Goal: Task Accomplishment & Management: Manage account settings

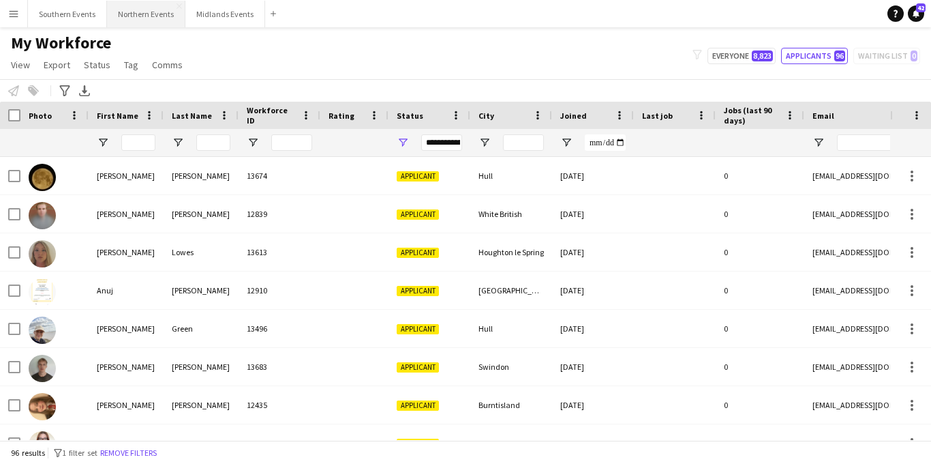
click at [142, 16] on button "Northern Events Close" at bounding box center [146, 14] width 78 height 27
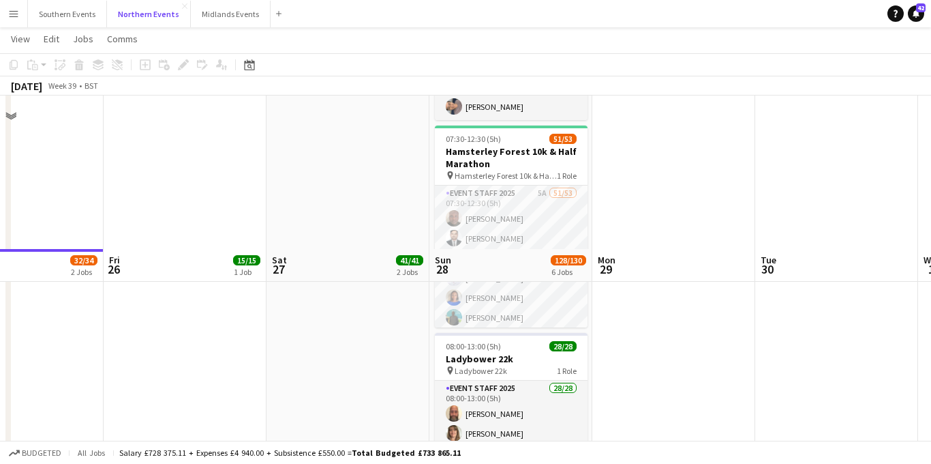
scroll to position [561, 0]
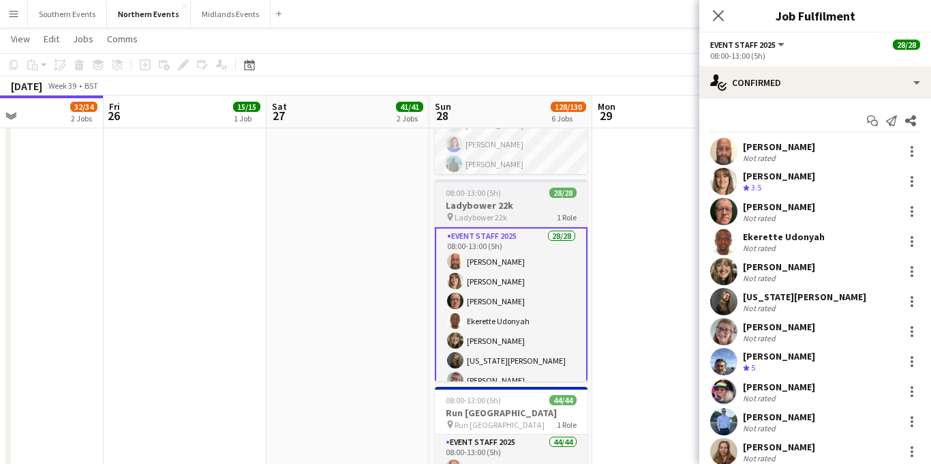
click at [723, 11] on icon at bounding box center [718, 15] width 11 height 11
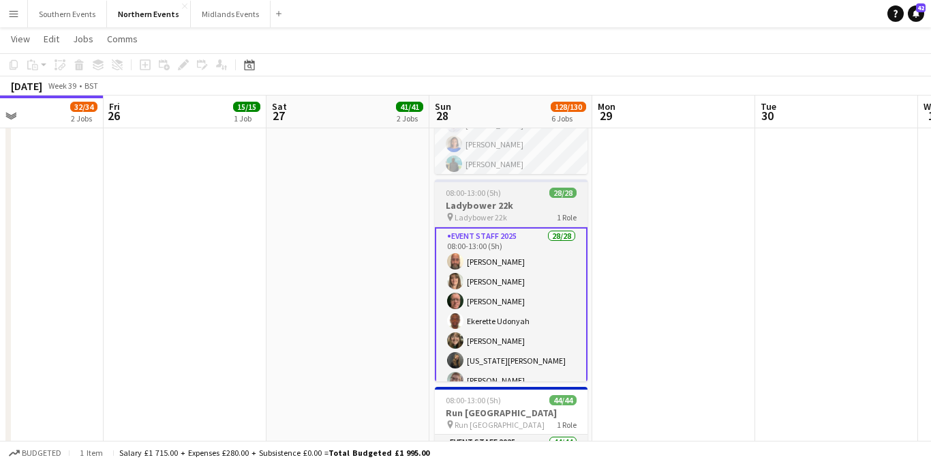
click at [508, 203] on h3 "Ladybower 22k" at bounding box center [511, 205] width 153 height 12
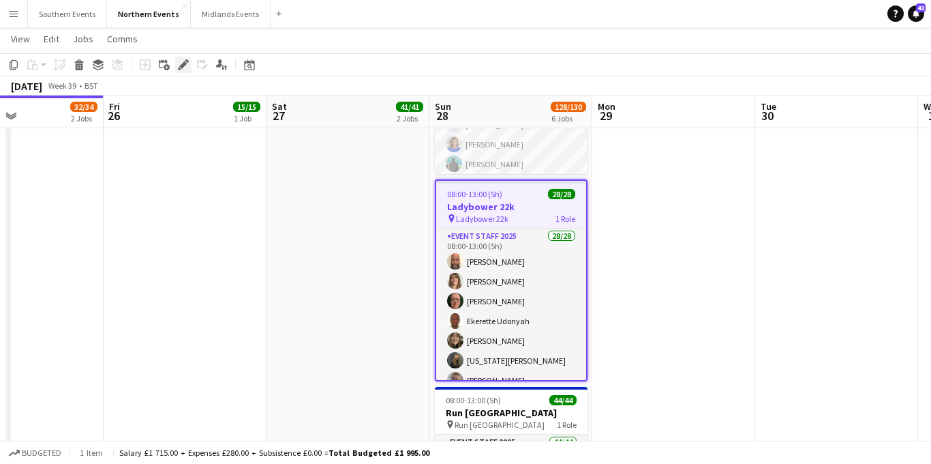
click at [183, 67] on icon at bounding box center [182, 64] width 7 height 7
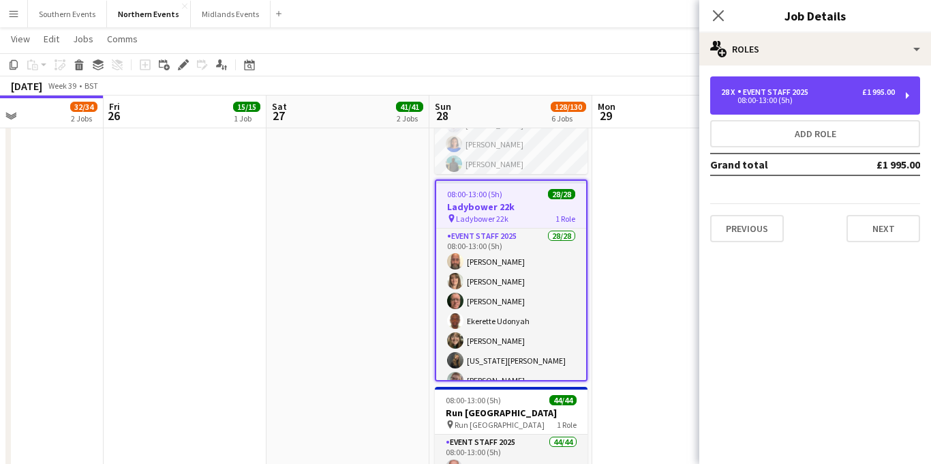
click at [766, 97] on div "08:00-13:00 (5h)" at bounding box center [808, 100] width 174 height 7
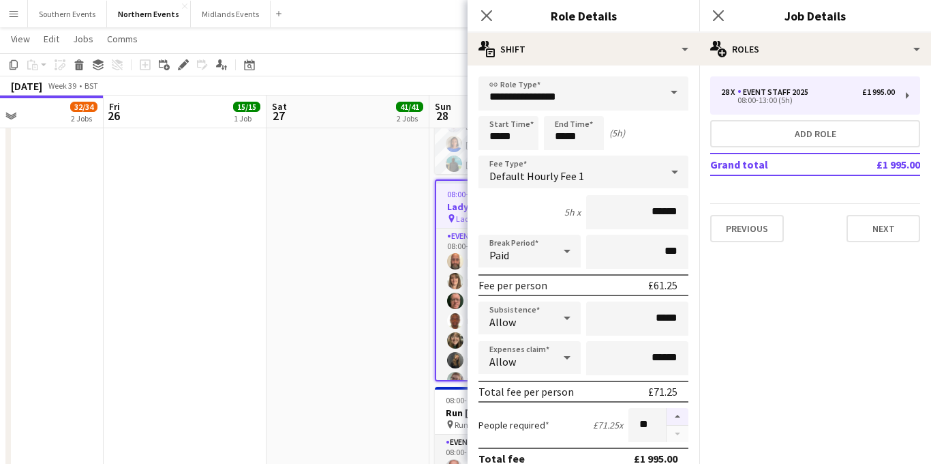
click at [673, 414] on button "button" at bounding box center [678, 417] width 22 height 18
type input "**"
click at [719, 22] on app-icon "Close pop-in" at bounding box center [719, 16] width 20 height 20
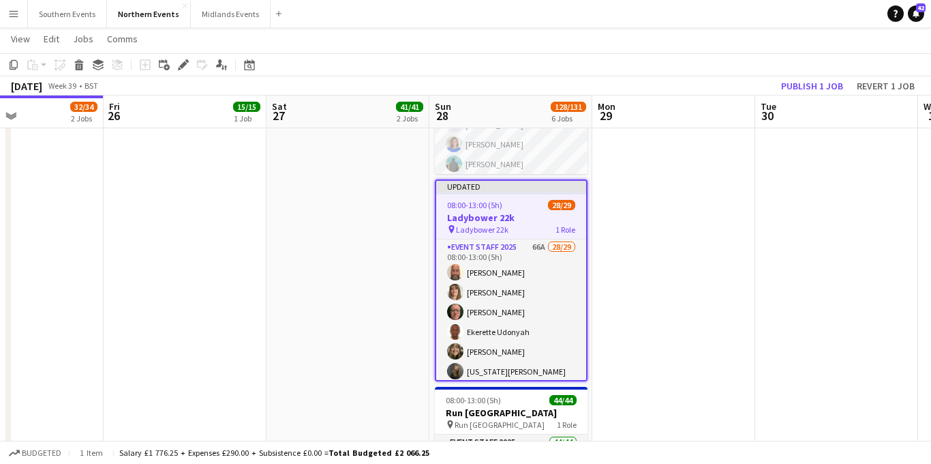
click at [523, 224] on div "pin Ladybower 22k 1 Role" at bounding box center [511, 229] width 150 height 11
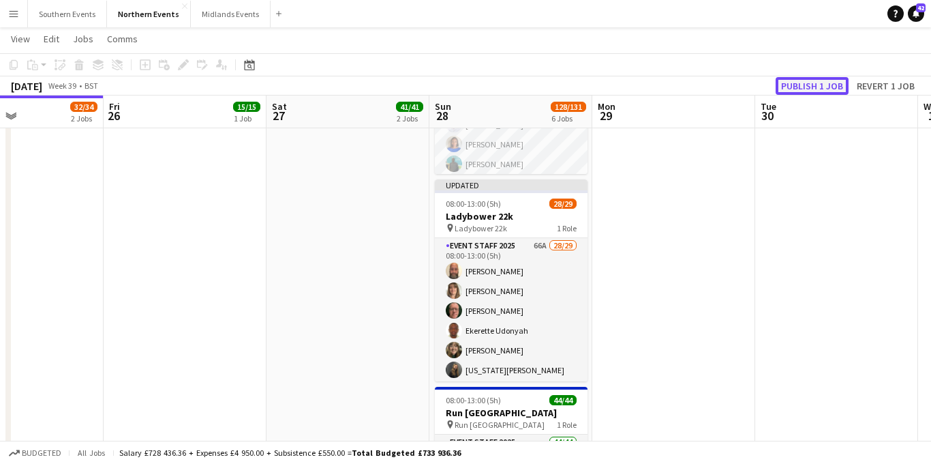
click at [794, 87] on button "Publish 1 job" at bounding box center [812, 86] width 73 height 18
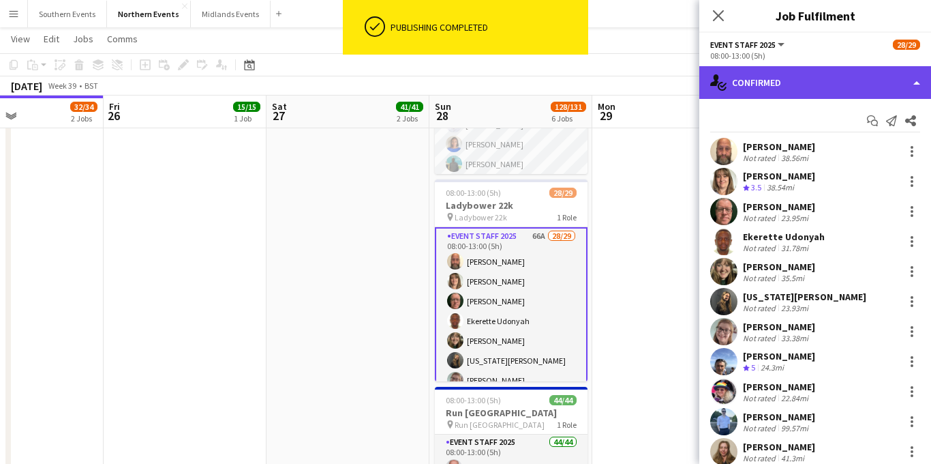
click at [803, 80] on div "single-neutral-actions-check-2 Confirmed" at bounding box center [815, 82] width 232 height 33
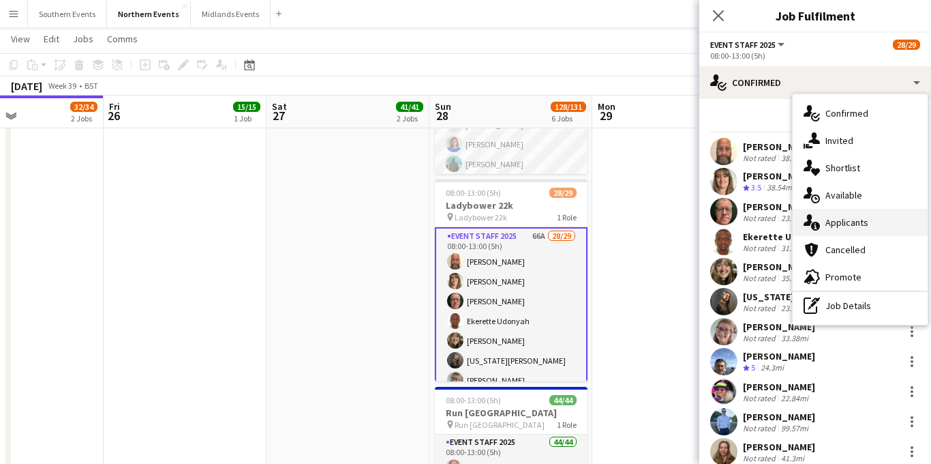
click at [838, 222] on span "Applicants" at bounding box center [846, 222] width 43 height 12
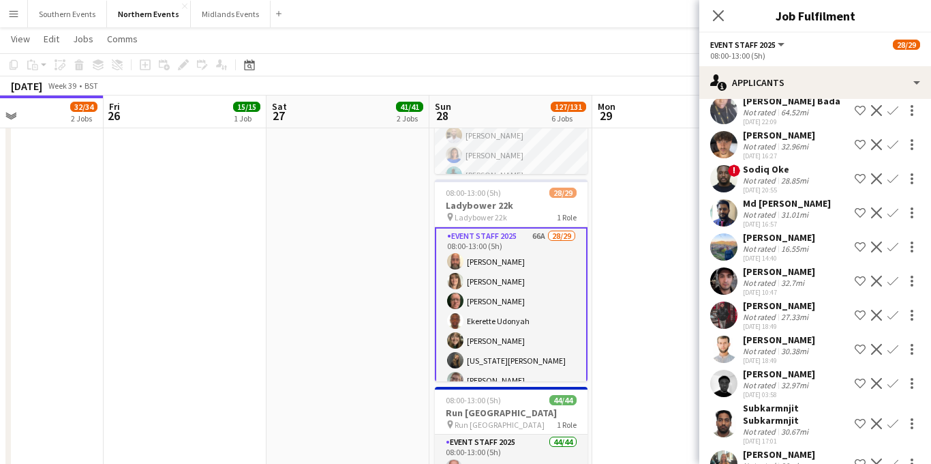
scroll to position [1620, 0]
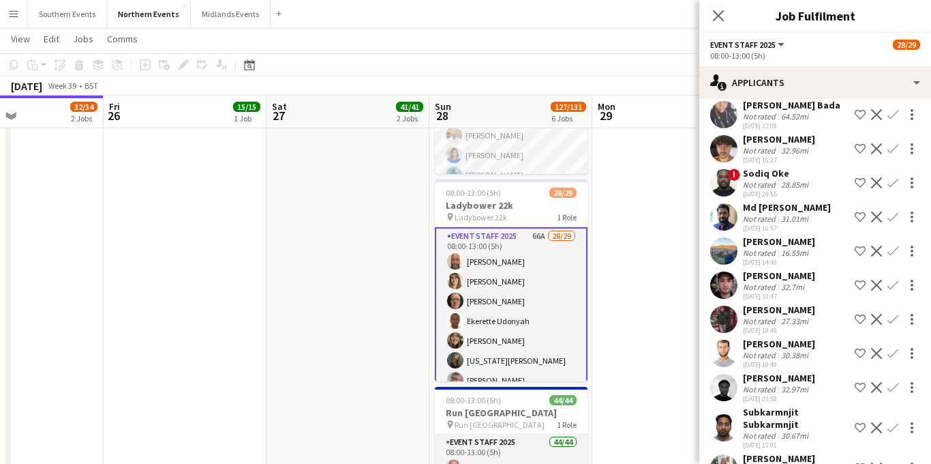
click at [793, 235] on div "[PERSON_NAME]" at bounding box center [779, 241] width 72 height 12
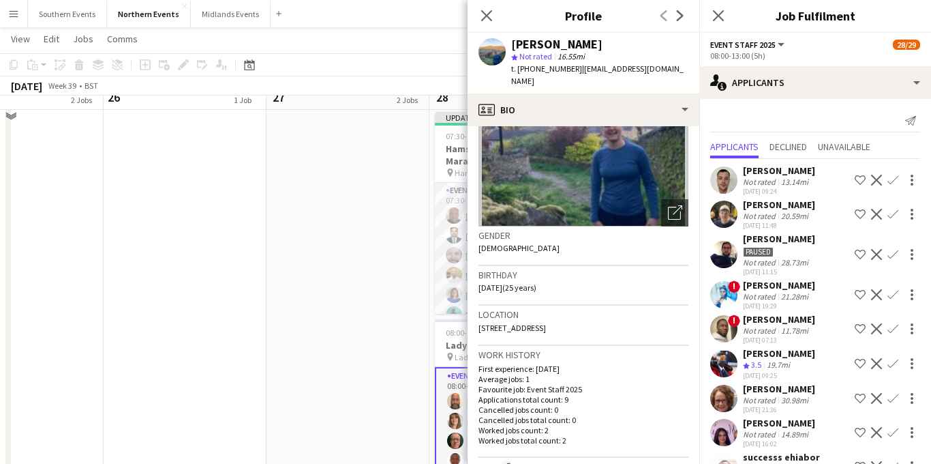
scroll to position [387, 0]
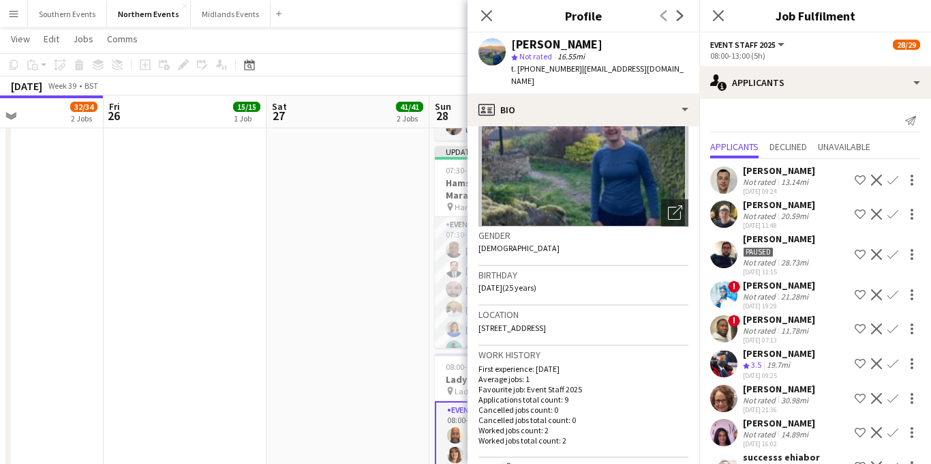
click at [889, 182] on app-icon "Confirm" at bounding box center [892, 179] width 11 height 11
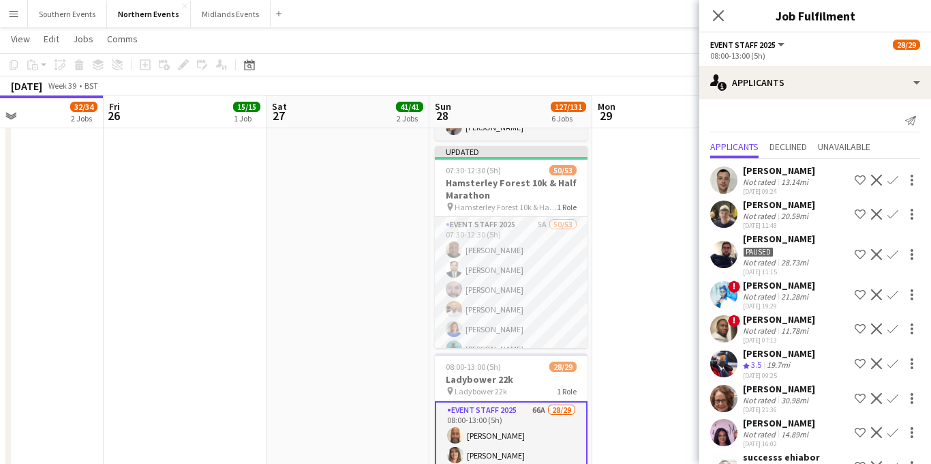
click at [890, 181] on app-icon "Confirm" at bounding box center [892, 179] width 11 height 11
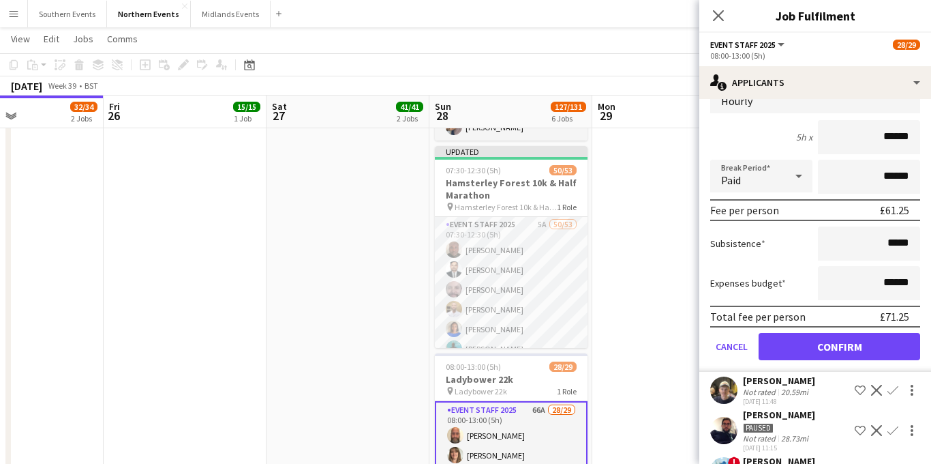
scroll to position [192, 0]
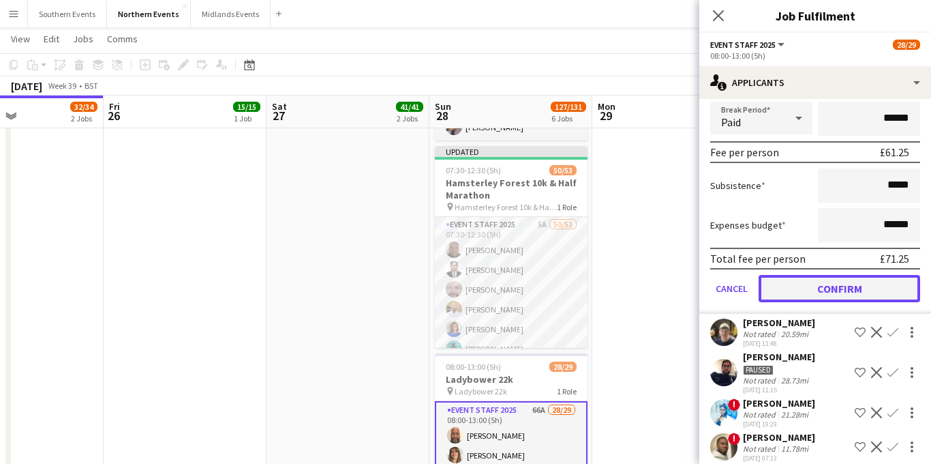
click at [805, 294] on button "Confirm" at bounding box center [840, 288] width 162 height 27
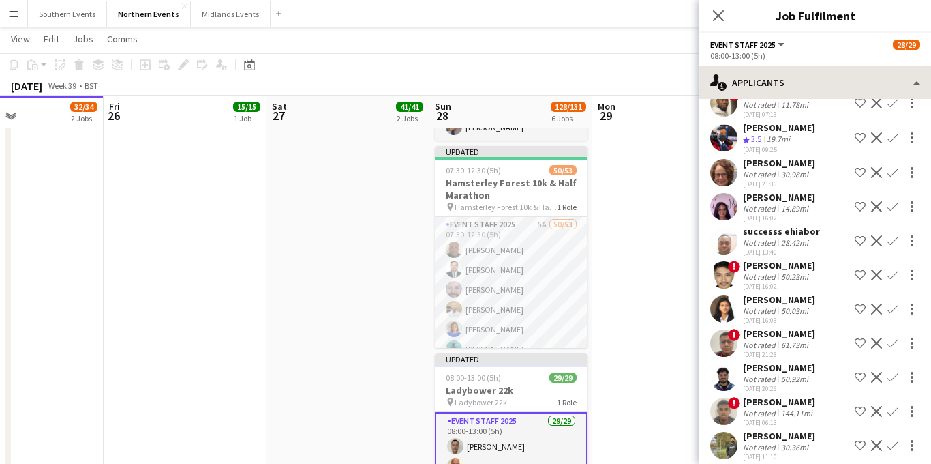
scroll to position [0, 0]
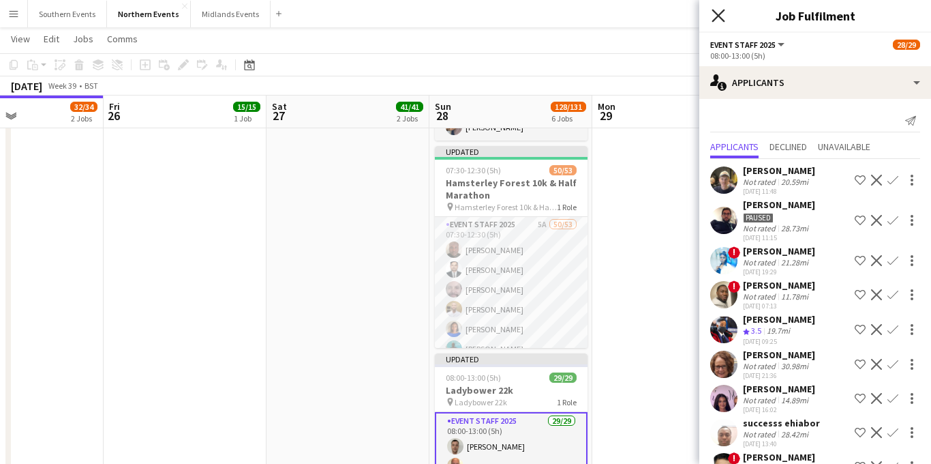
click at [716, 18] on icon at bounding box center [718, 15] width 13 height 13
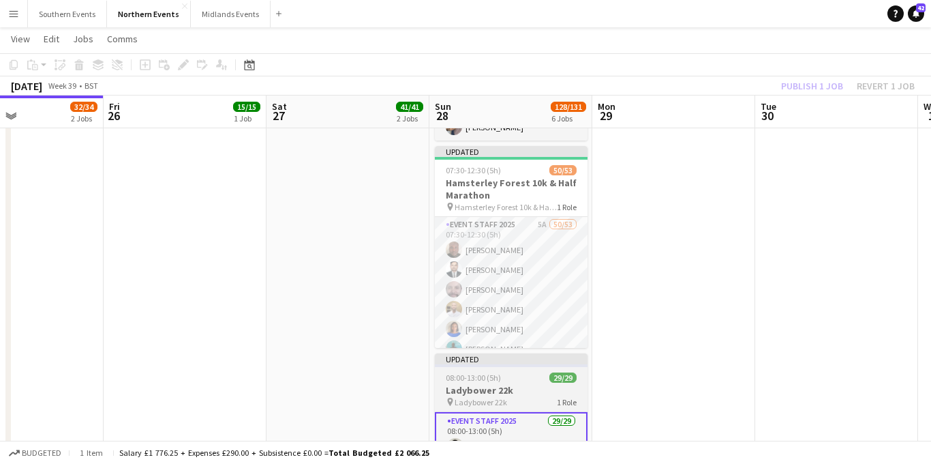
click at [520, 380] on div "08:00-13:00 (5h) 29/29" at bounding box center [511, 377] width 153 height 10
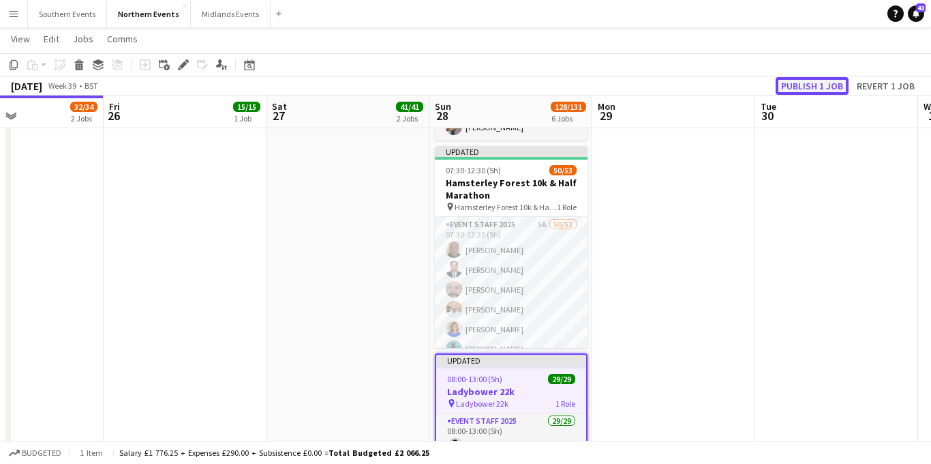
click at [802, 83] on button "Publish 1 job" at bounding box center [812, 86] width 73 height 18
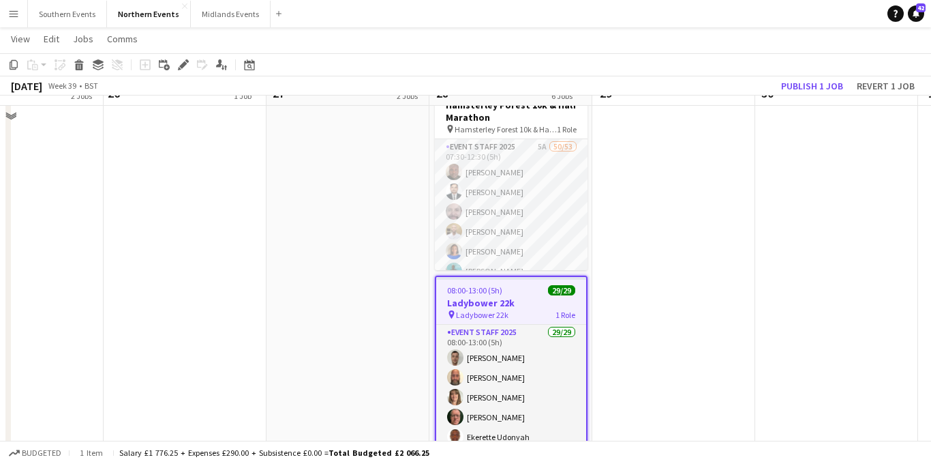
scroll to position [479, 0]
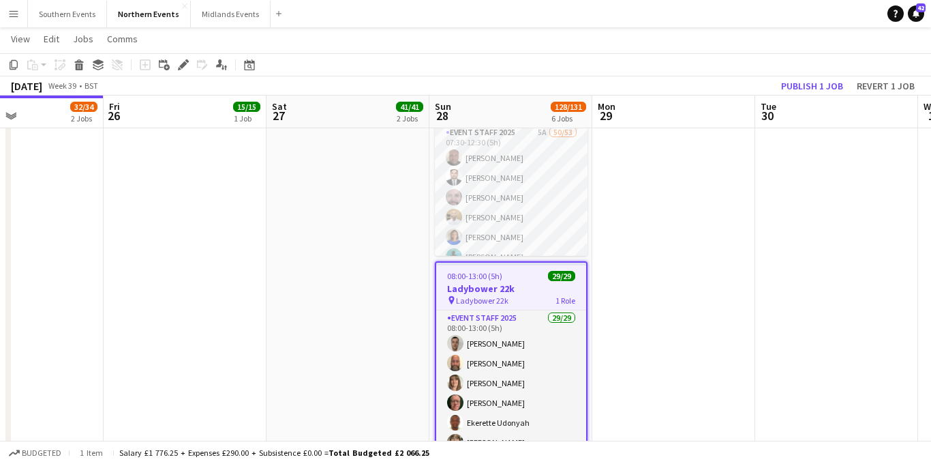
click at [518, 280] on div "08:00-13:00 (5h) 29/29" at bounding box center [511, 276] width 150 height 10
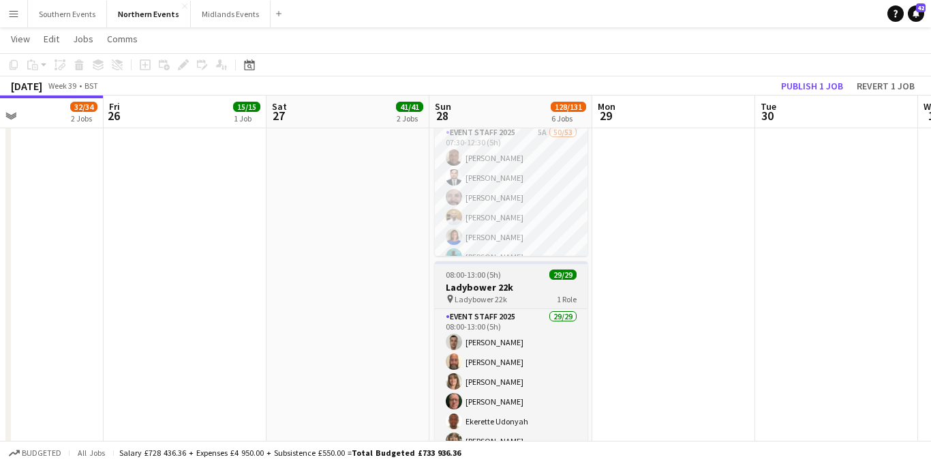
click at [510, 286] on h3 "Ladybower 22k" at bounding box center [511, 287] width 153 height 12
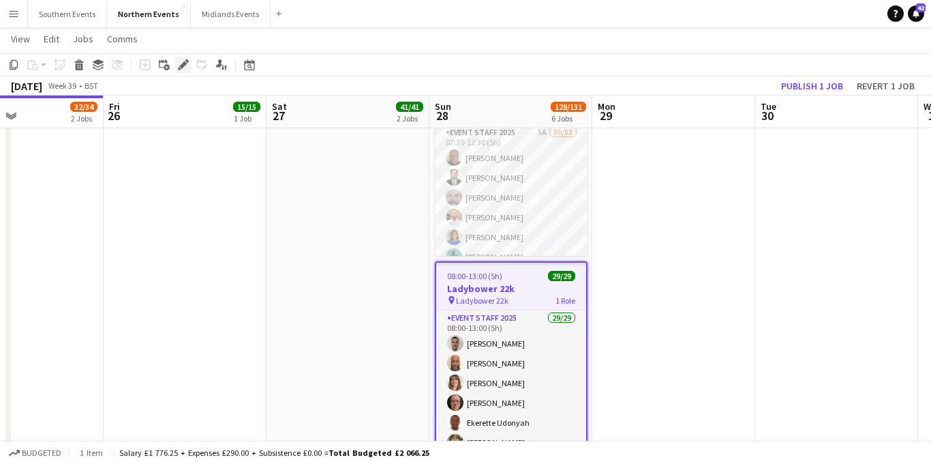
click at [180, 58] on div "Edit" at bounding box center [183, 65] width 16 height 16
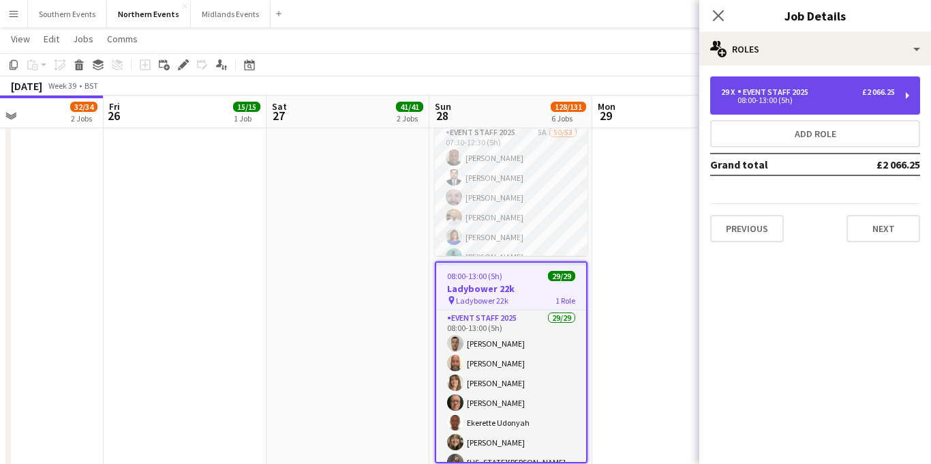
click at [819, 102] on div "08:00-13:00 (5h)" at bounding box center [808, 100] width 174 height 7
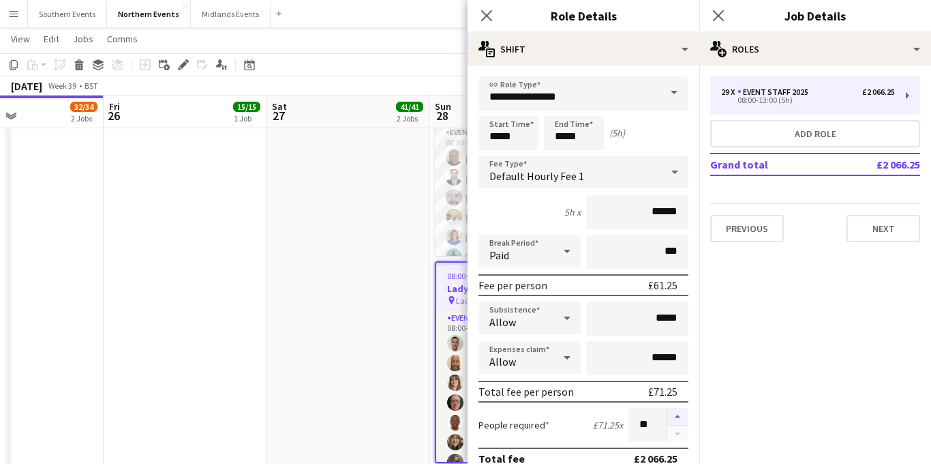
click at [682, 414] on button "button" at bounding box center [678, 417] width 22 height 18
type input "**"
click at [720, 12] on icon "Close pop-in" at bounding box center [718, 15] width 13 height 13
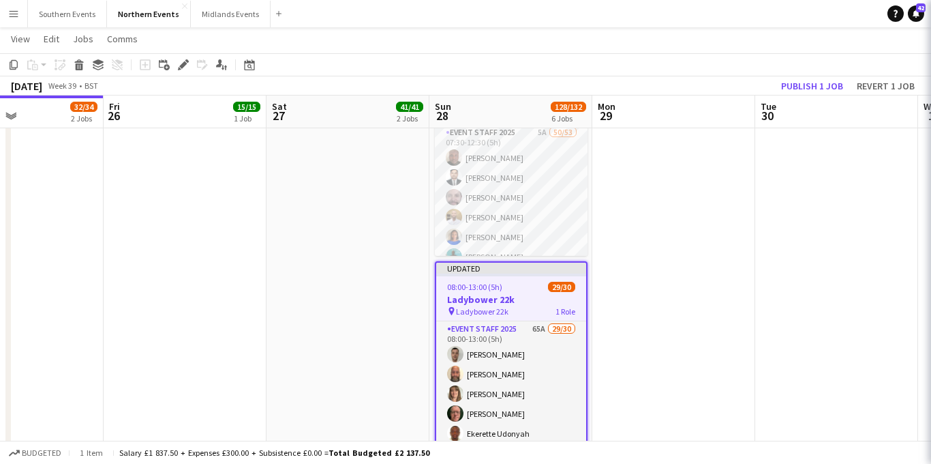
click at [514, 293] on h3 "Ladybower 22k" at bounding box center [511, 299] width 150 height 12
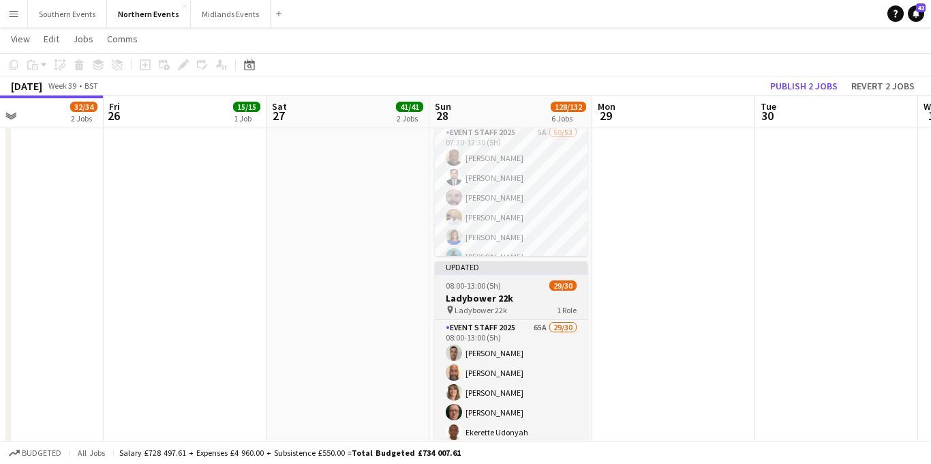
click at [493, 294] on h3 "Ladybower 22k" at bounding box center [511, 298] width 153 height 12
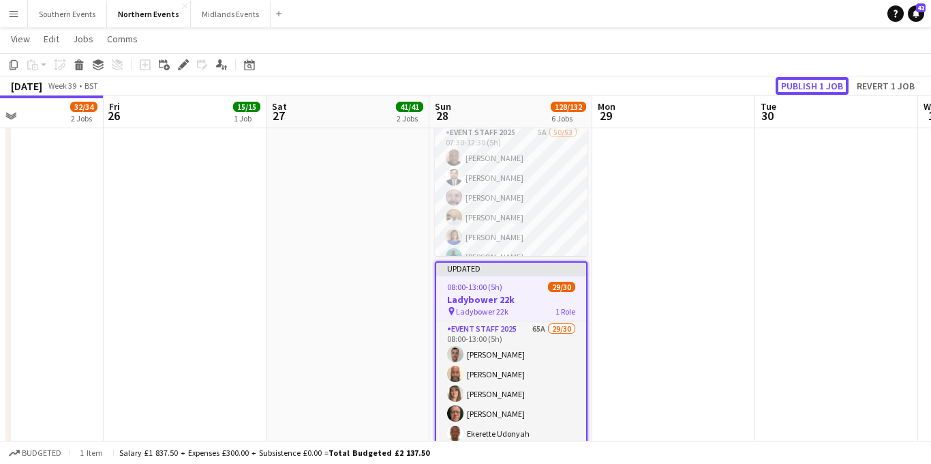
click at [796, 87] on button "Publish 1 job" at bounding box center [812, 86] width 73 height 18
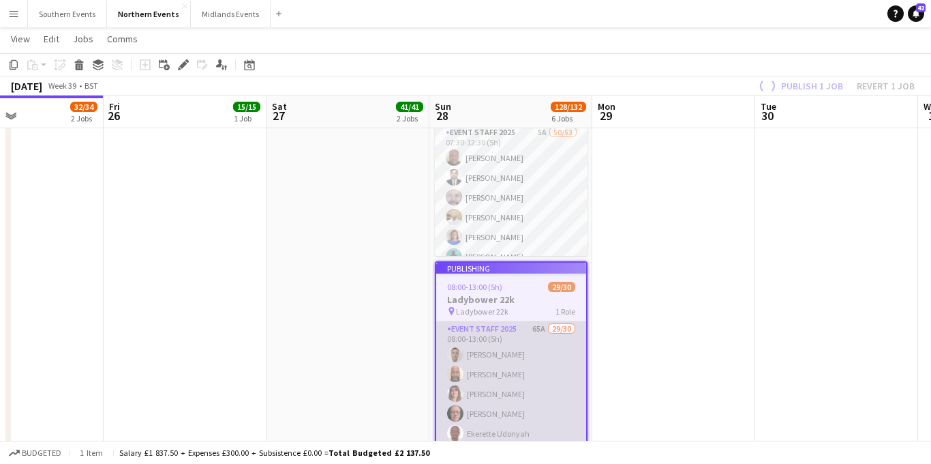
scroll to position [566, 0]
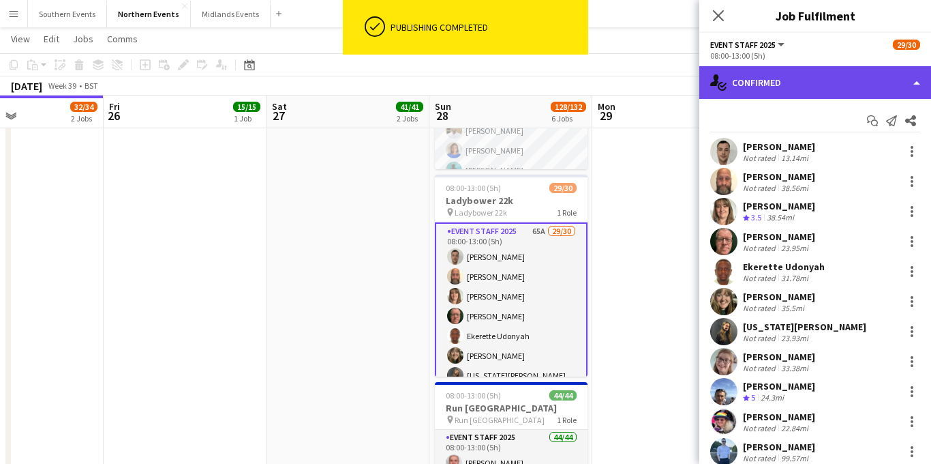
click at [797, 78] on div "single-neutral-actions-check-2 Confirmed" at bounding box center [815, 82] width 232 height 33
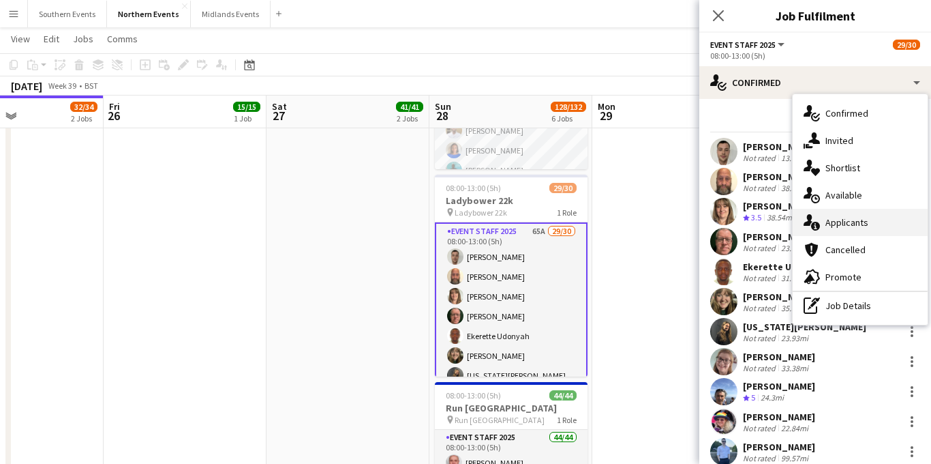
click at [845, 222] on span "Applicants" at bounding box center [846, 222] width 43 height 12
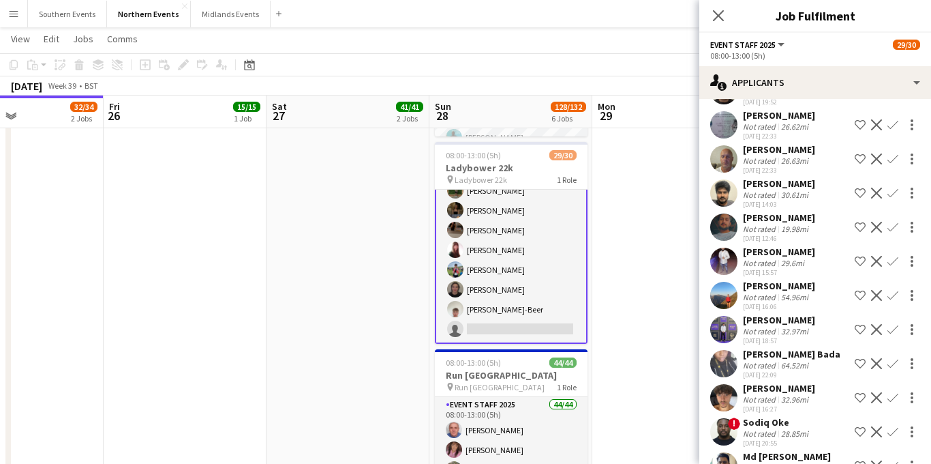
scroll to position [1348, 0]
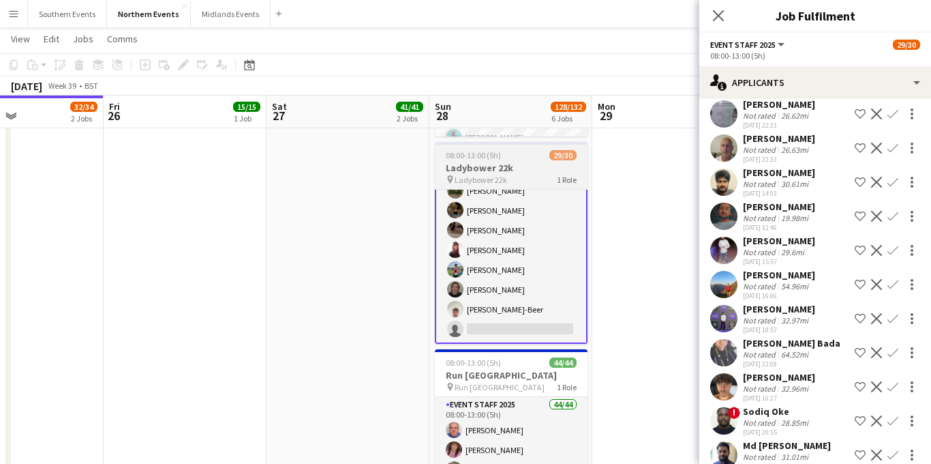
click at [769, 281] on div "Not rated" at bounding box center [760, 286] width 35 height 10
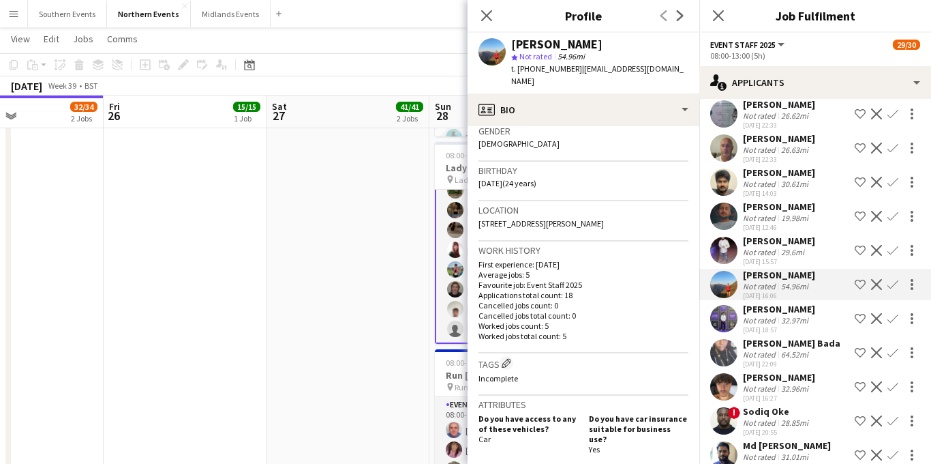
scroll to position [262, 0]
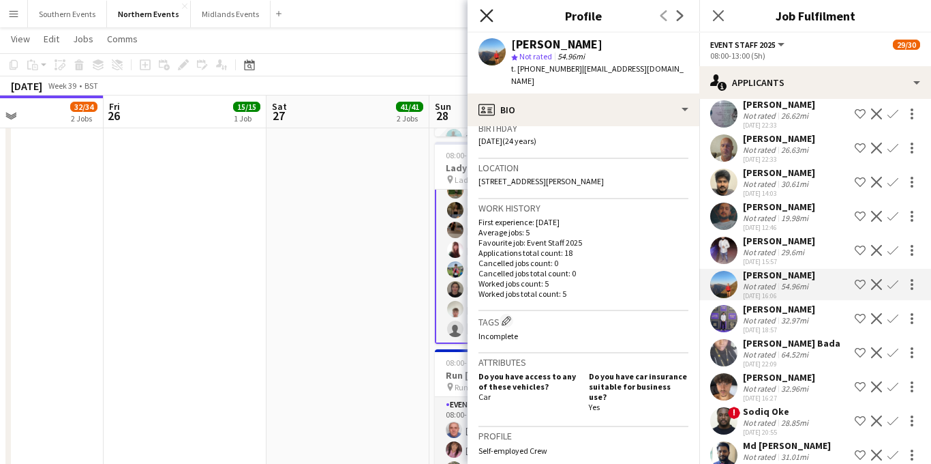
click at [483, 16] on icon "Close pop-in" at bounding box center [486, 15] width 13 height 13
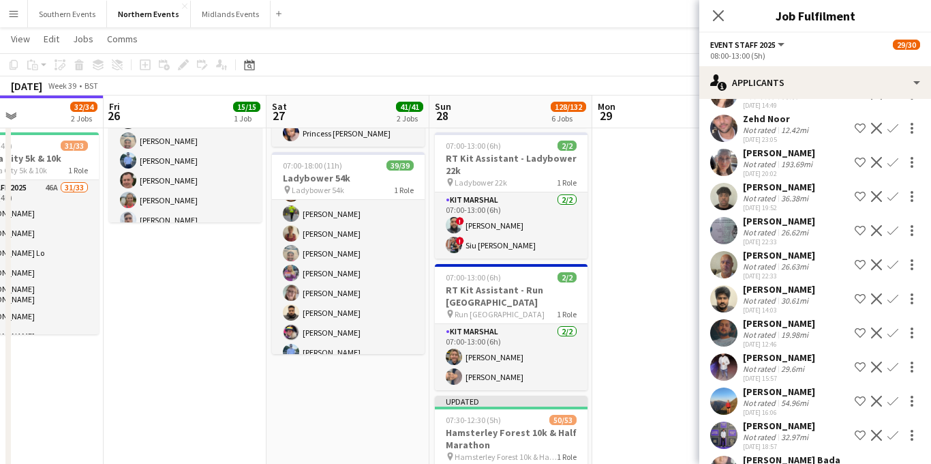
scroll to position [1230, 0]
click at [813, 181] on div "[PERSON_NAME] Not rated 36.38mi [DATE] 19:52 Shortlist crew Decline Confirm" at bounding box center [815, 196] width 232 height 31
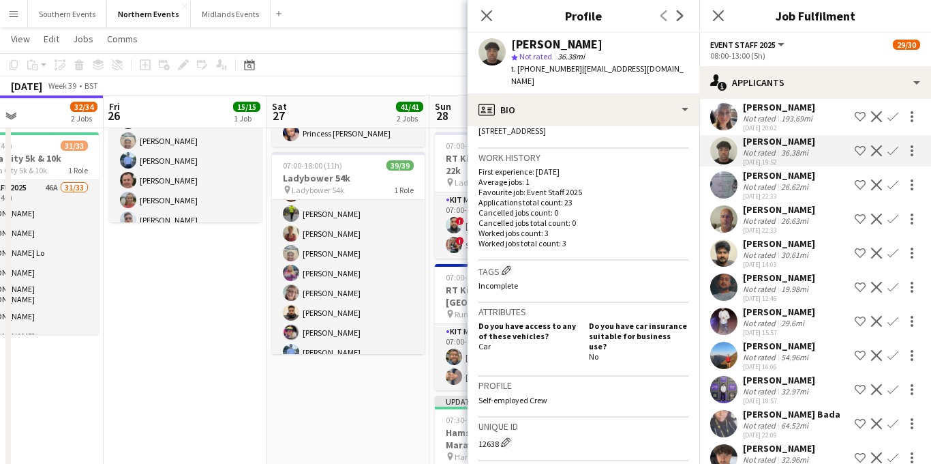
scroll to position [1323, 0]
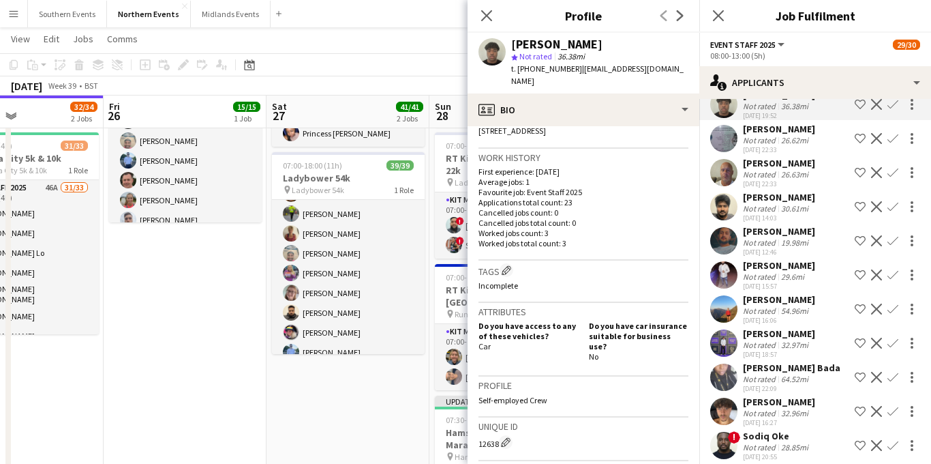
click at [810, 305] on div "54.96mi" at bounding box center [794, 310] width 33 height 10
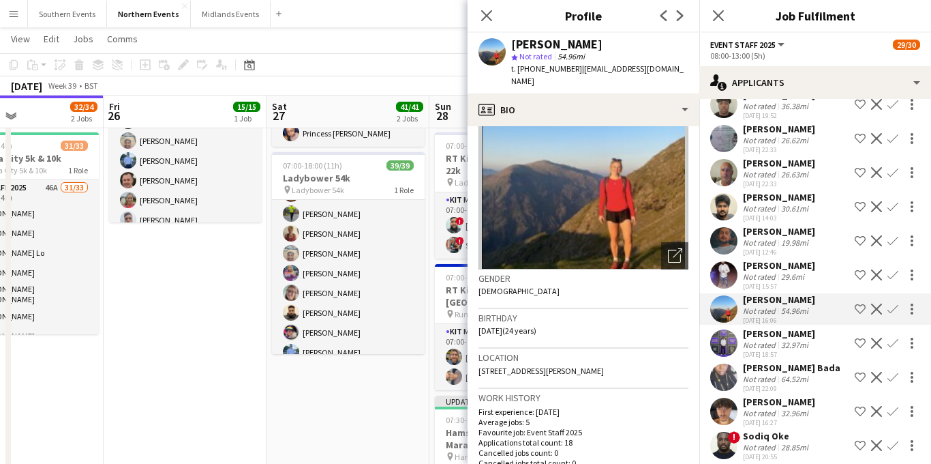
scroll to position [1299, 0]
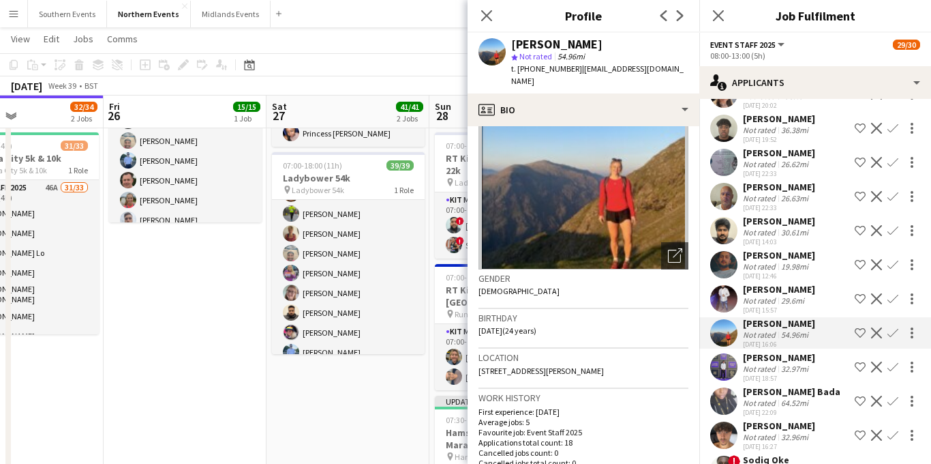
click at [894, 157] on app-icon "Confirm" at bounding box center [892, 162] width 11 height 11
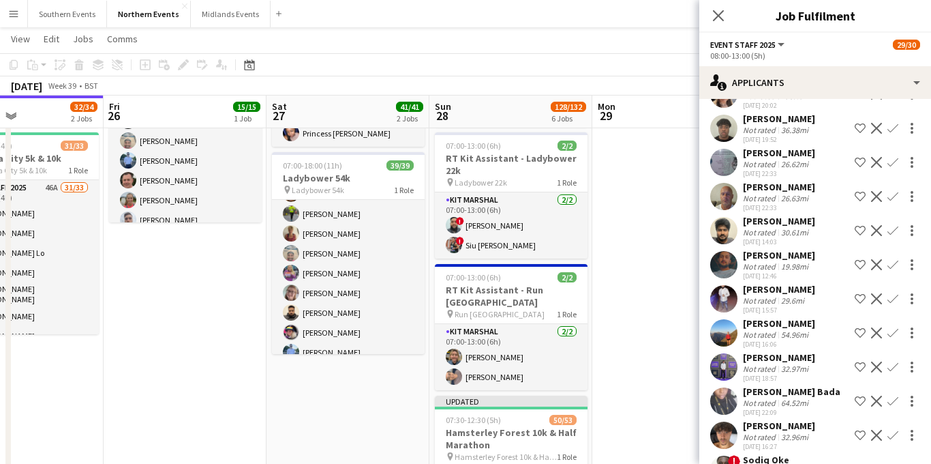
click at [892, 157] on app-icon "Confirm" at bounding box center [892, 162] width 11 height 11
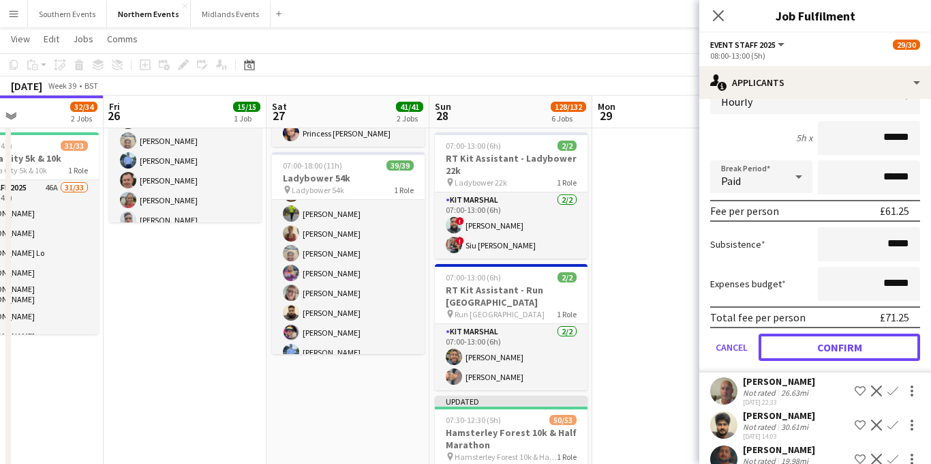
click at [819, 333] on button "Confirm" at bounding box center [840, 346] width 162 height 27
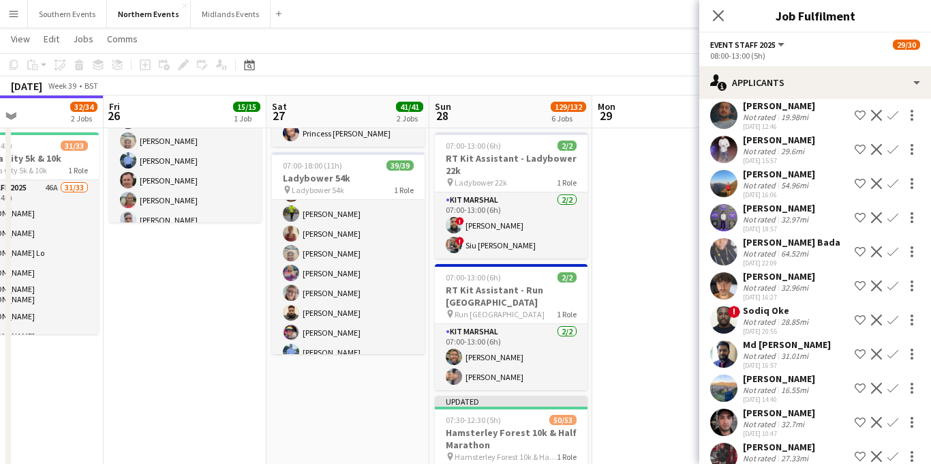
scroll to position [1071, 0]
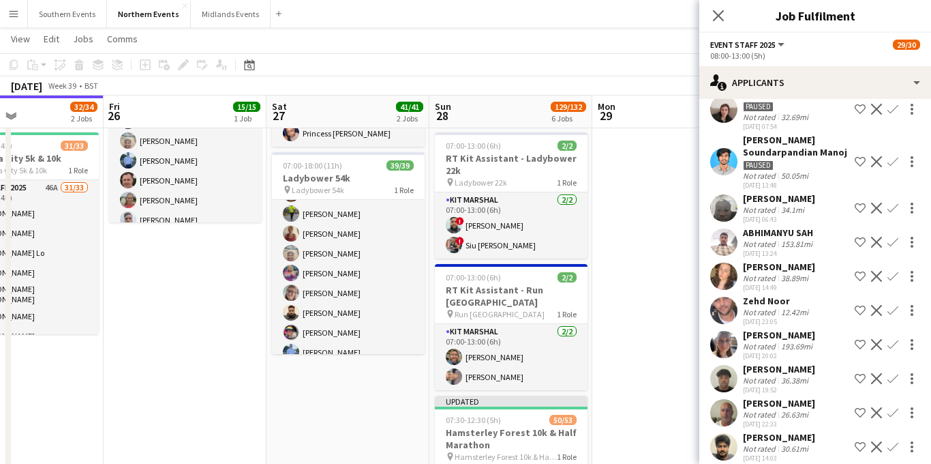
click at [893, 407] on app-icon "Confirm" at bounding box center [892, 412] width 11 height 11
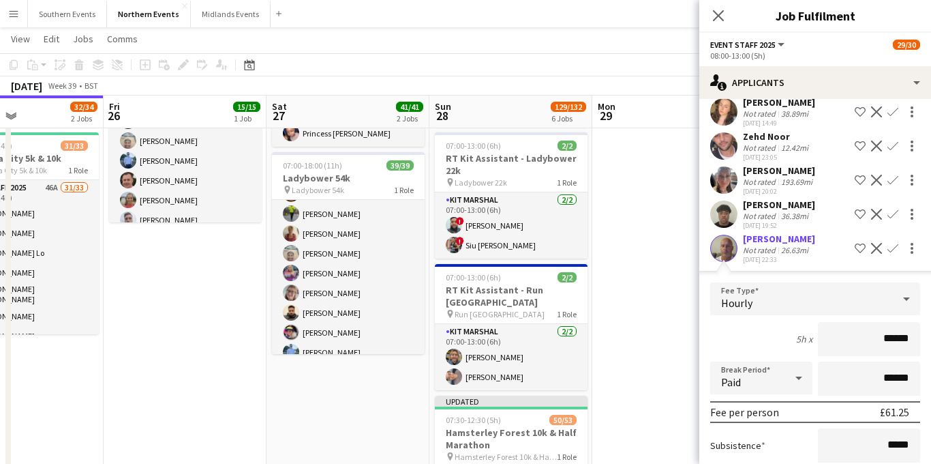
scroll to position [1277, 0]
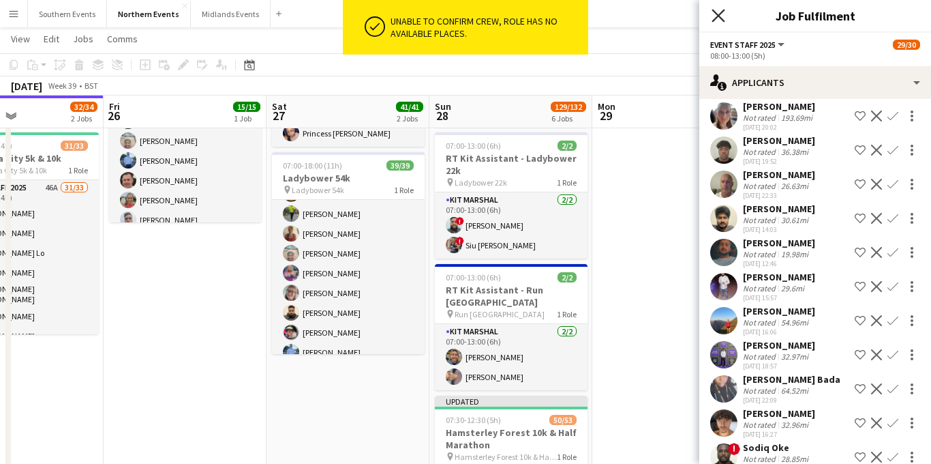
click at [715, 18] on icon at bounding box center [718, 15] width 13 height 13
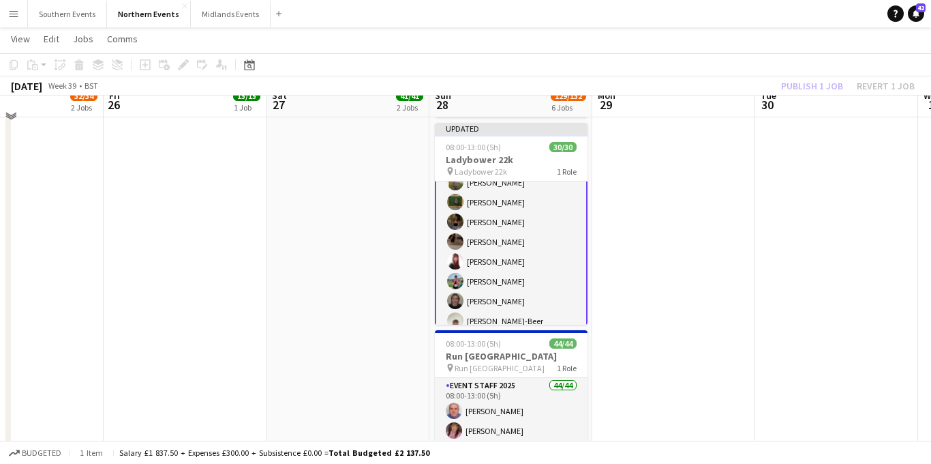
scroll to position [579, 0]
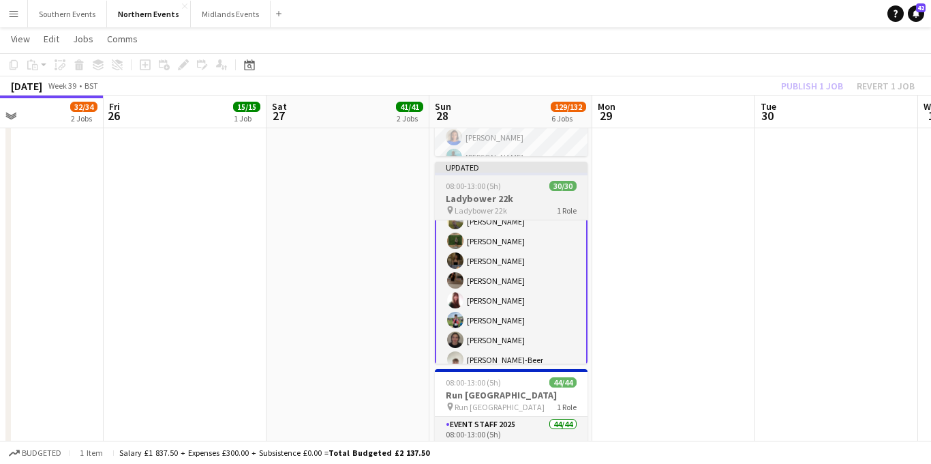
click at [515, 195] on h3 "Ladybower 22k" at bounding box center [511, 198] width 153 height 12
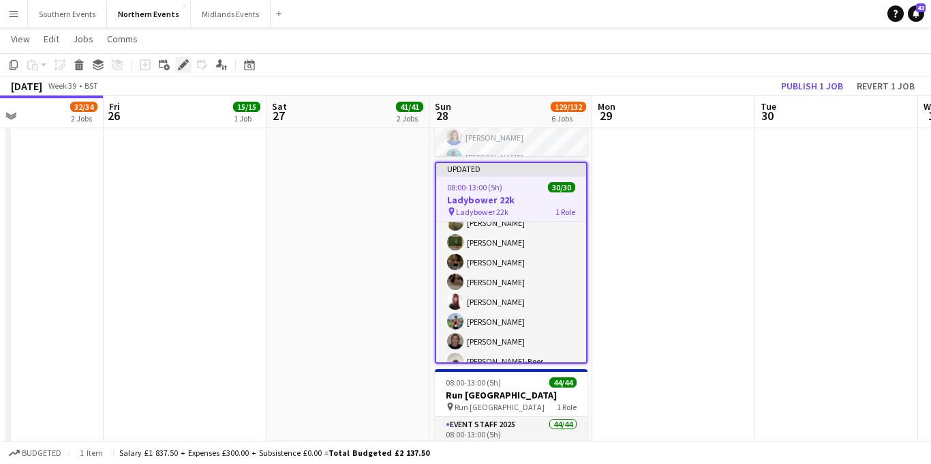
click at [184, 68] on icon "Edit" at bounding box center [183, 64] width 11 height 11
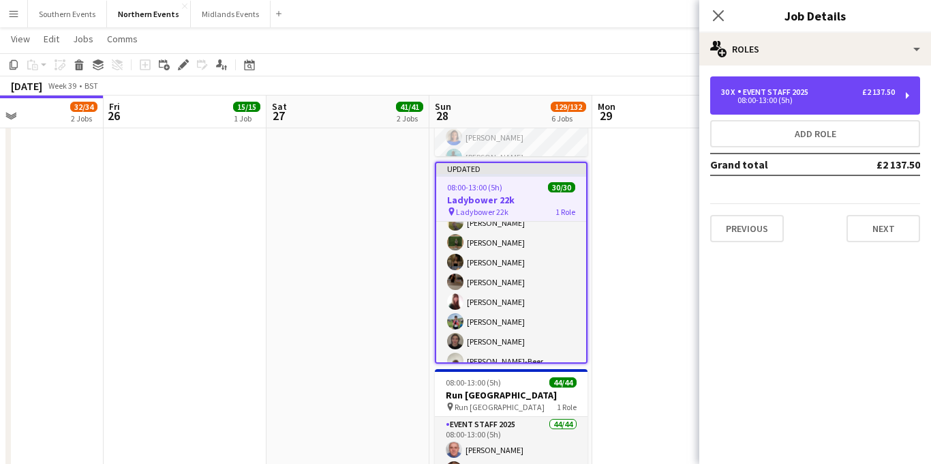
click at [795, 92] on div "Event Staff 2025" at bounding box center [776, 92] width 76 height 10
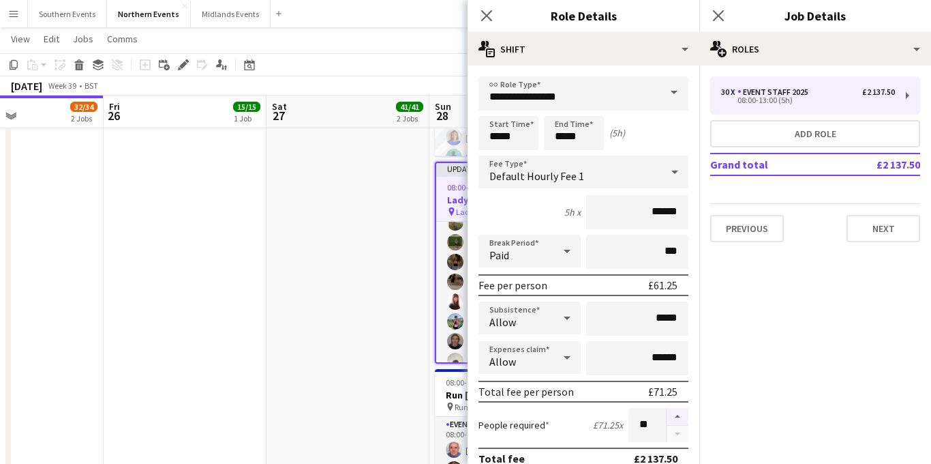
click at [675, 421] on button "button" at bounding box center [678, 417] width 22 height 18
type input "**"
click at [723, 16] on icon "Close pop-in" at bounding box center [718, 15] width 13 height 13
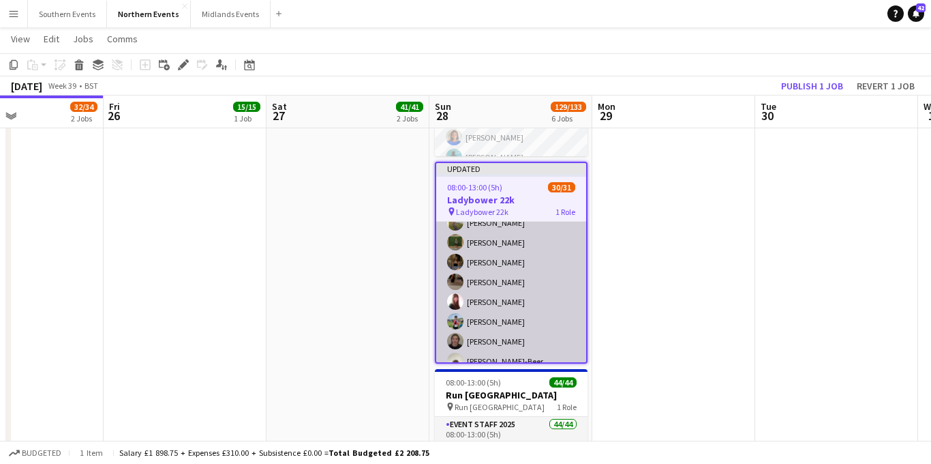
click at [509, 279] on app-card-role "Event Staff 2025 64A 30/31 08:00-13:00 (5h) [PERSON_NAME] [PERSON_NAME] [PERSON…" at bounding box center [511, 74] width 150 height 639
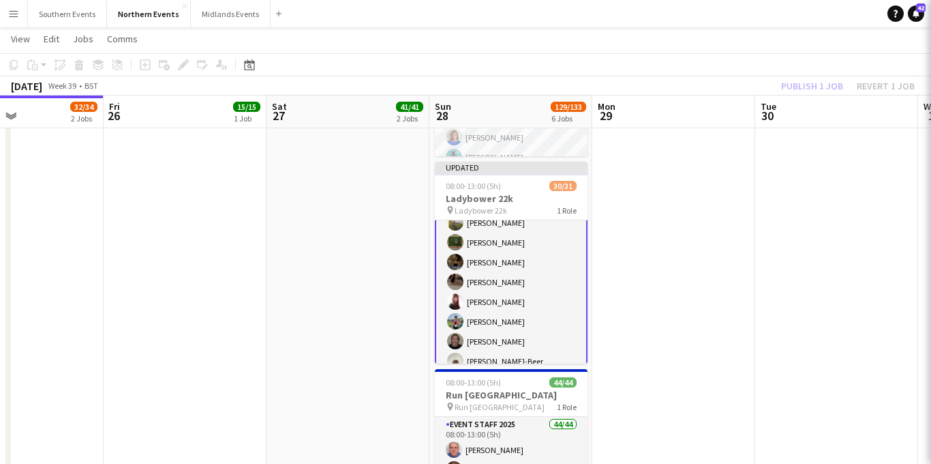
scroll to position [468, 0]
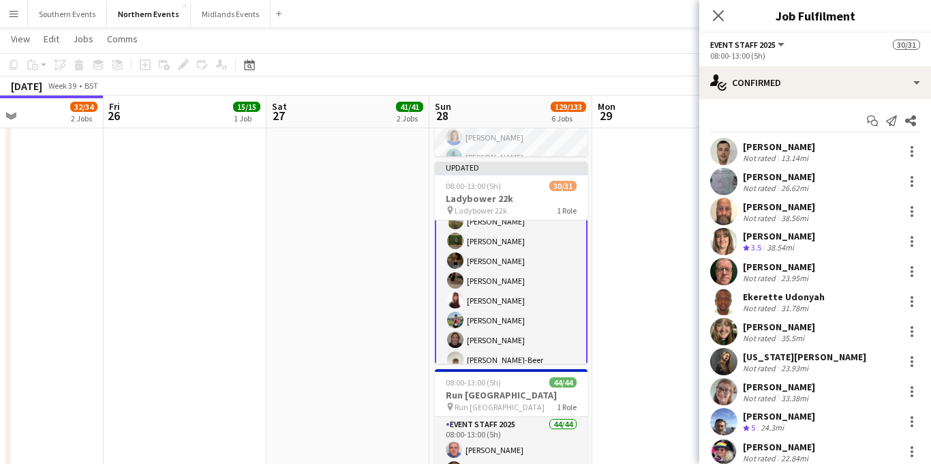
click at [804, 65] on app-options-switcher "Event Staff 2025 All roles Event Staff 2025 30/31 08:00-13:00 (5h)" at bounding box center [815, 49] width 232 height 33
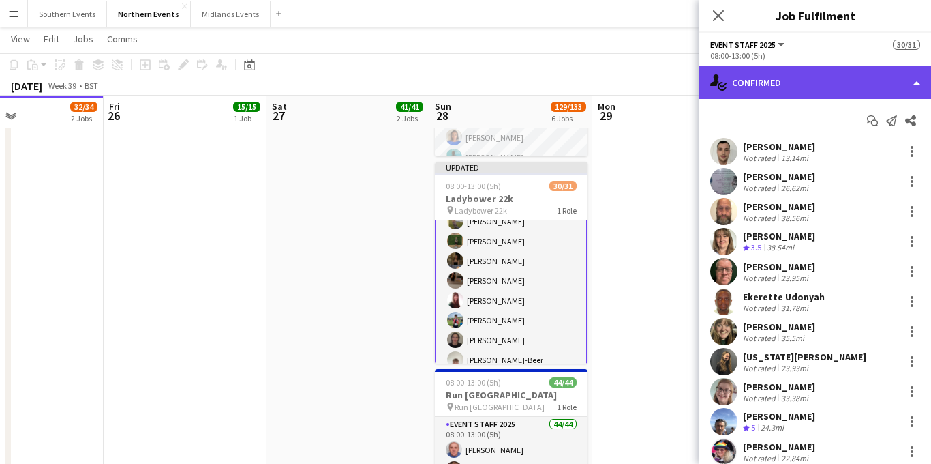
click at [803, 73] on div "single-neutral-actions-check-2 Confirmed" at bounding box center [815, 82] width 232 height 33
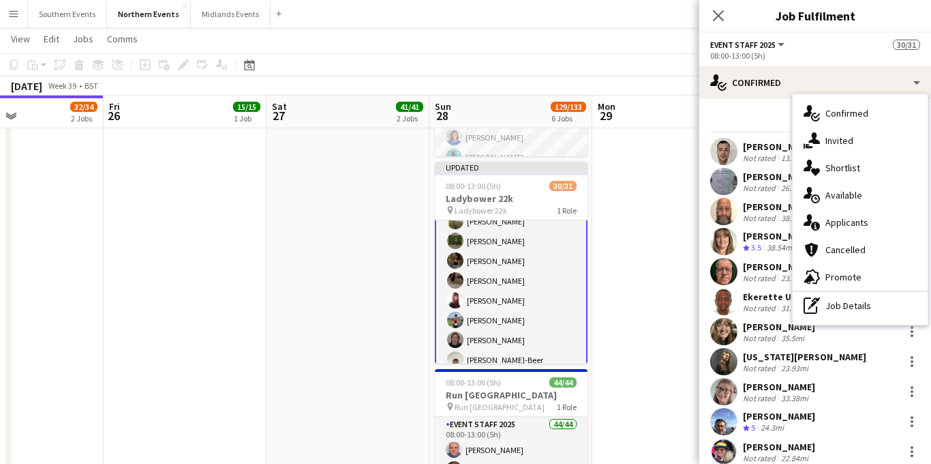
click at [855, 222] on span "Applicants" at bounding box center [846, 222] width 43 height 12
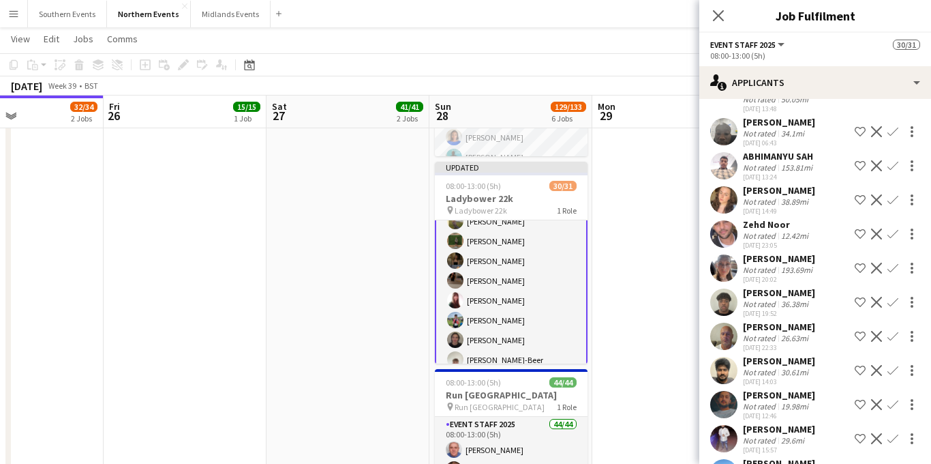
scroll to position [1116, 0]
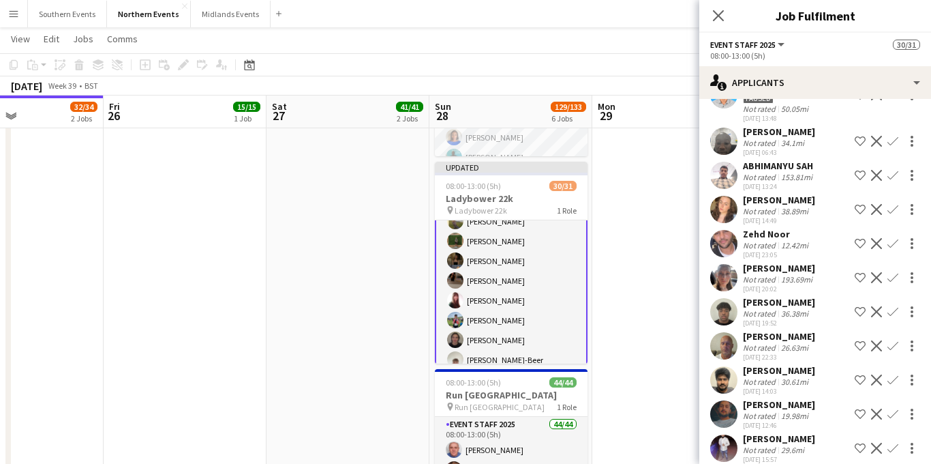
click at [890, 340] on app-icon "Confirm" at bounding box center [892, 345] width 11 height 11
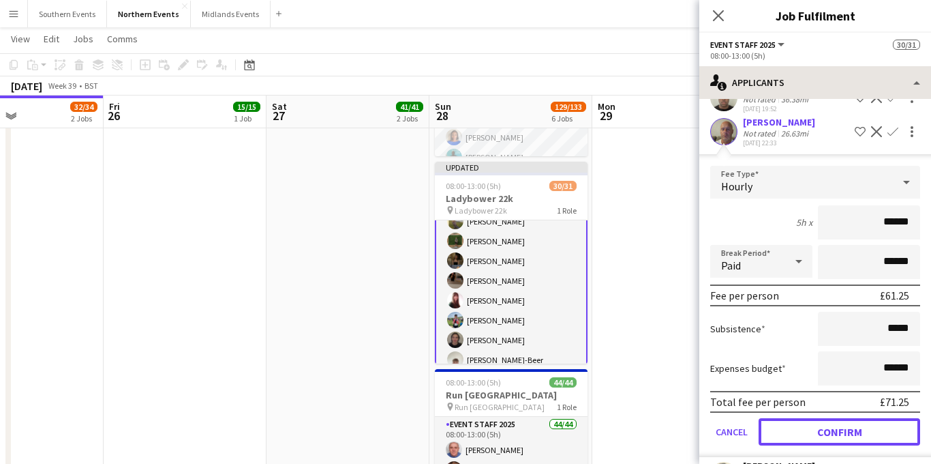
click at [812, 418] on button "Confirm" at bounding box center [840, 431] width 162 height 27
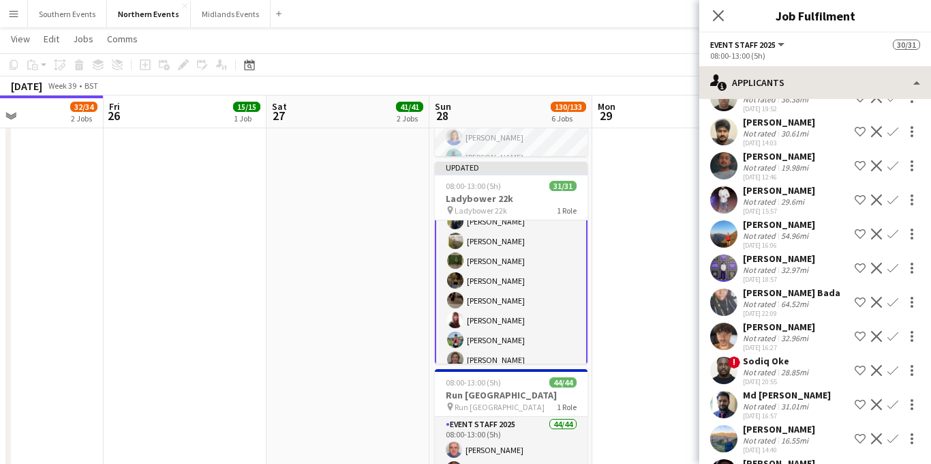
scroll to position [986, 0]
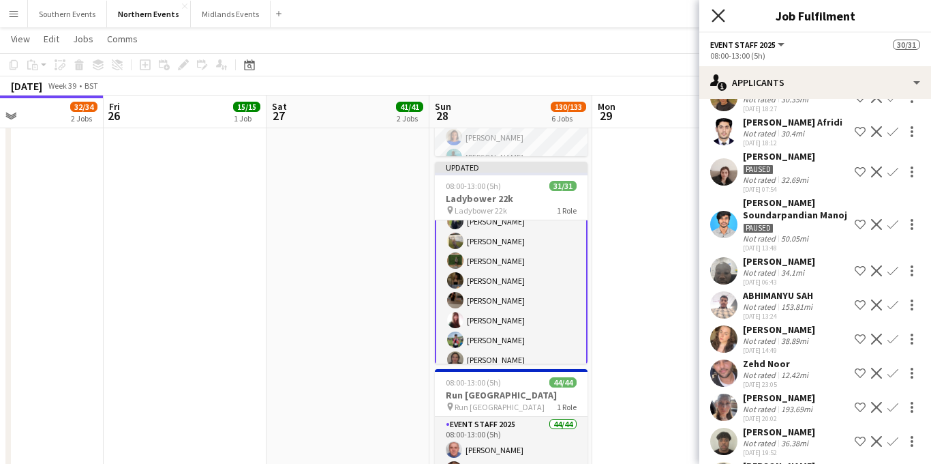
click at [717, 10] on icon "Close pop-in" at bounding box center [718, 15] width 13 height 13
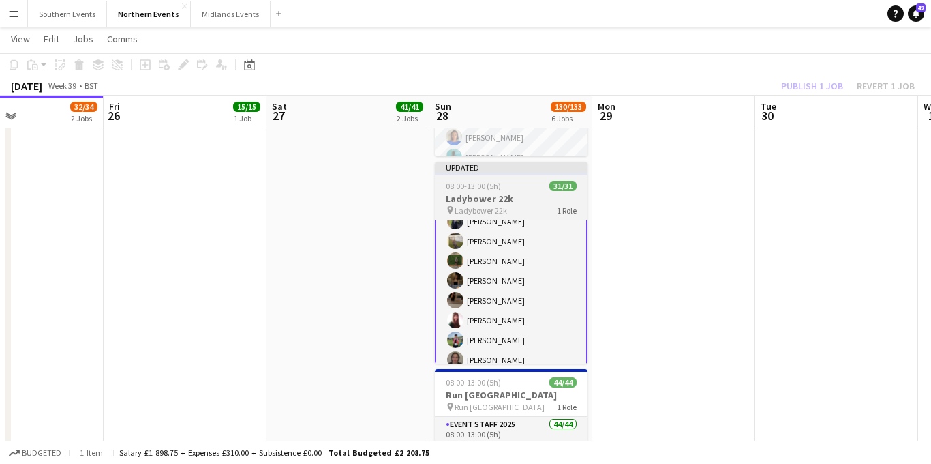
click at [526, 187] on div "08:00-13:00 (5h) 31/31" at bounding box center [511, 186] width 153 height 10
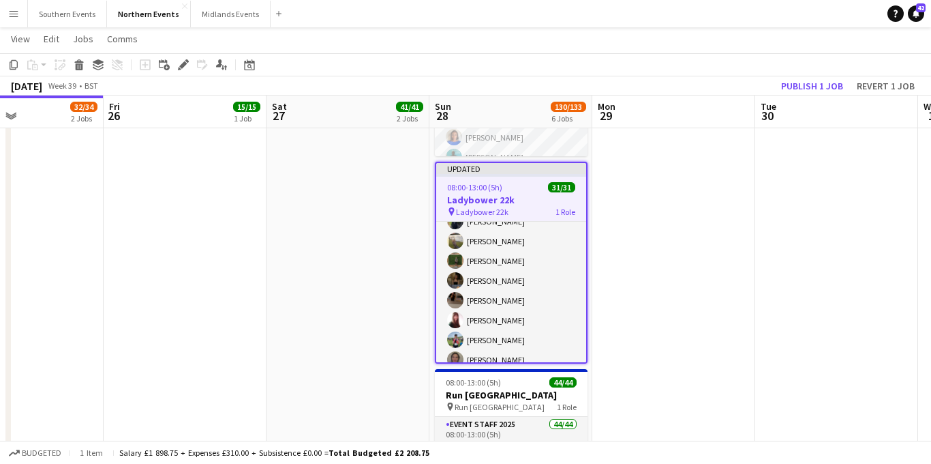
scroll to position [467, 0]
click at [803, 89] on button "Publish 1 job" at bounding box center [812, 86] width 73 height 18
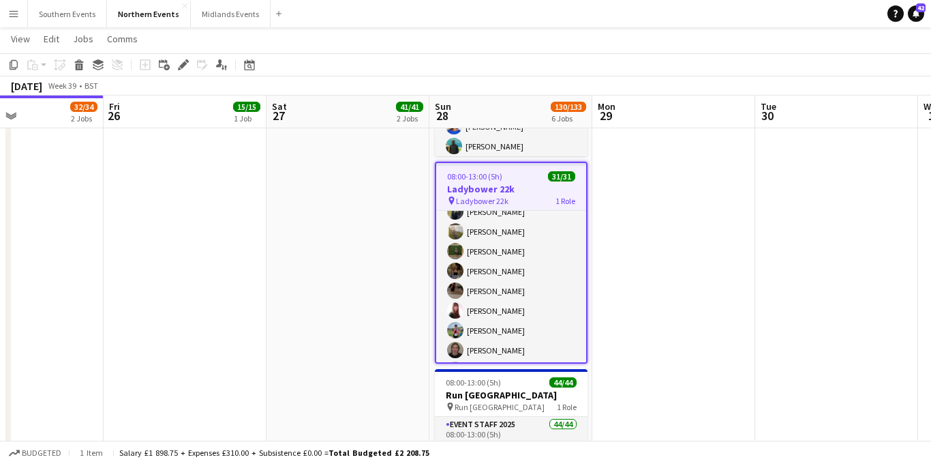
click at [16, 17] on app-icon "Menu" at bounding box center [13, 13] width 11 height 11
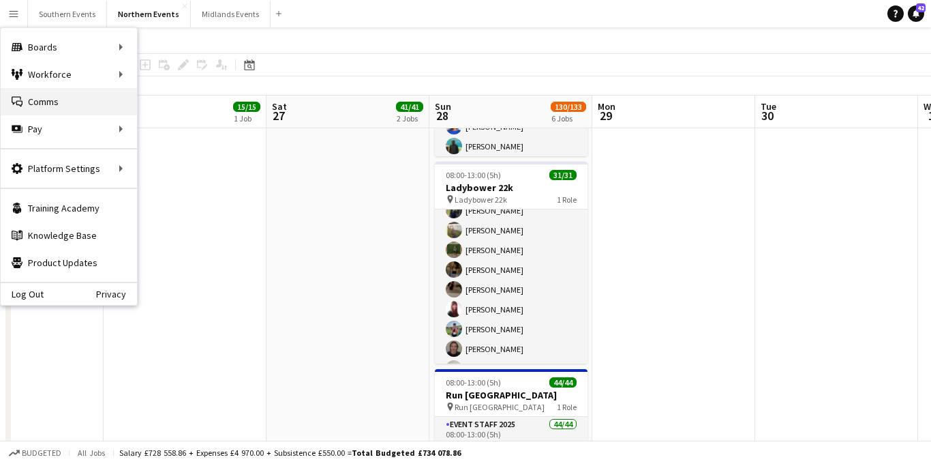
click at [55, 100] on link "Comms Comms" at bounding box center [69, 101] width 136 height 27
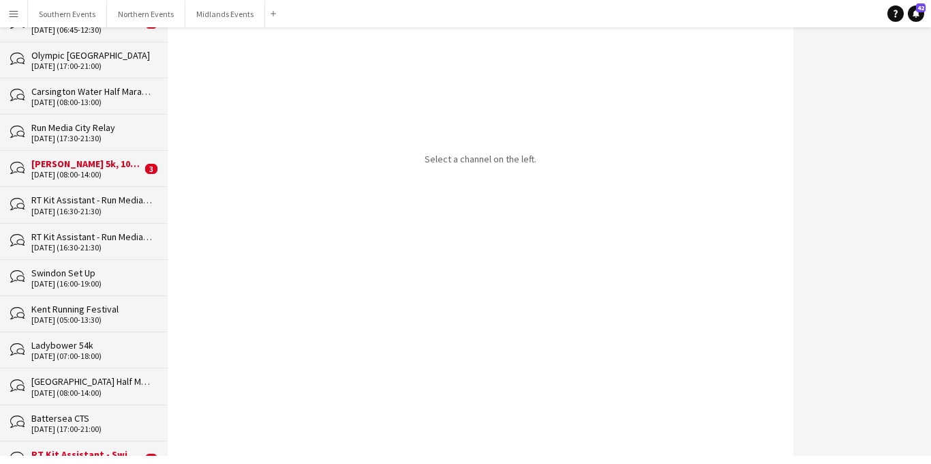
scroll to position [530, 0]
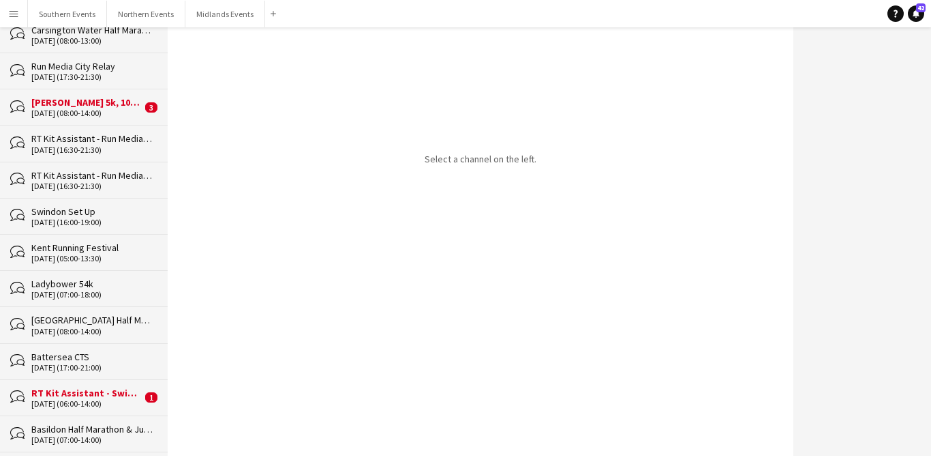
click at [99, 286] on div "Ladybower 54k" at bounding box center [92, 283] width 123 height 12
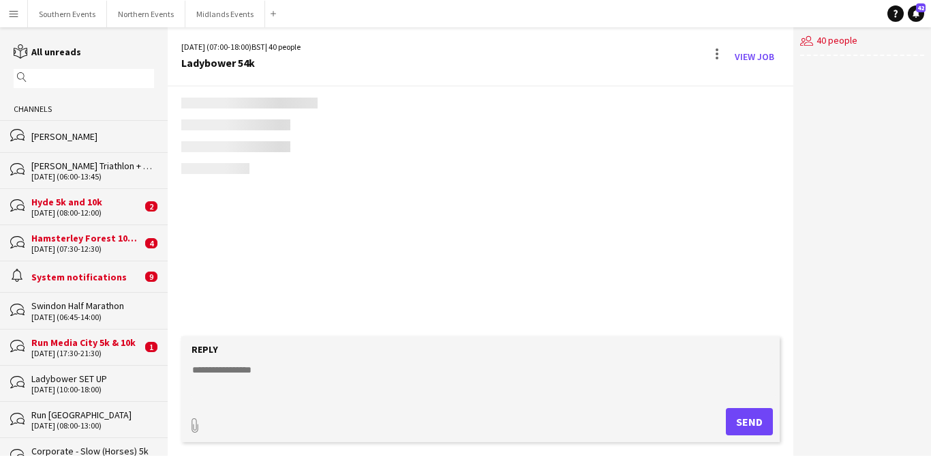
click at [219, 372] on textarea at bounding box center [484, 380] width 586 height 35
type textarea "**"
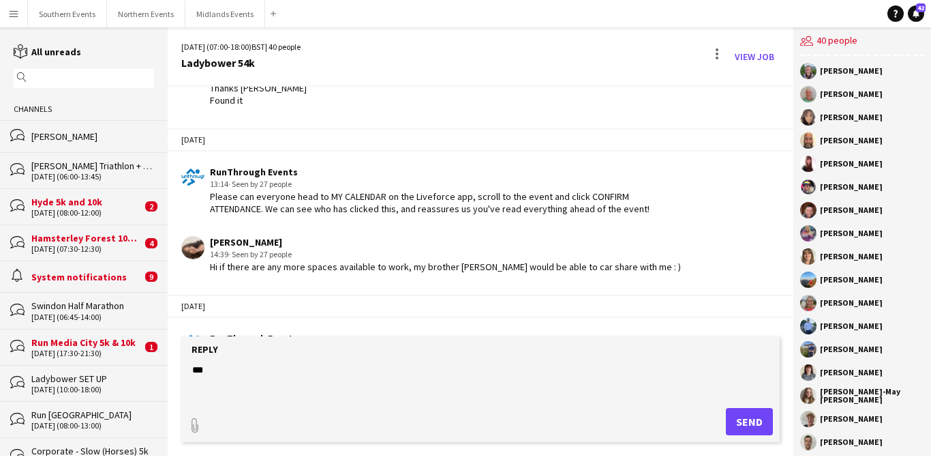
scroll to position [2210, 0]
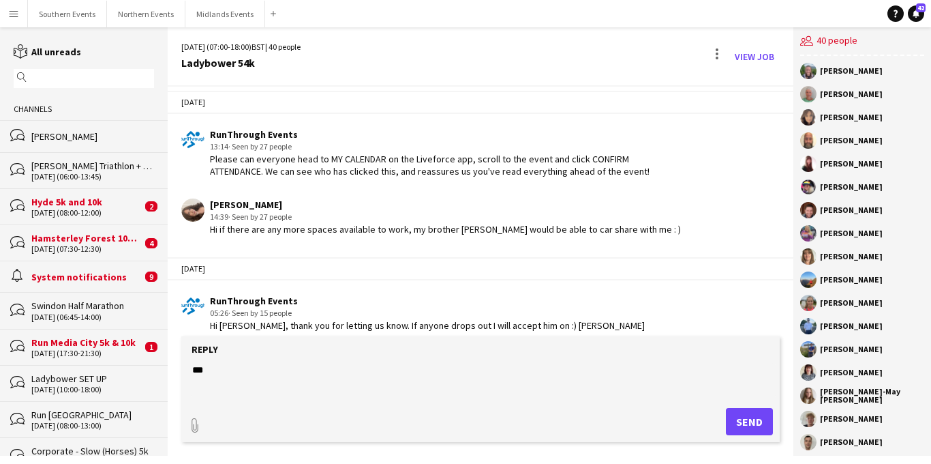
drag, startPoint x: 205, startPoint y: 371, endPoint x: 187, endPoint y: 371, distance: 18.4
click at [187, 371] on form "Reply ** paperclip Send" at bounding box center [480, 389] width 599 height 106
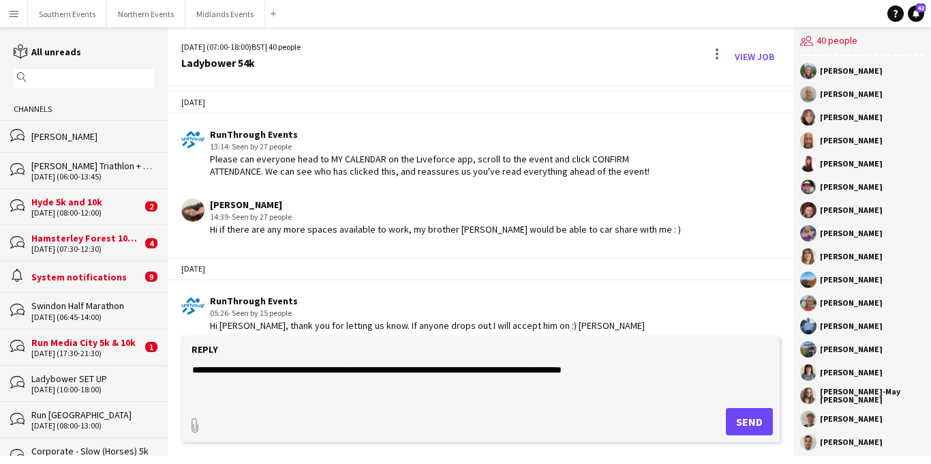
click at [429, 368] on textarea "**********" at bounding box center [484, 380] width 586 height 35
click at [623, 369] on textarea "**********" at bounding box center [484, 380] width 586 height 35
drag, startPoint x: 254, startPoint y: 371, endPoint x: 489, endPoint y: 373, distance: 235.2
click at [489, 373] on textarea "**********" at bounding box center [484, 380] width 586 height 35
click at [515, 382] on textarea "**********" at bounding box center [484, 380] width 586 height 35
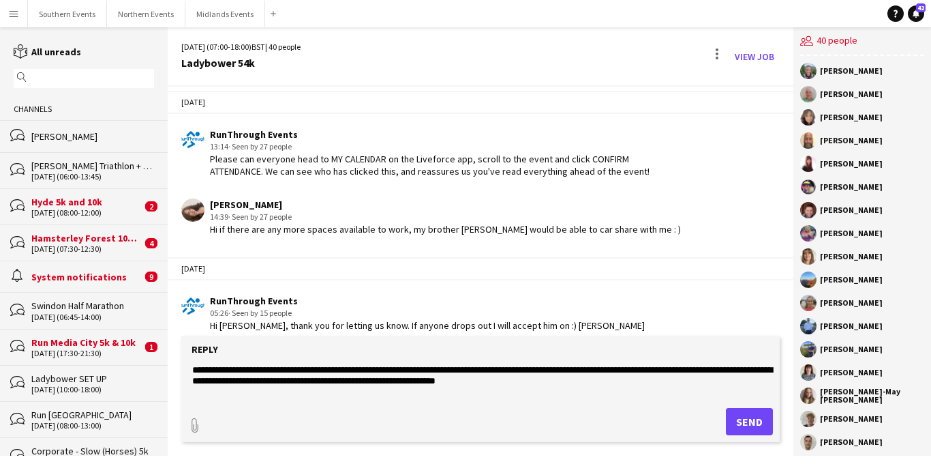
drag, startPoint x: 262, startPoint y: 370, endPoint x: 446, endPoint y: 370, distance: 184.0
click at [446, 370] on textarea "**********" at bounding box center [484, 380] width 586 height 35
click at [544, 371] on textarea "**********" at bounding box center [484, 380] width 586 height 35
paste textarea "**********"
click at [546, 372] on textarea "**********" at bounding box center [484, 380] width 586 height 35
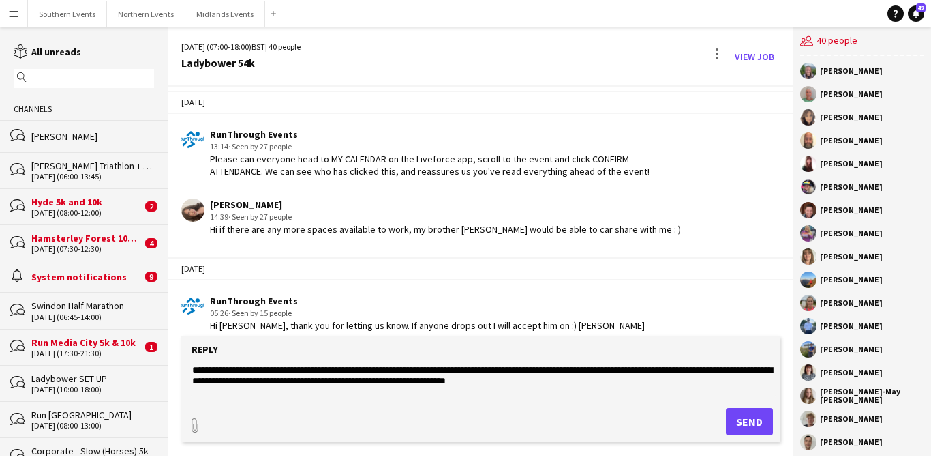
drag, startPoint x: 745, startPoint y: 369, endPoint x: 732, endPoint y: 369, distance: 13.0
click at [732, 369] on textarea "**********" at bounding box center [484, 380] width 586 height 35
click at [613, 381] on textarea "**********" at bounding box center [484, 380] width 586 height 35
click at [730, 369] on textarea "**********" at bounding box center [484, 380] width 586 height 35
drag, startPoint x: 742, startPoint y: 381, endPoint x: 190, endPoint y: 371, distance: 551.5
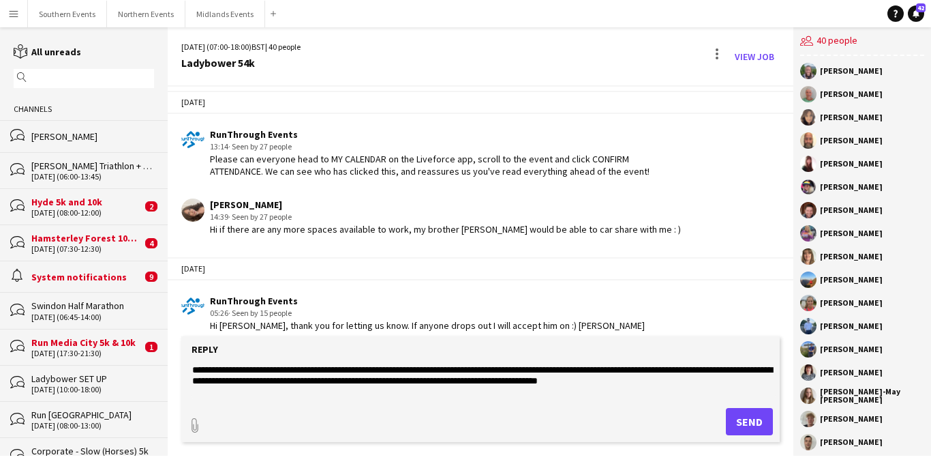
click at [191, 371] on textarea "**********" at bounding box center [484, 380] width 586 height 35
type textarea "**********"
click at [745, 414] on button "Send" at bounding box center [749, 421] width 47 height 27
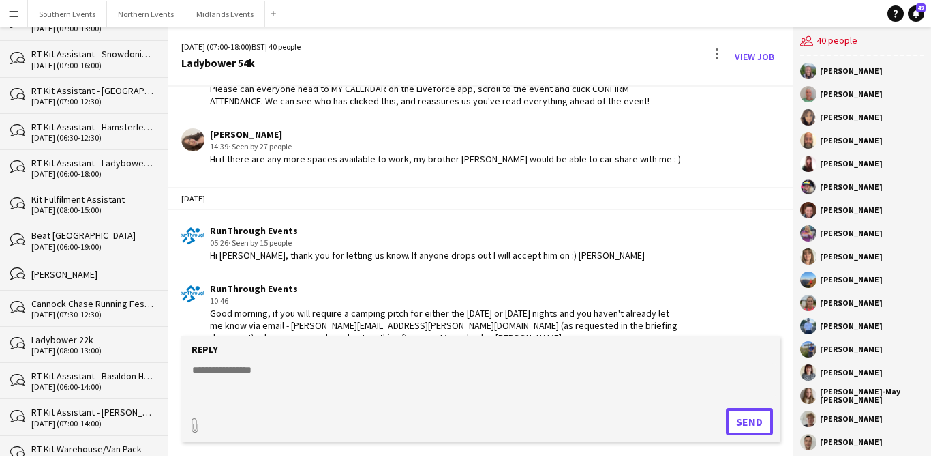
scroll to position [1489, 0]
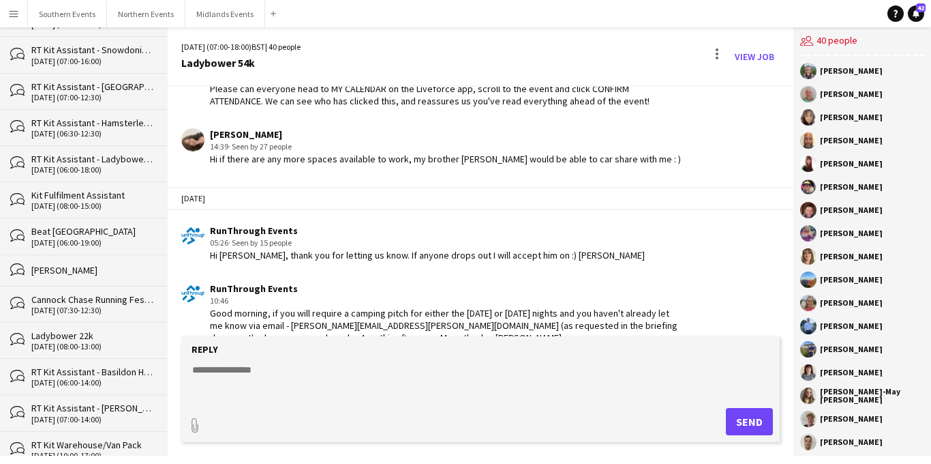
click at [89, 331] on div "Ladybower 22k" at bounding box center [92, 335] width 123 height 12
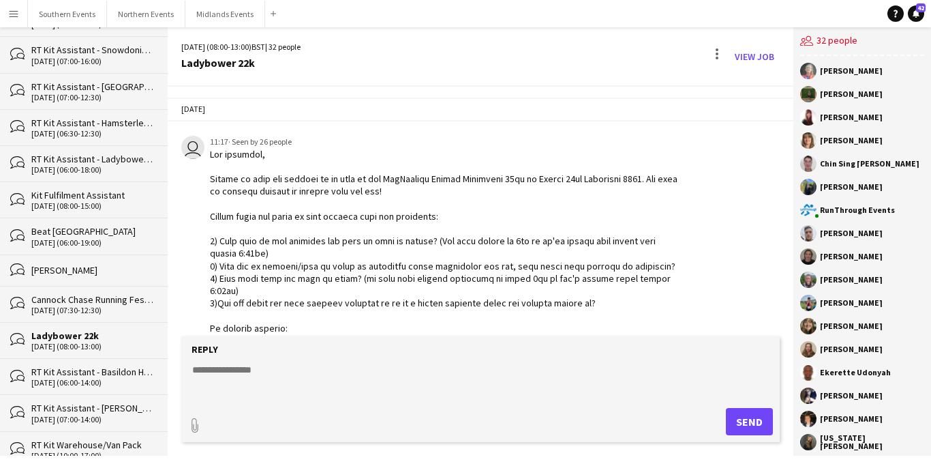
click at [218, 378] on textarea at bounding box center [484, 380] width 586 height 35
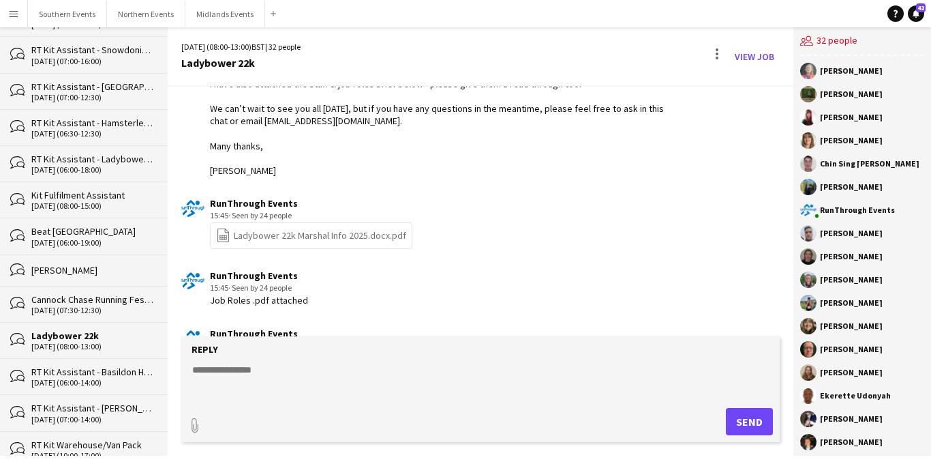
paste textarea "**********"
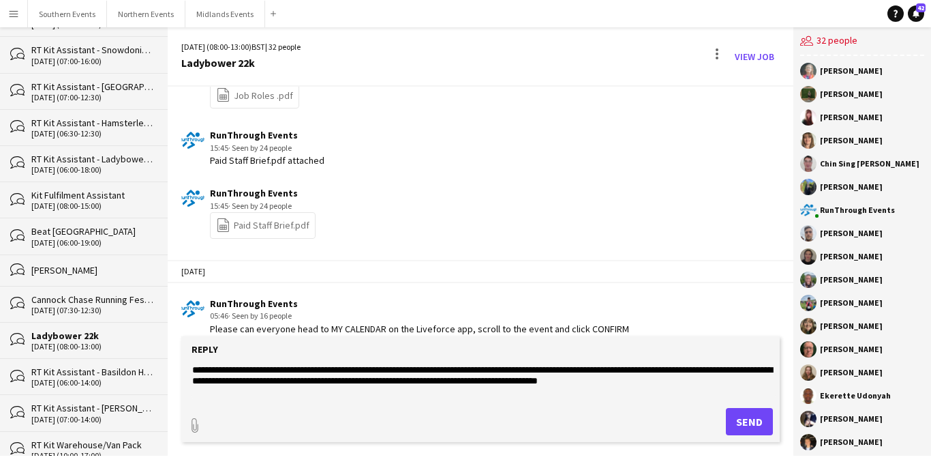
scroll to position [3040, 0]
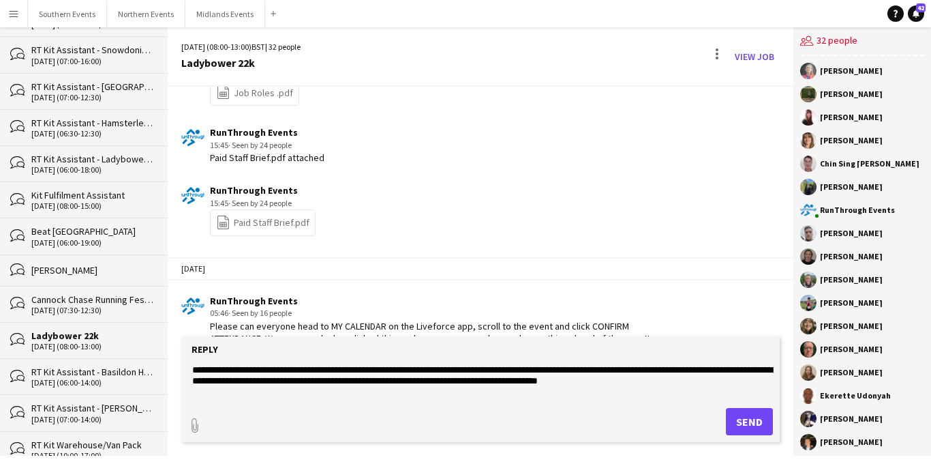
type textarea "**********"
click at [741, 423] on button "Send" at bounding box center [749, 421] width 47 height 27
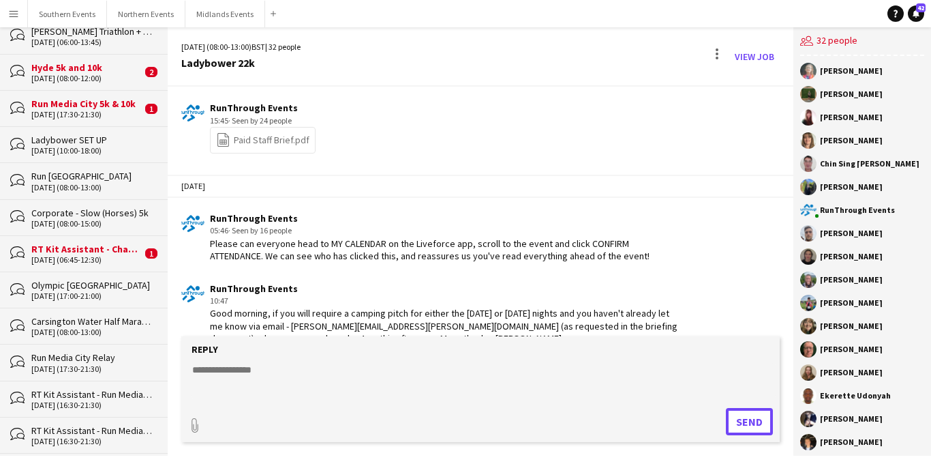
scroll to position [0, 0]
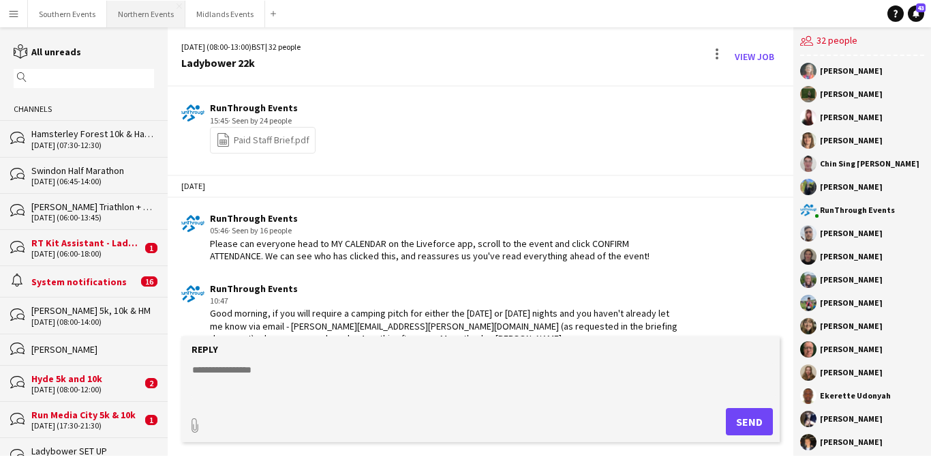
click at [140, 14] on button "Northern Events Close" at bounding box center [146, 14] width 78 height 27
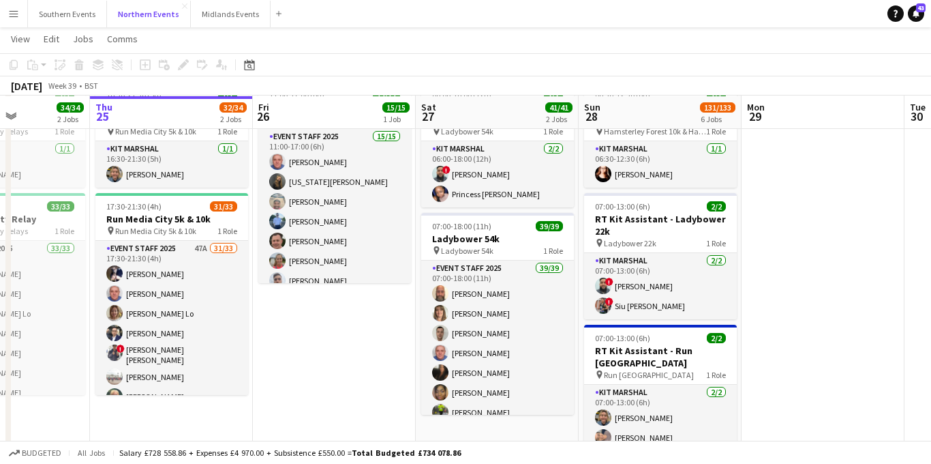
scroll to position [74, 0]
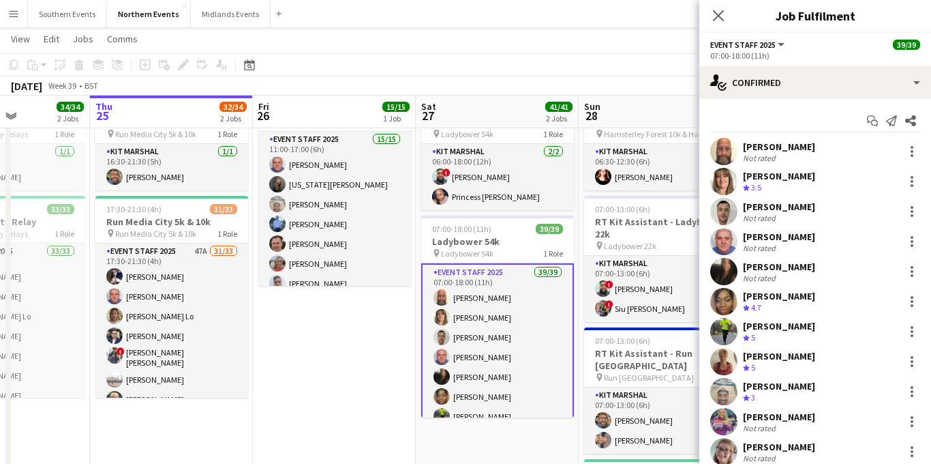
click at [716, 14] on icon at bounding box center [718, 15] width 11 height 11
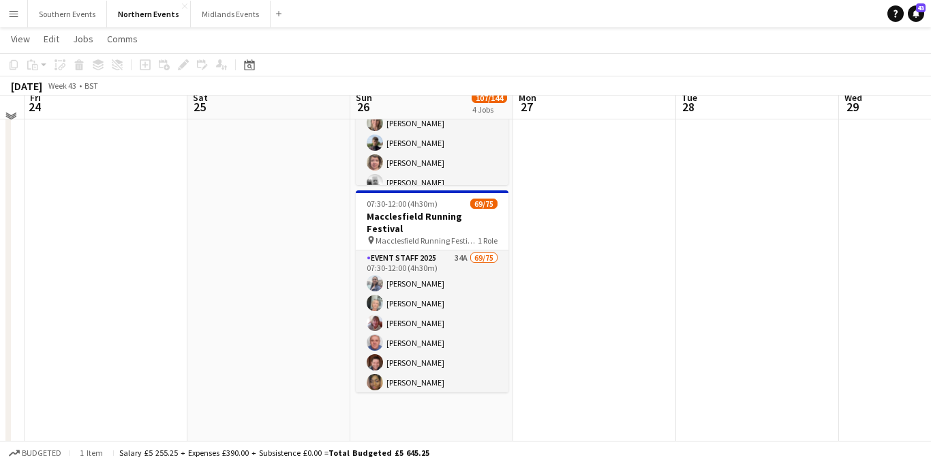
scroll to position [429, 0]
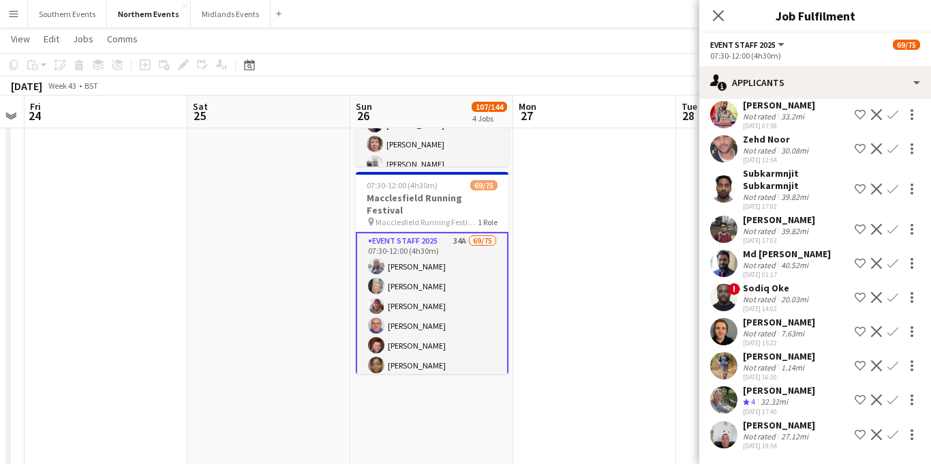
scroll to position [440, 0]
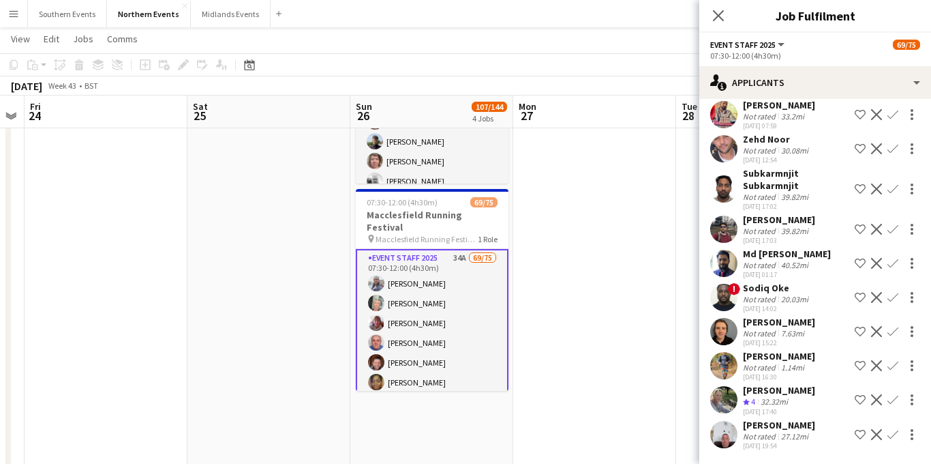
click at [893, 397] on app-icon "Confirm" at bounding box center [892, 399] width 11 height 11
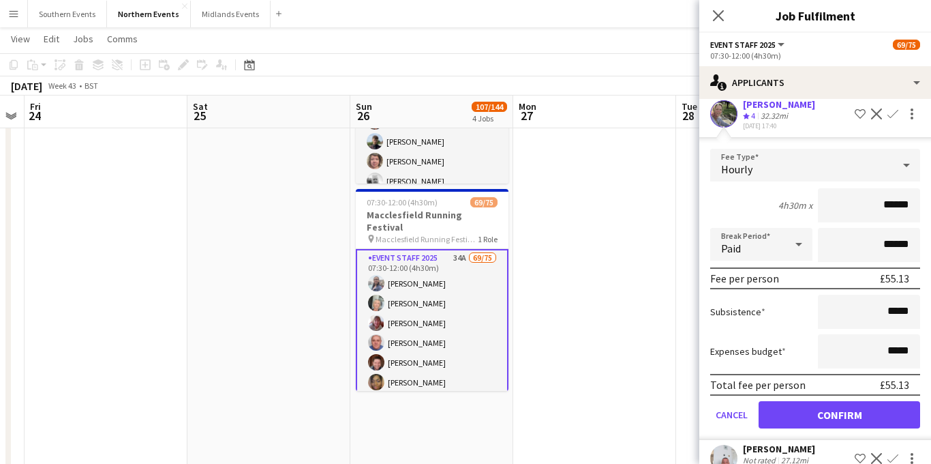
scroll to position [1196, 0]
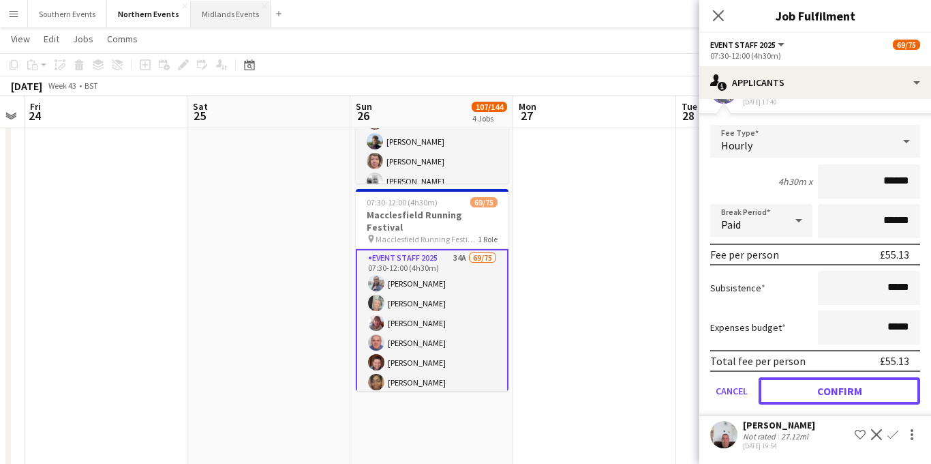
click at [812, 391] on button "Confirm" at bounding box center [840, 390] width 162 height 27
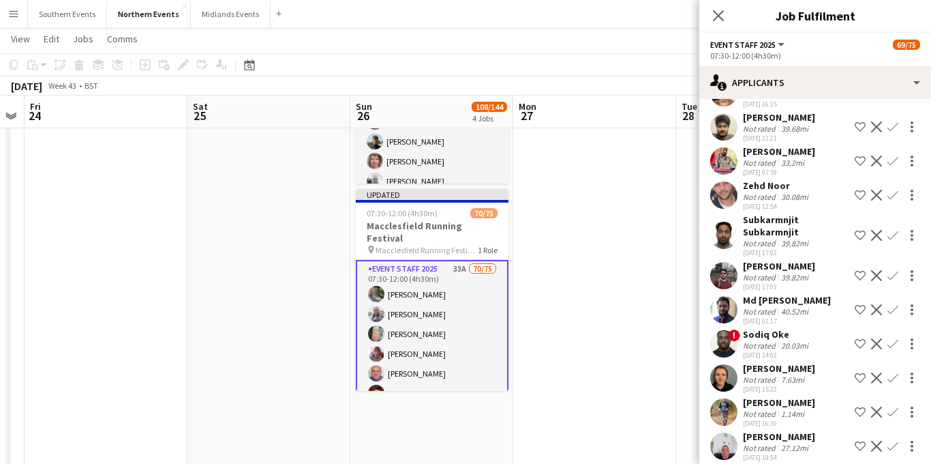
scroll to position [851, 0]
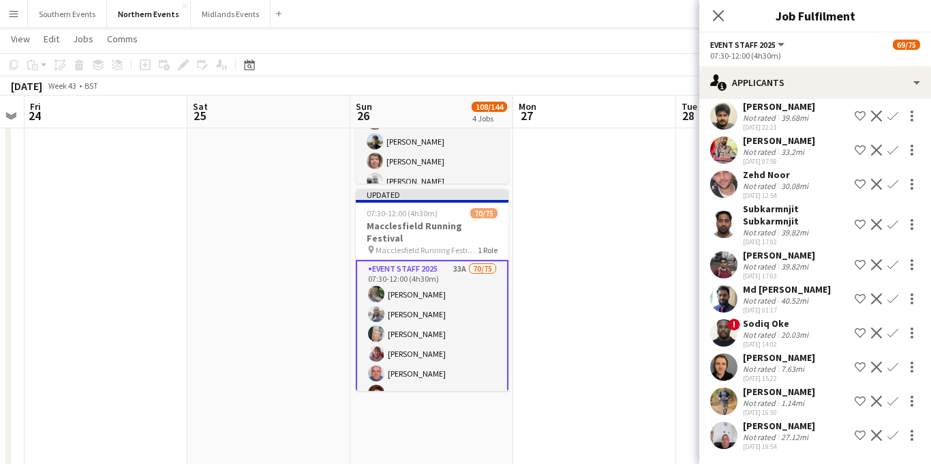
click at [889, 401] on app-icon "Confirm" at bounding box center [892, 400] width 11 height 11
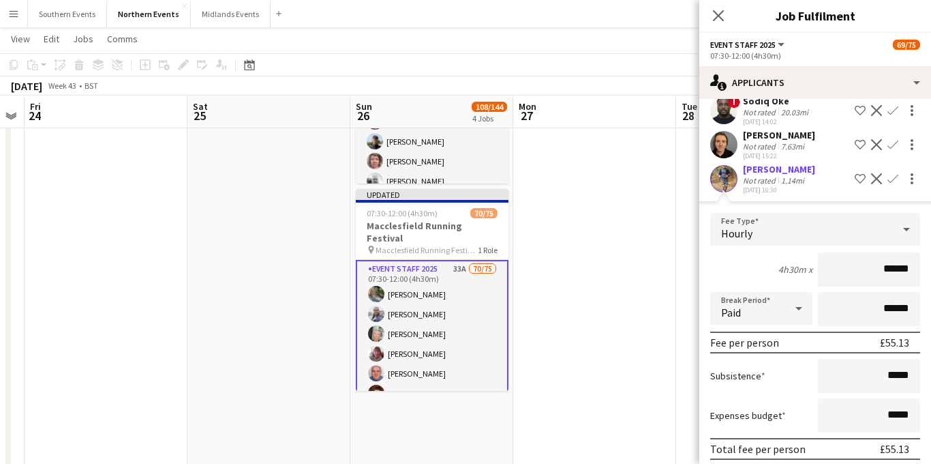
scroll to position [1161, 0]
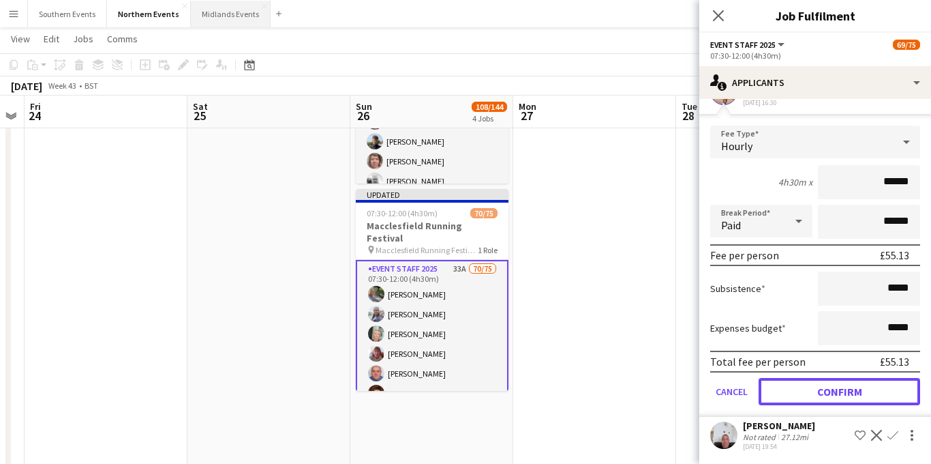
click at [813, 395] on button "Confirm" at bounding box center [840, 391] width 162 height 27
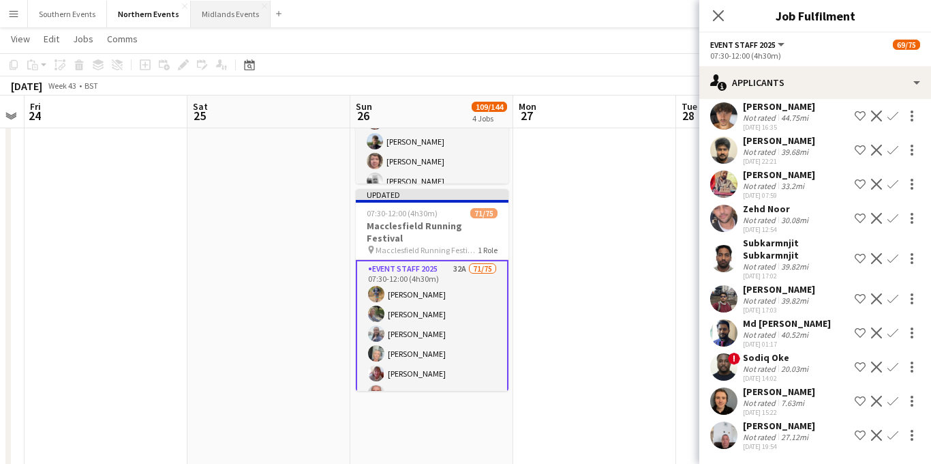
scroll to position [817, 0]
click at [891, 402] on app-icon "Confirm" at bounding box center [892, 400] width 11 height 11
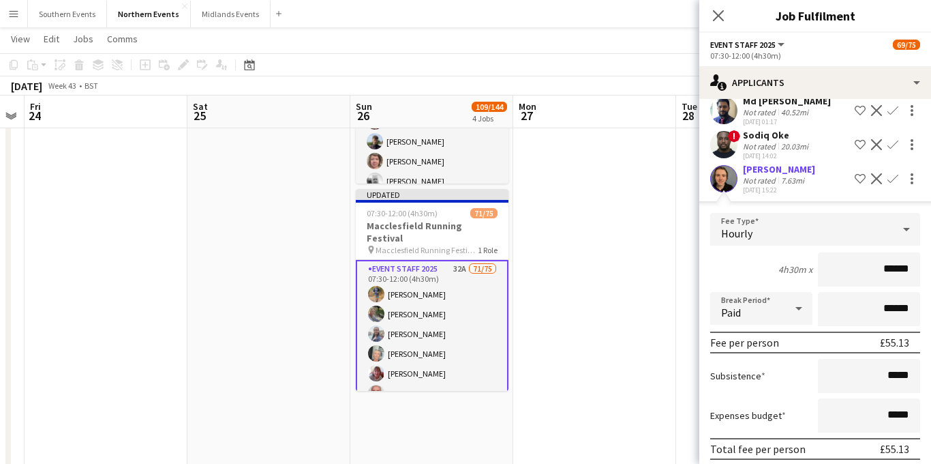
scroll to position [1127, 0]
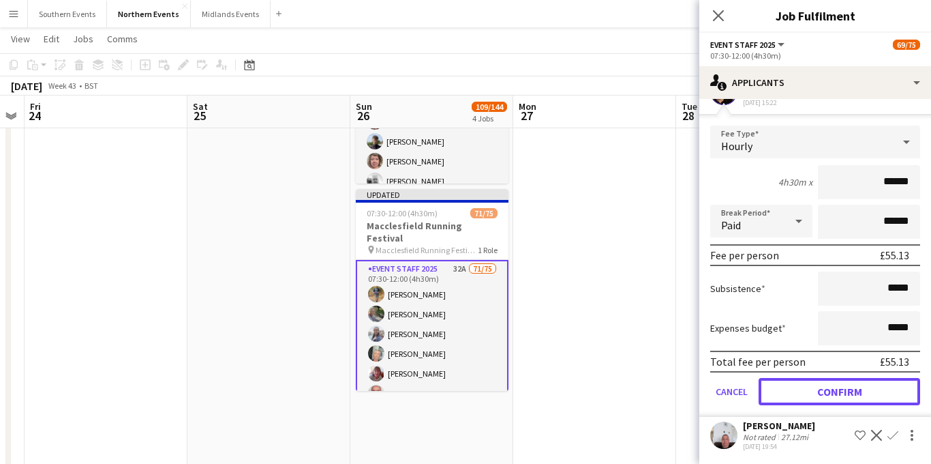
click at [820, 386] on button "Confirm" at bounding box center [840, 391] width 162 height 27
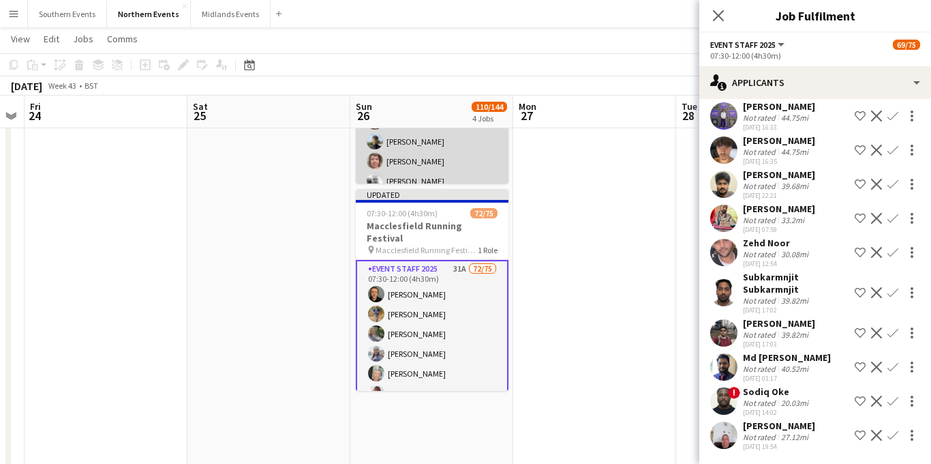
scroll to position [783, 0]
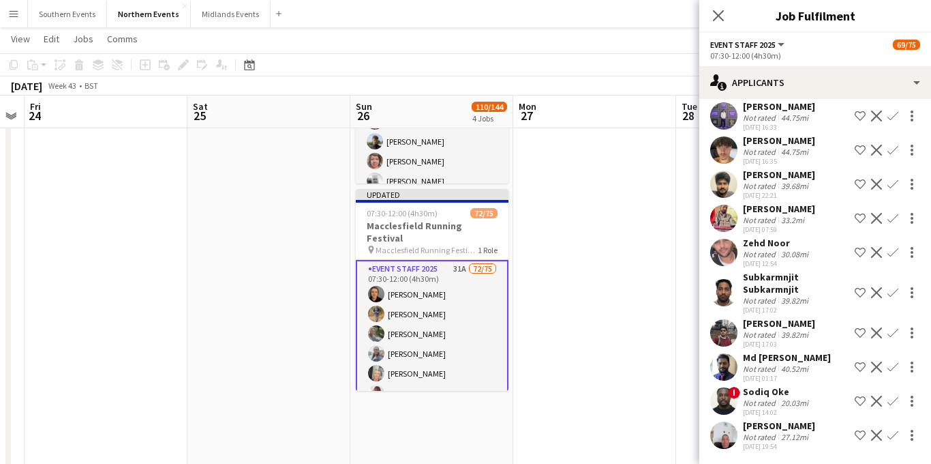
click at [892, 435] on app-icon "Confirm" at bounding box center [892, 434] width 11 height 11
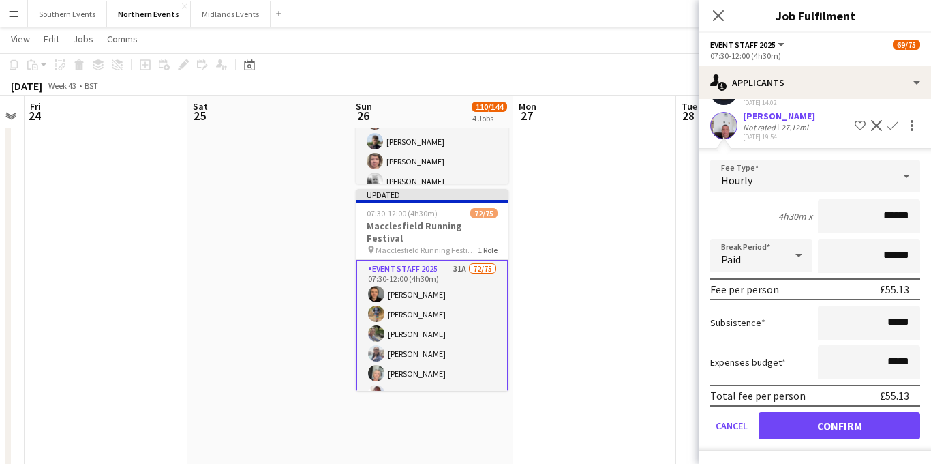
scroll to position [1093, 0]
click at [817, 429] on button "Confirm" at bounding box center [840, 425] width 162 height 27
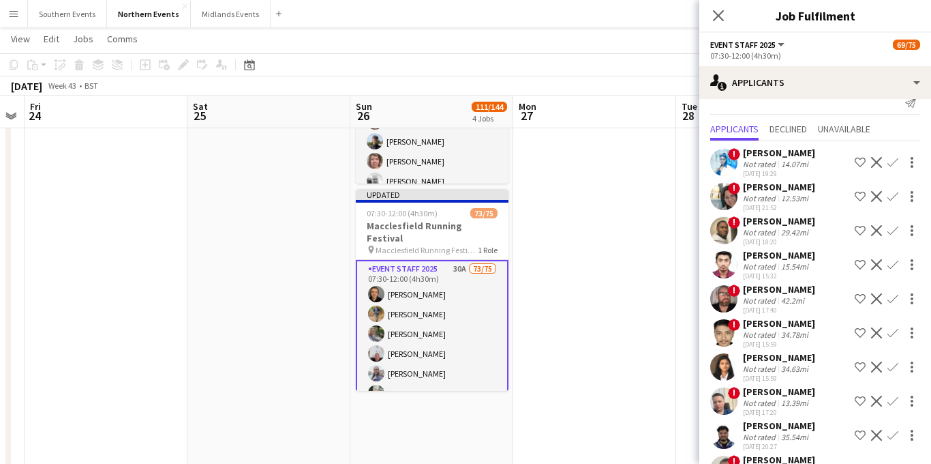
scroll to position [0, 0]
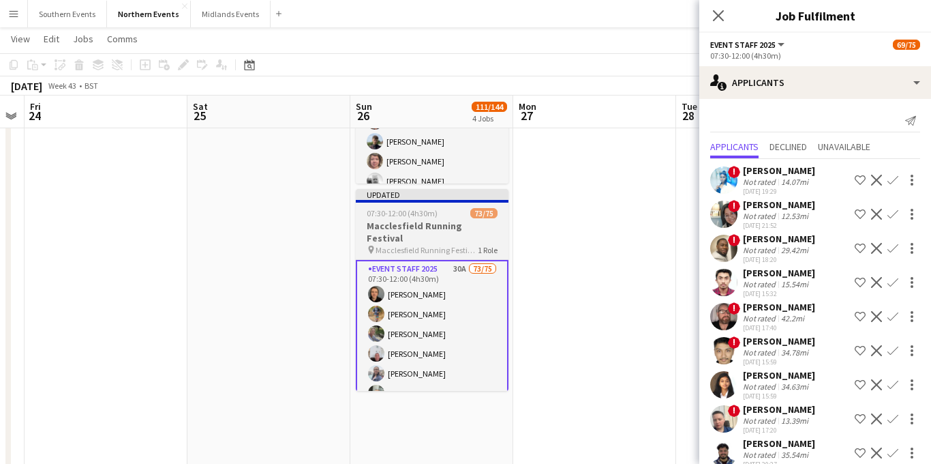
click at [715, 16] on icon "Close pop-in" at bounding box center [718, 15] width 11 height 11
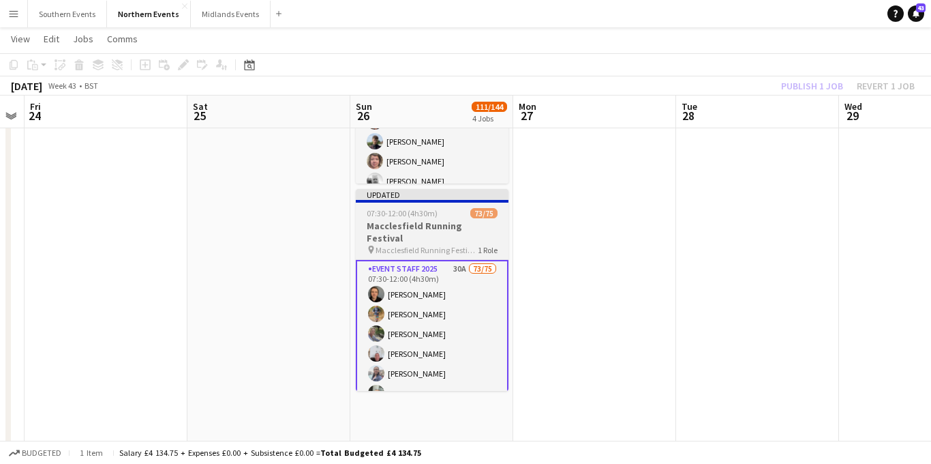
click at [414, 225] on h3 "Macclesfield Running Festival" at bounding box center [432, 231] width 153 height 25
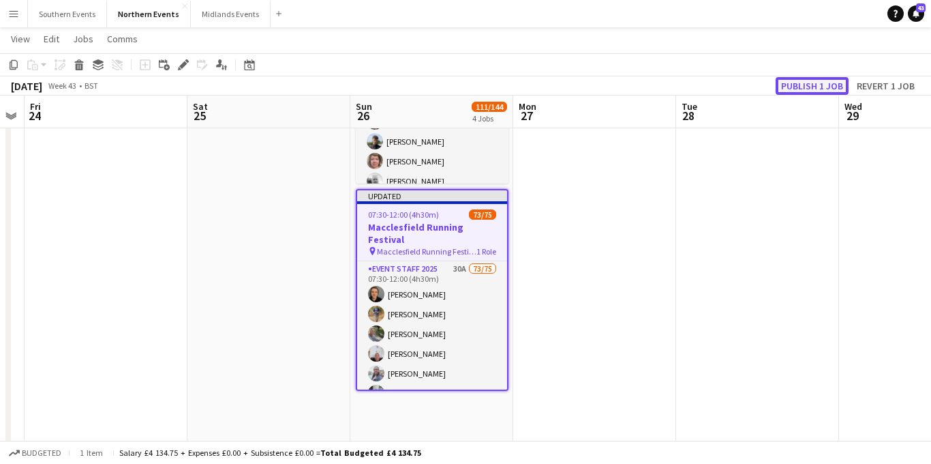
click at [802, 84] on button "Publish 1 job" at bounding box center [812, 86] width 73 height 18
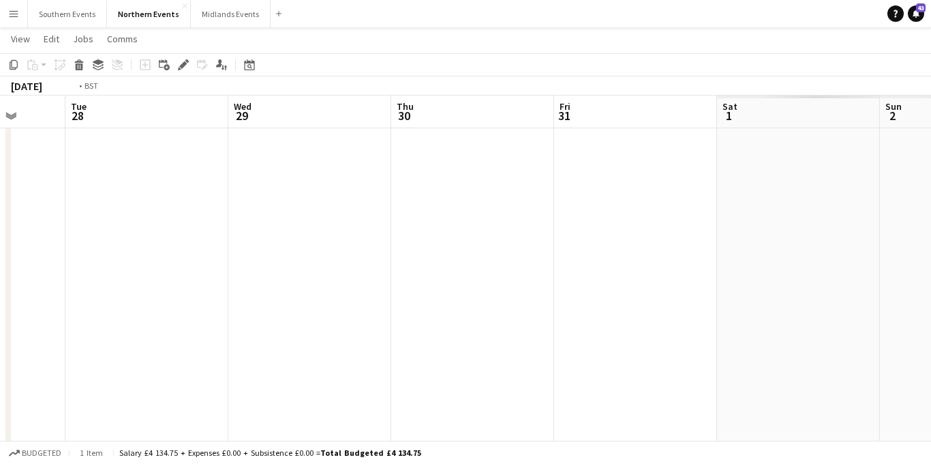
scroll to position [0, 535]
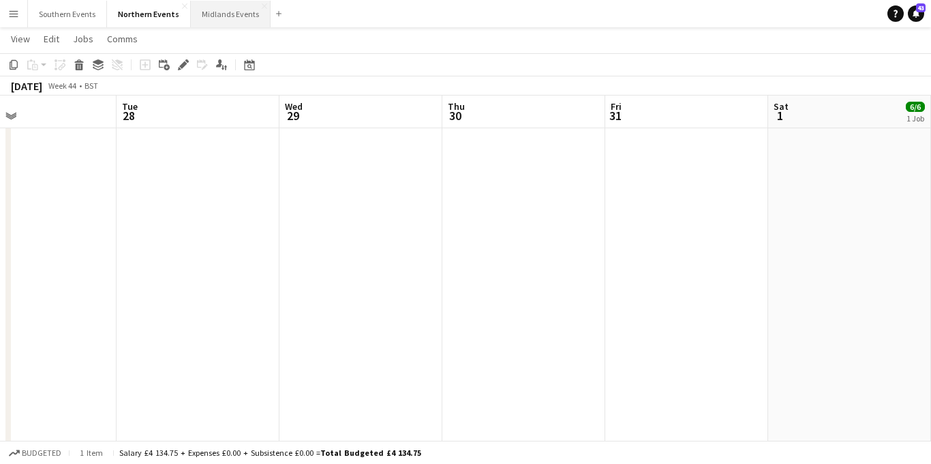
click at [218, 8] on button "Midlands Events Close" at bounding box center [231, 14] width 80 height 27
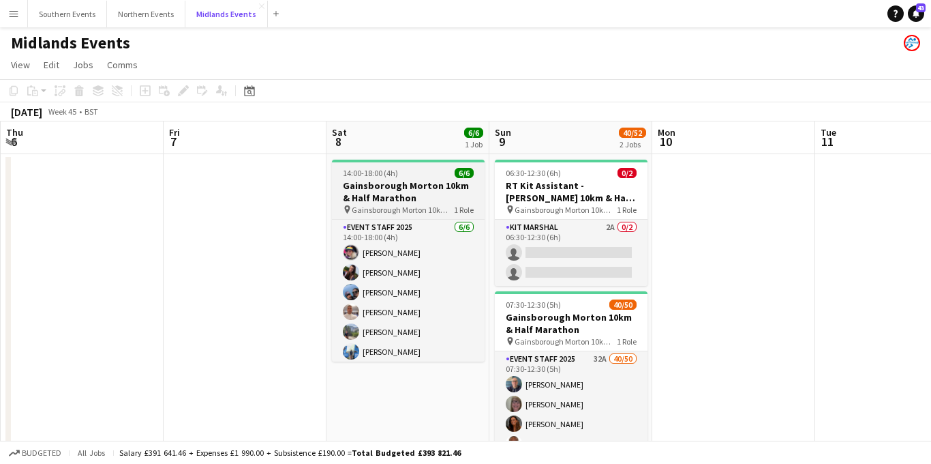
scroll to position [0, 575]
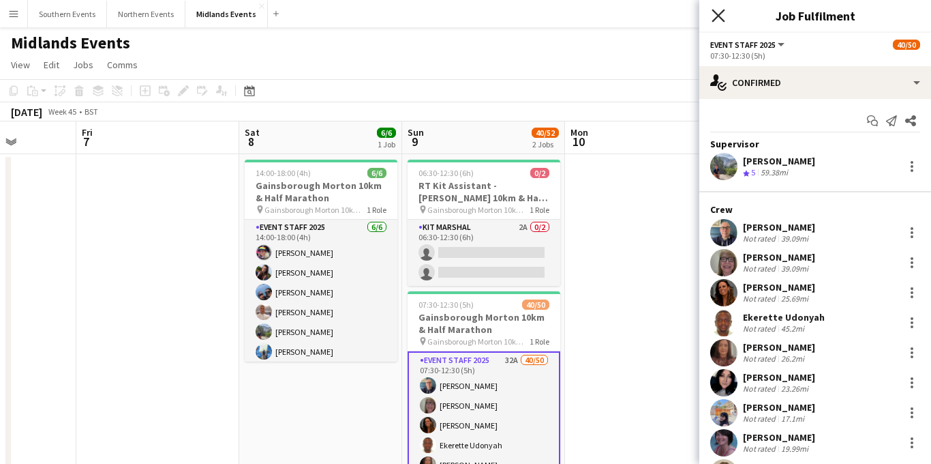
click at [720, 17] on icon at bounding box center [718, 15] width 13 height 13
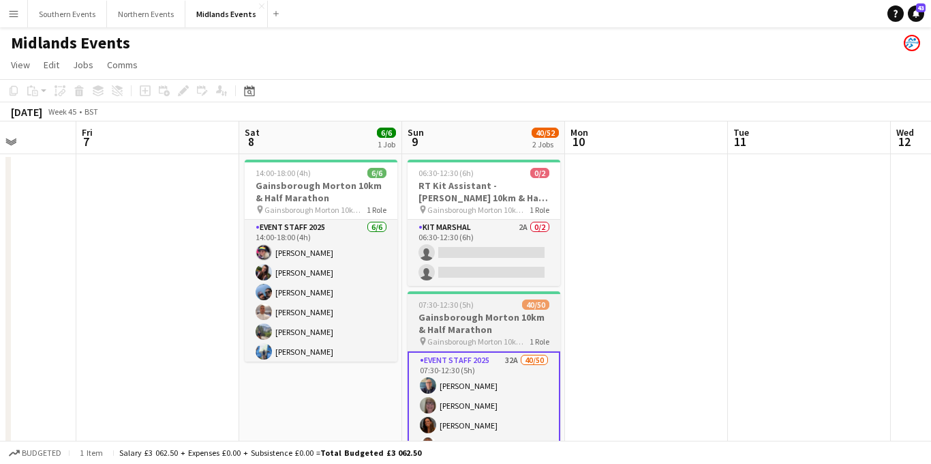
click at [493, 309] on div "07:30-12:30 (5h) 40/50" at bounding box center [484, 304] width 153 height 10
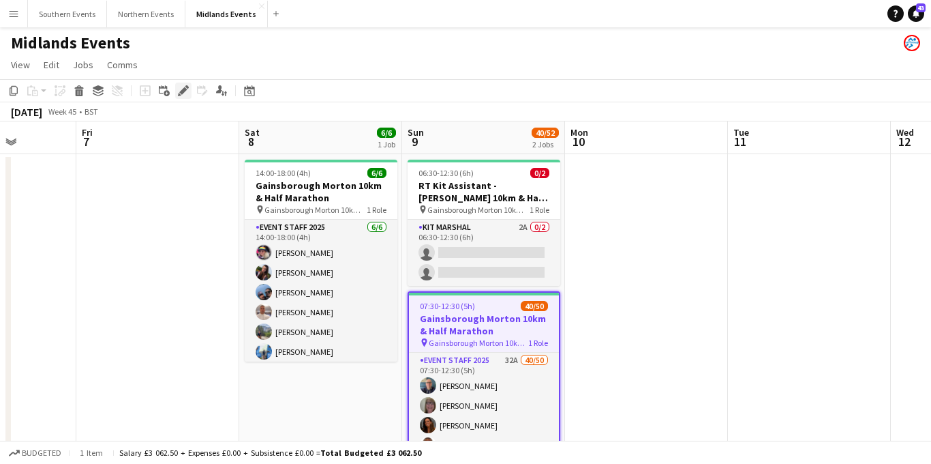
click at [181, 94] on icon at bounding box center [182, 90] width 7 height 7
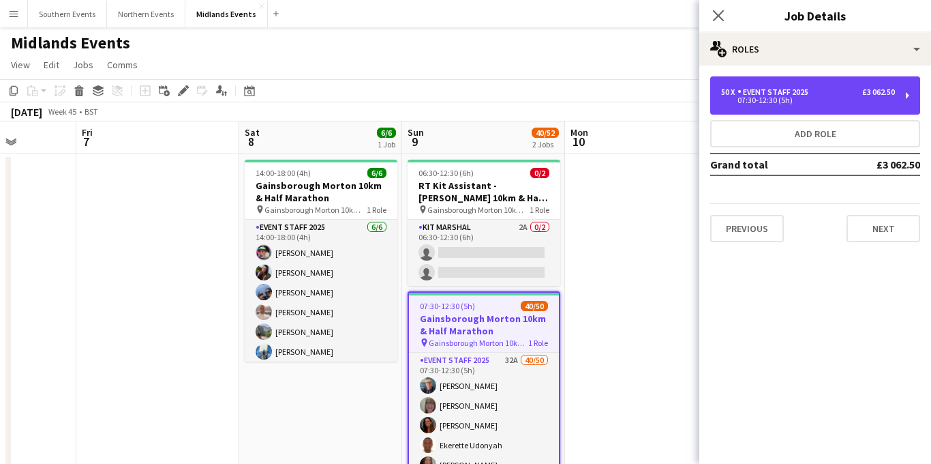
click at [802, 102] on div "07:30-12:30 (5h)" at bounding box center [808, 100] width 174 height 7
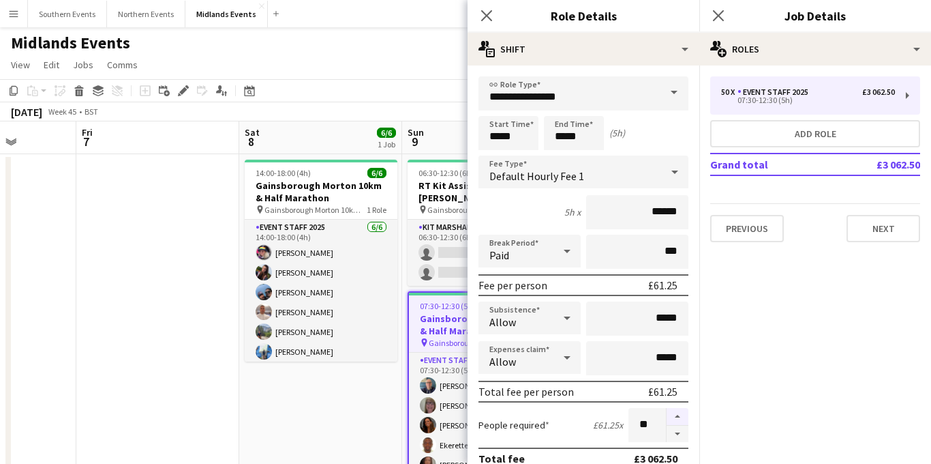
click at [674, 410] on button "button" at bounding box center [678, 417] width 22 height 18
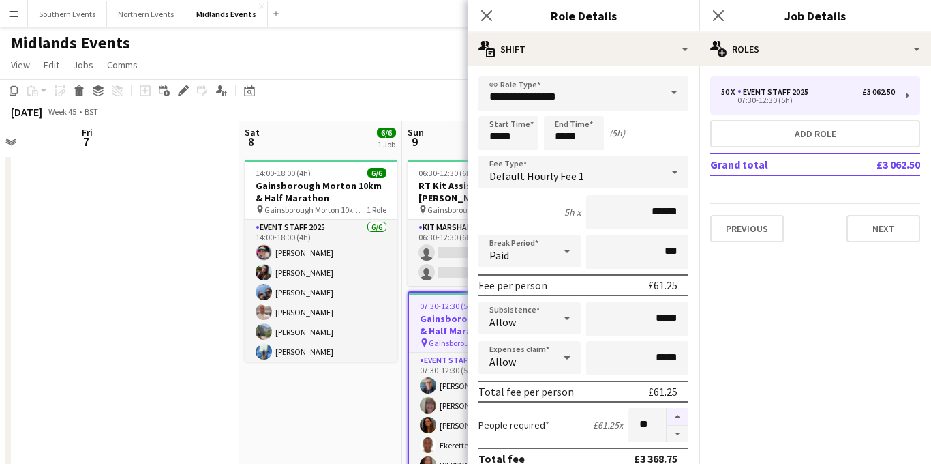
click at [674, 410] on button "button" at bounding box center [678, 417] width 22 height 18
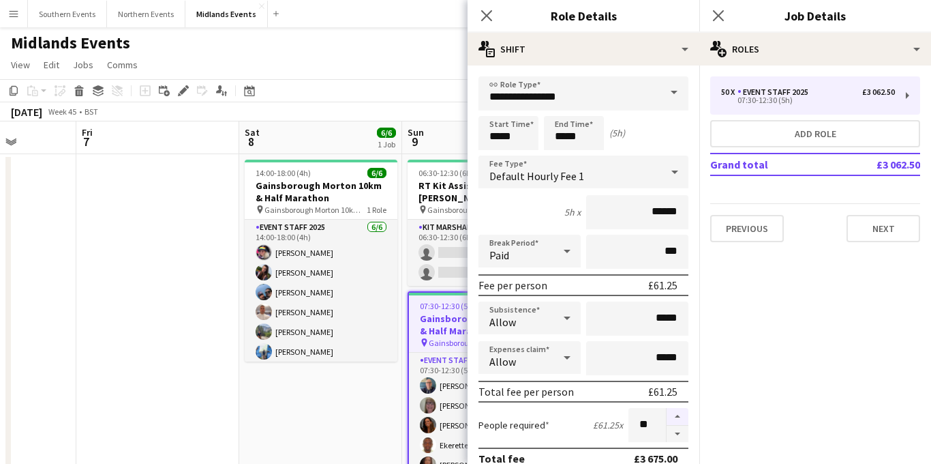
click at [674, 410] on button "button" at bounding box center [678, 417] width 22 height 18
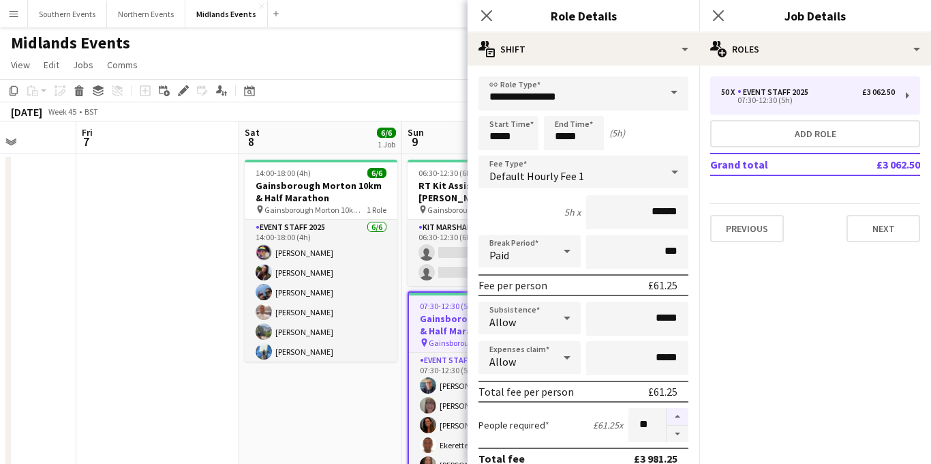
click at [674, 410] on button "button" at bounding box center [678, 417] width 22 height 18
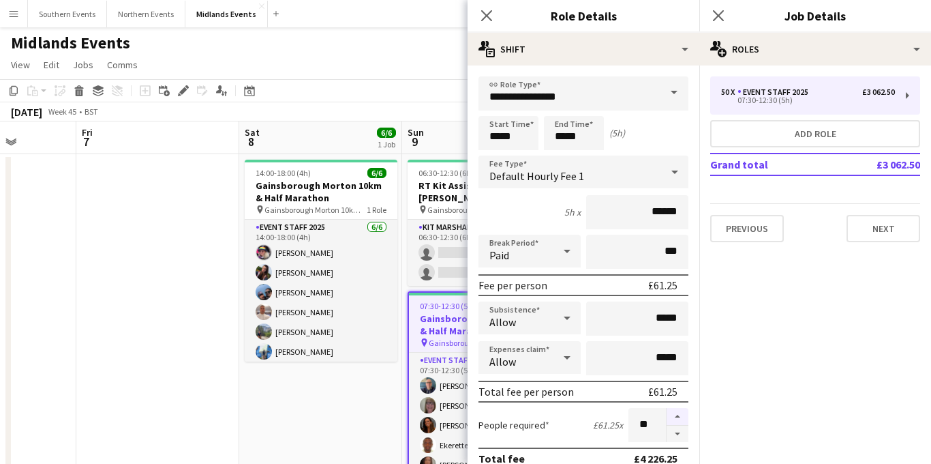
type input "**"
click at [716, 15] on icon "Close pop-in" at bounding box center [718, 15] width 13 height 13
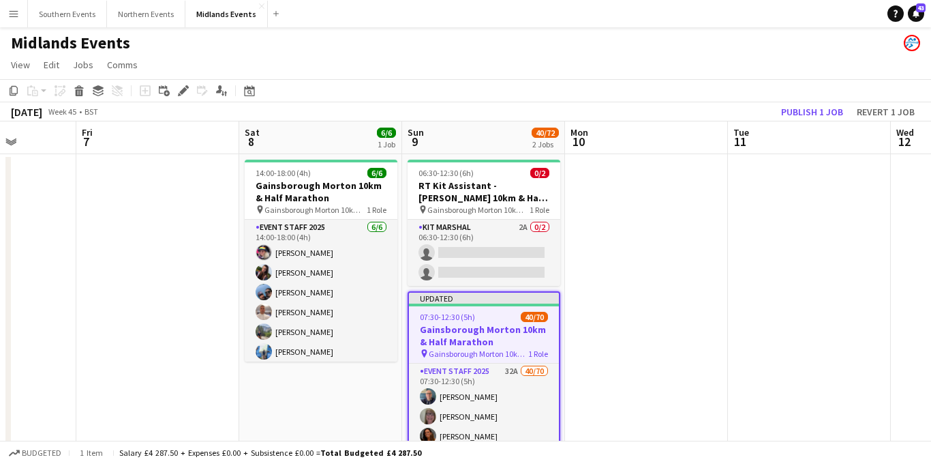
click at [488, 349] on span "Gainsborough Morton 10km & Half Marathon" at bounding box center [479, 353] width 100 height 10
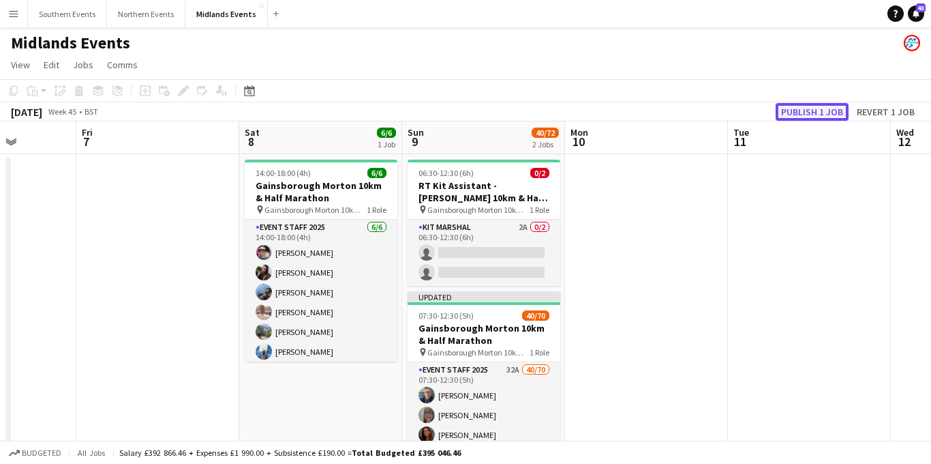
click at [817, 112] on button "Publish 1 job" at bounding box center [812, 112] width 73 height 18
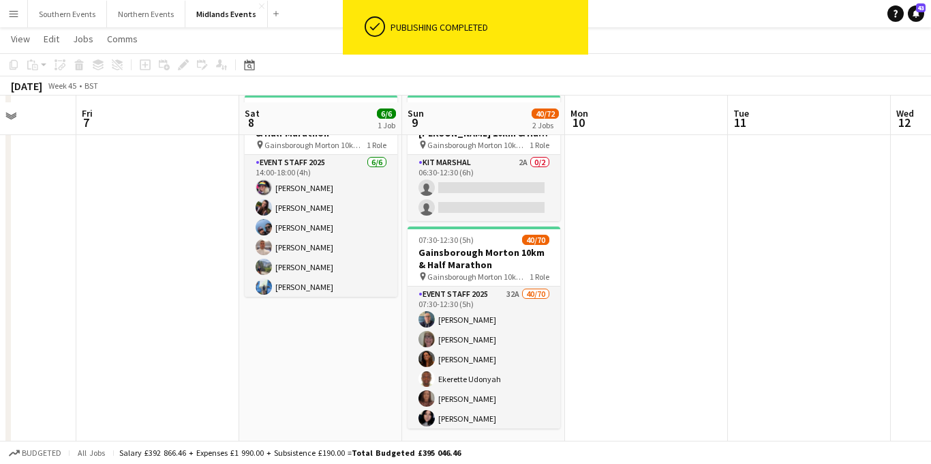
scroll to position [76, 0]
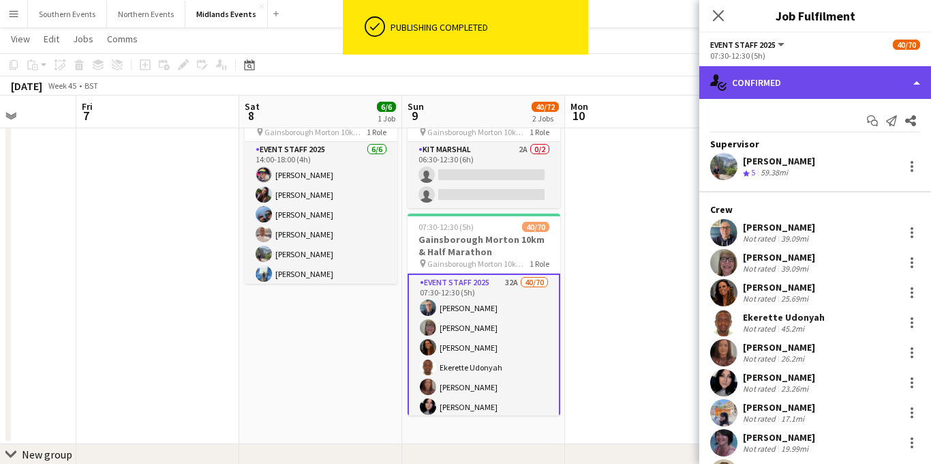
click at [819, 74] on div "single-neutral-actions-check-2 Confirmed" at bounding box center [815, 82] width 232 height 33
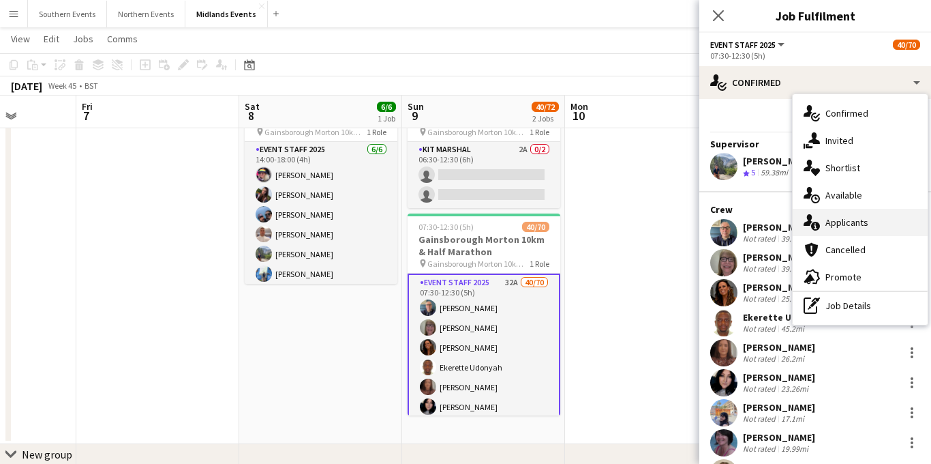
click at [838, 226] on span "Applicants" at bounding box center [846, 222] width 43 height 12
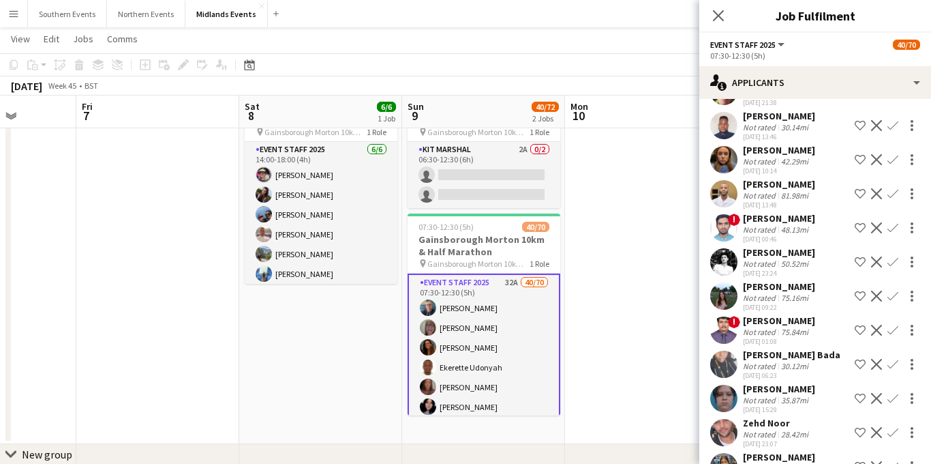
scroll to position [827, 0]
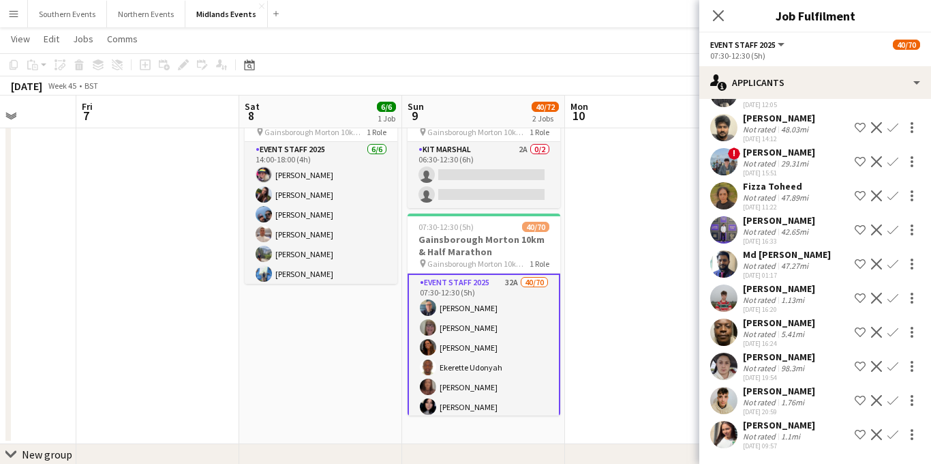
click at [876, 367] on app-icon "Decline" at bounding box center [876, 366] width 11 height 11
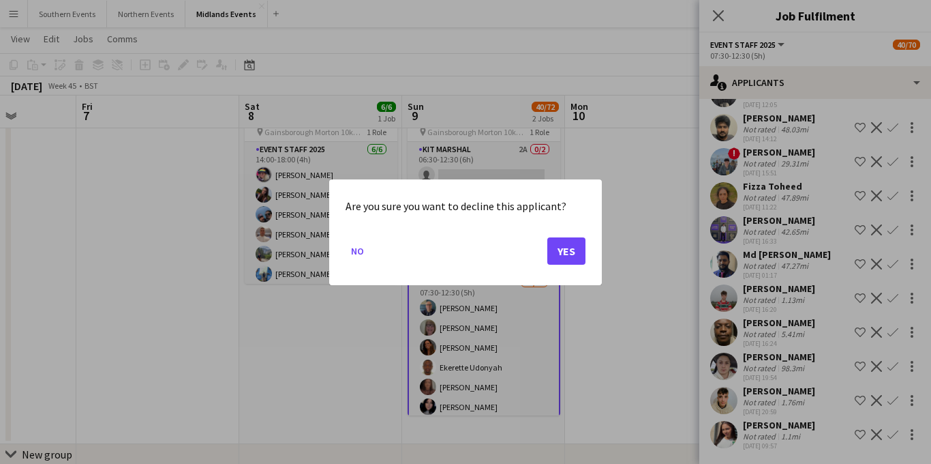
scroll to position [0, 0]
click at [577, 254] on button "Yes" at bounding box center [566, 250] width 38 height 27
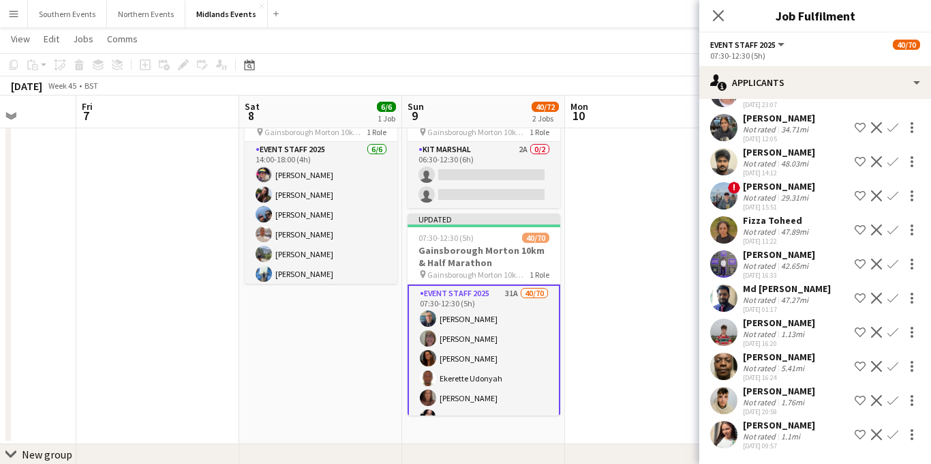
scroll to position [142, 0]
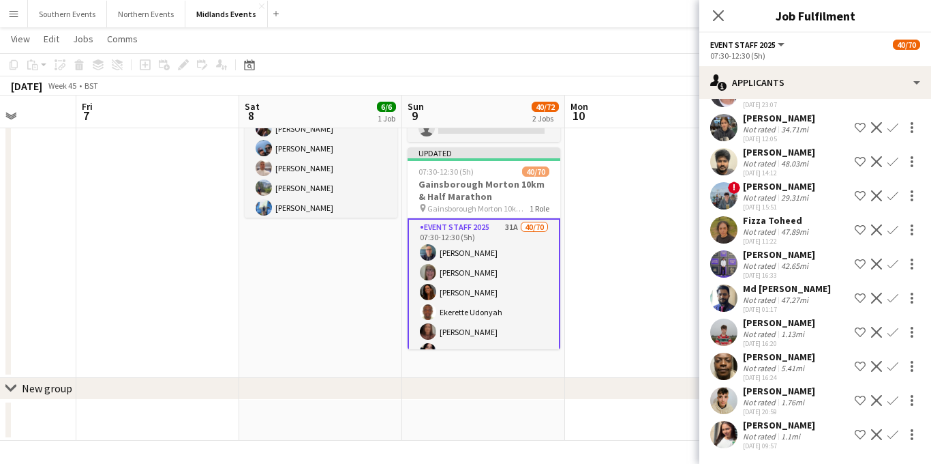
click at [890, 331] on app-icon "Confirm" at bounding box center [892, 331] width 11 height 11
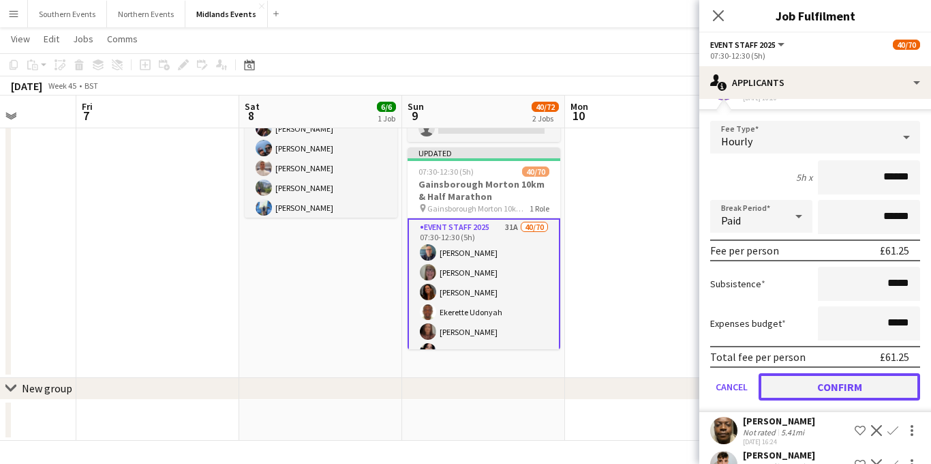
click at [804, 400] on button "Confirm" at bounding box center [840, 386] width 162 height 27
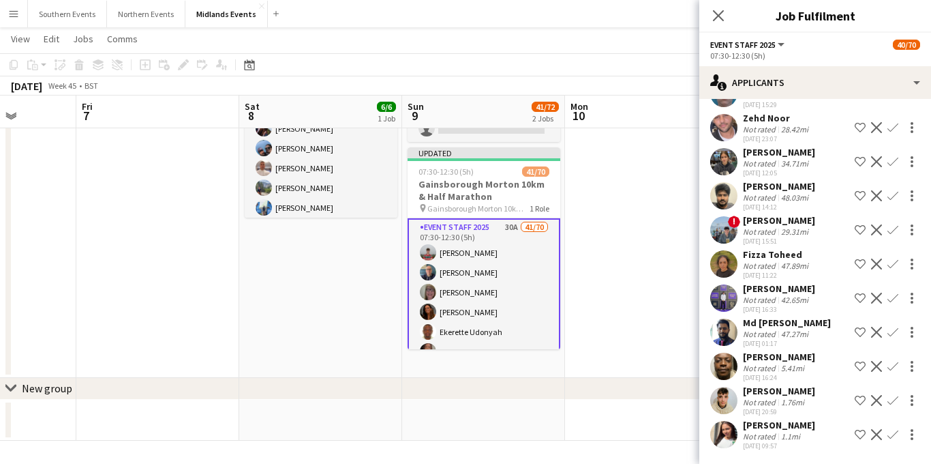
scroll to position [670, 0]
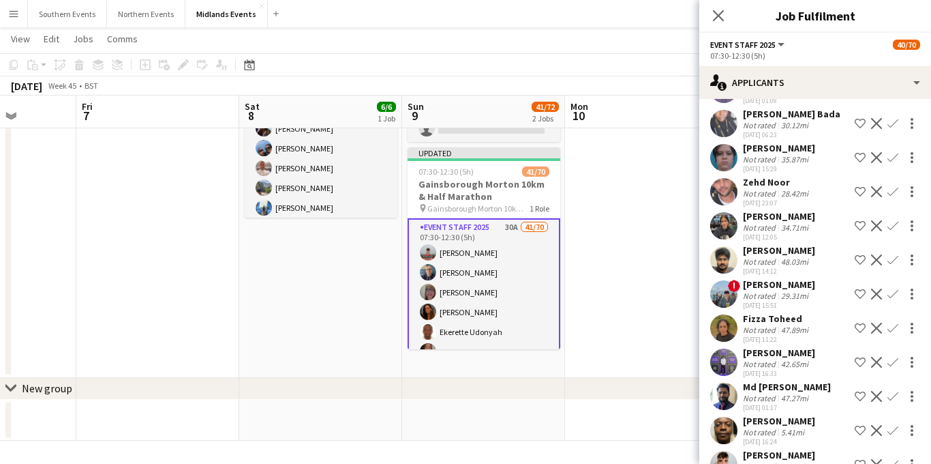
click at [891, 436] on app-icon "Confirm" at bounding box center [892, 430] width 11 height 11
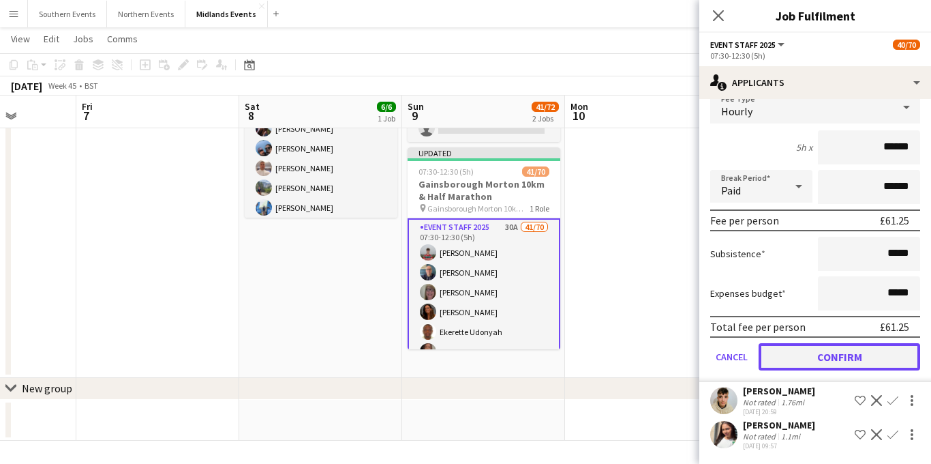
click at [815, 352] on button "Confirm" at bounding box center [840, 356] width 162 height 27
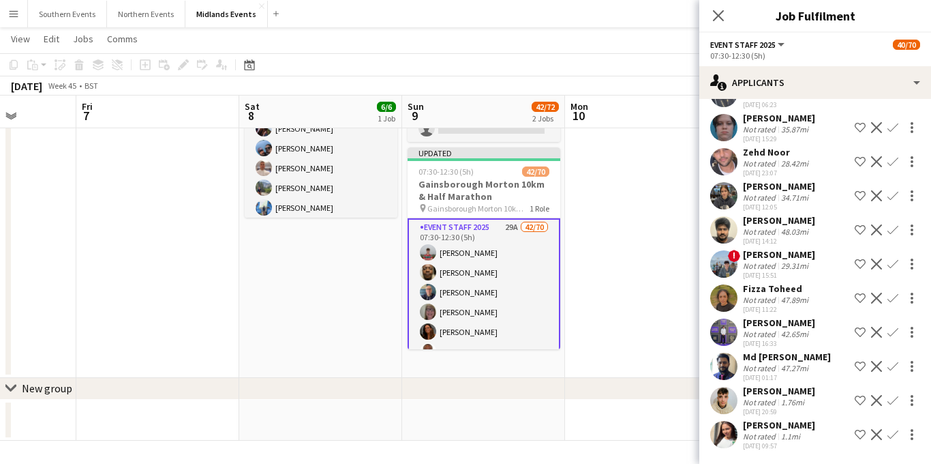
scroll to position [725, 0]
click at [892, 436] on app-icon "Confirm" at bounding box center [892, 434] width 11 height 11
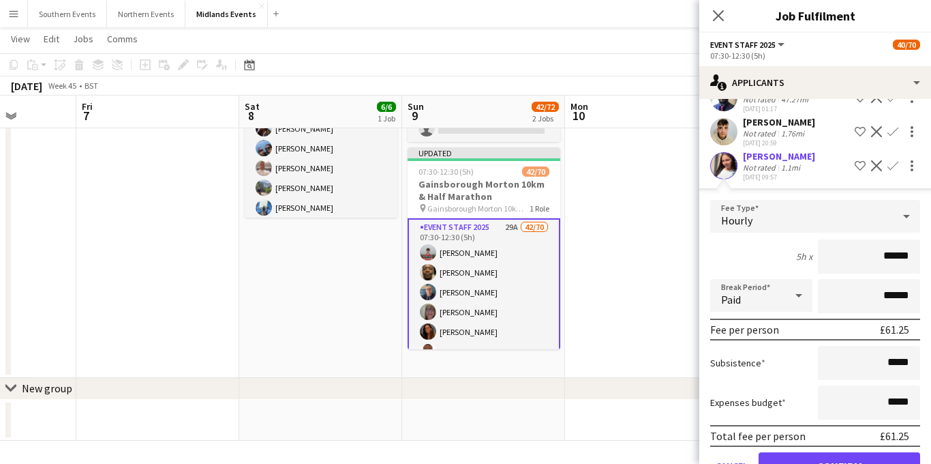
scroll to position [1034, 0]
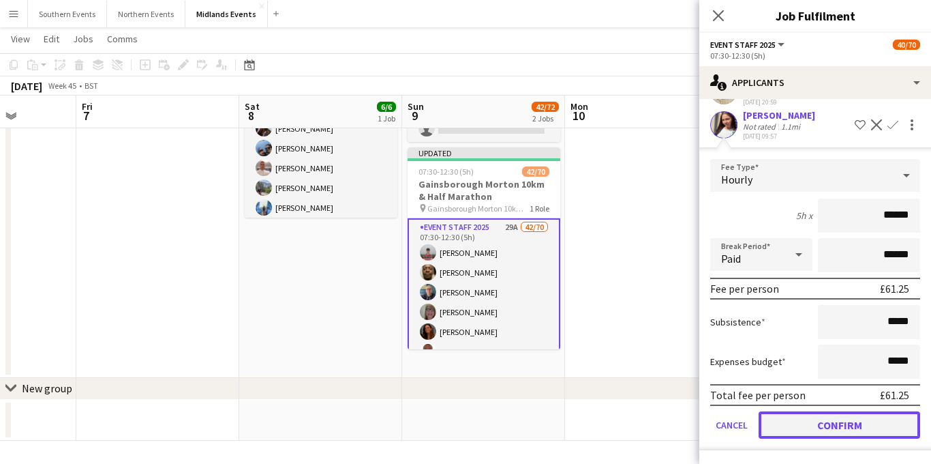
click at [820, 427] on button "Confirm" at bounding box center [840, 424] width 162 height 27
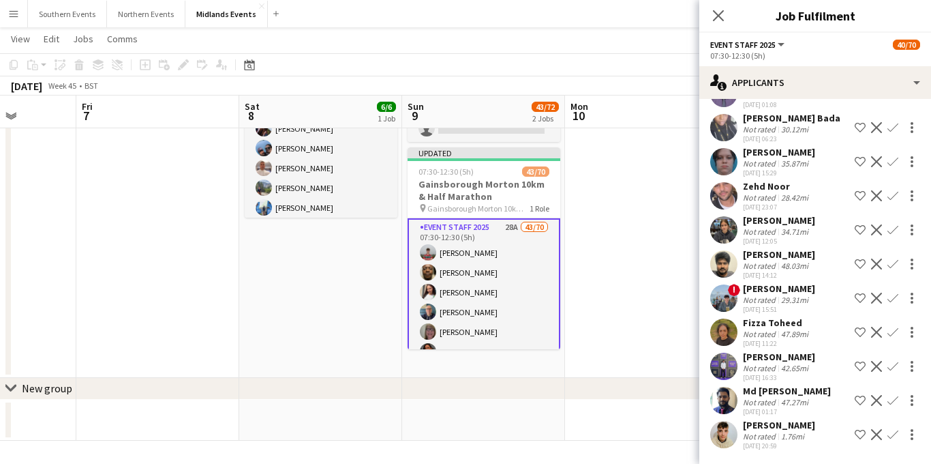
scroll to position [690, 0]
click at [894, 436] on app-icon "Confirm" at bounding box center [892, 434] width 11 height 11
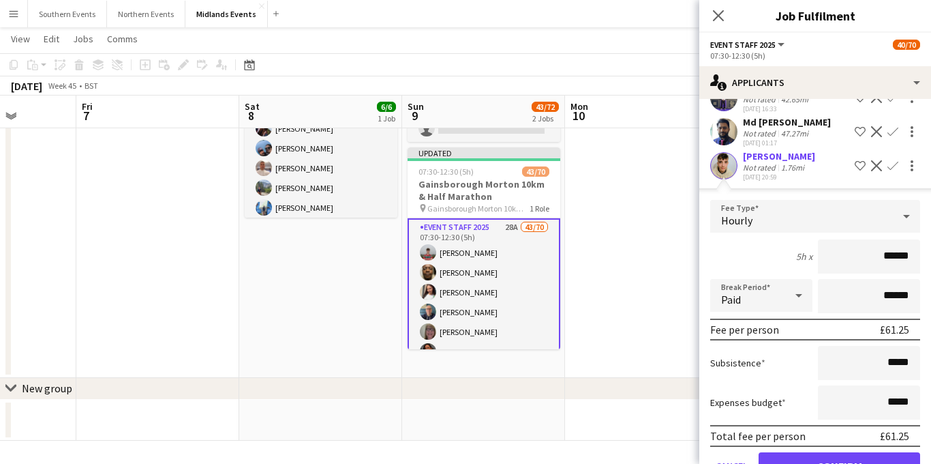
scroll to position [1000, 0]
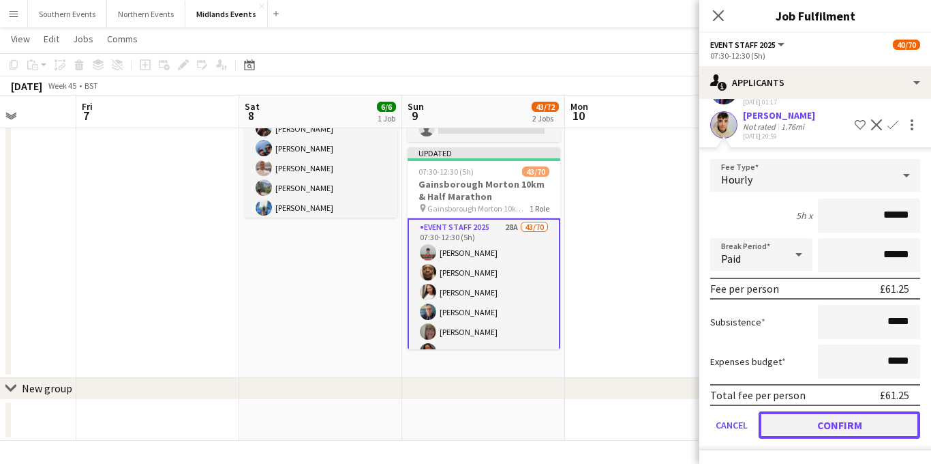
click at [797, 422] on button "Confirm" at bounding box center [840, 424] width 162 height 27
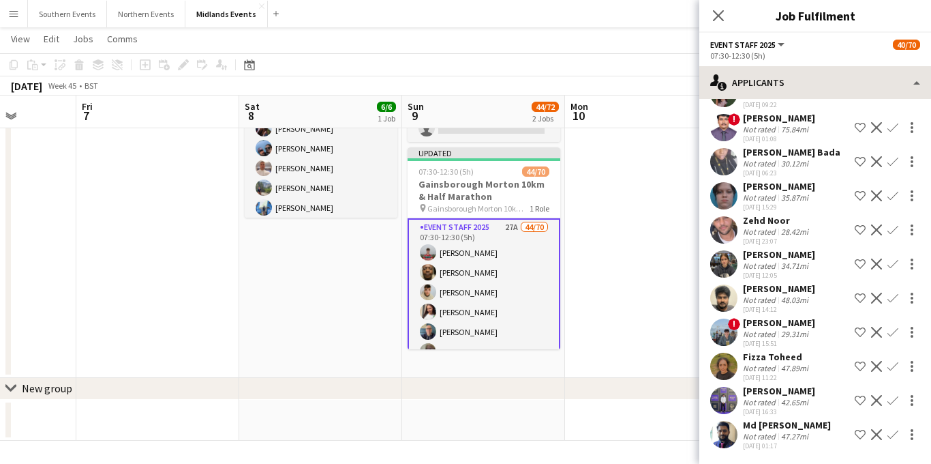
scroll to position [656, 0]
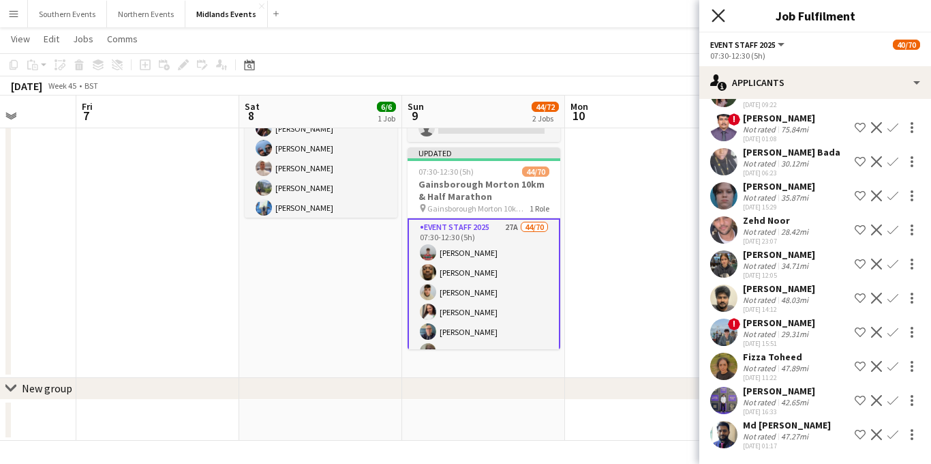
click at [717, 18] on icon "Close pop-in" at bounding box center [718, 15] width 13 height 13
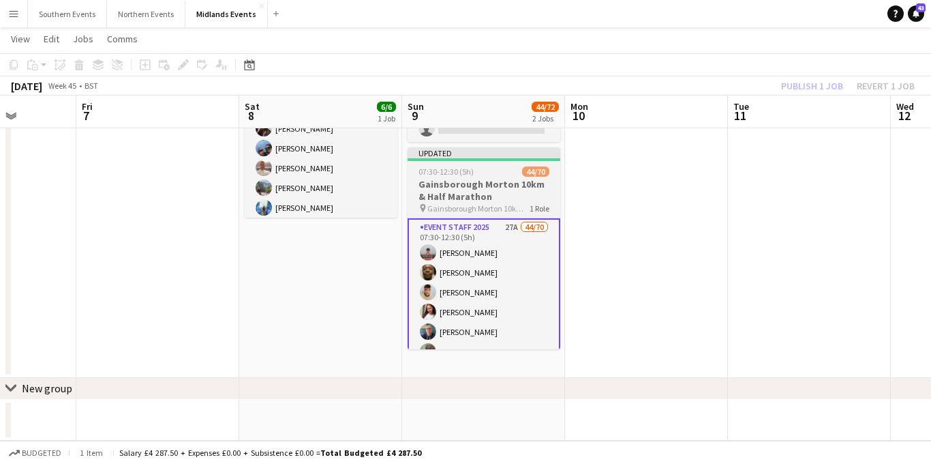
click at [481, 201] on h3 "Gainsborough Morton 10km & Half Marathon" at bounding box center [484, 190] width 153 height 25
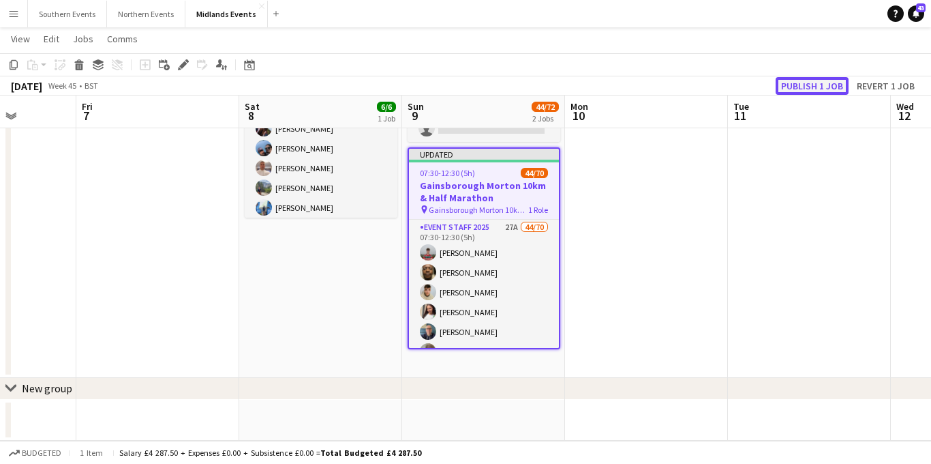
click at [814, 93] on button "Publish 1 job" at bounding box center [812, 86] width 73 height 18
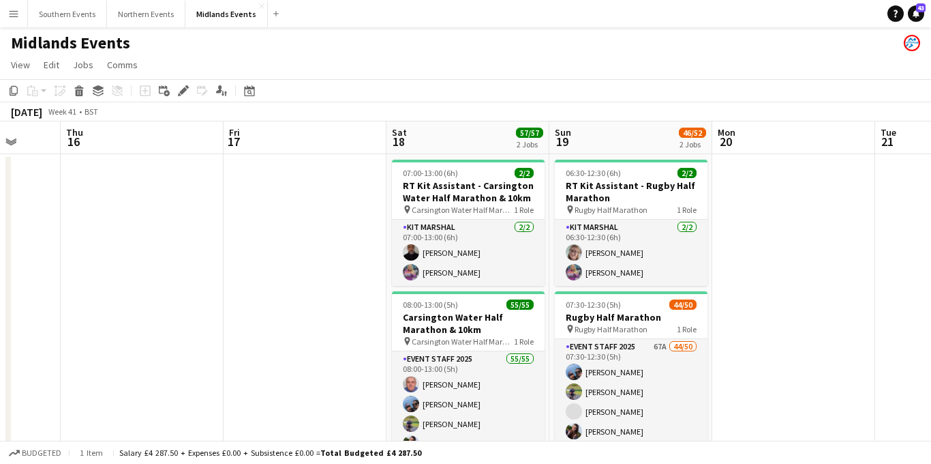
scroll to position [0, 443]
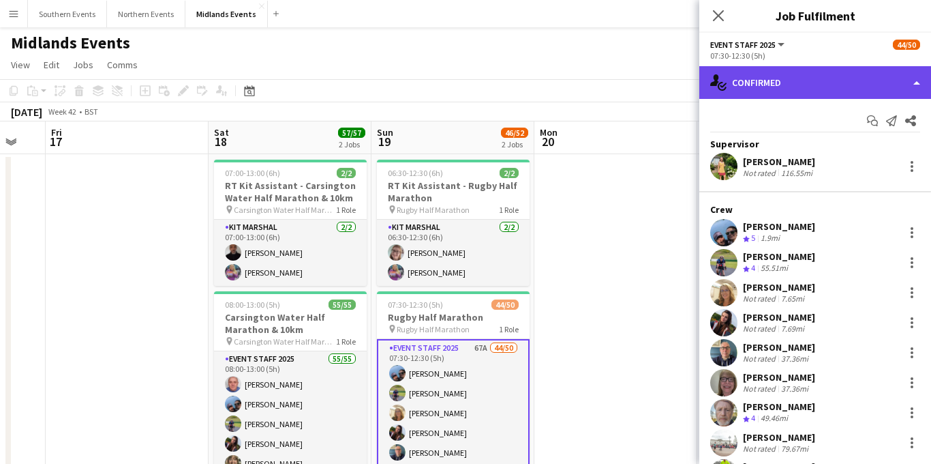
click at [787, 92] on div "single-neutral-actions-check-2 Confirmed" at bounding box center [815, 82] width 232 height 33
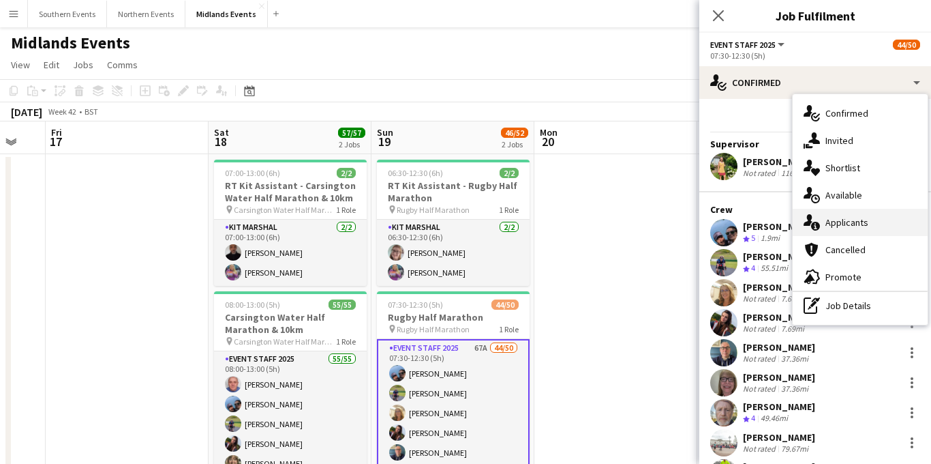
click at [848, 225] on span "Applicants" at bounding box center [846, 222] width 43 height 12
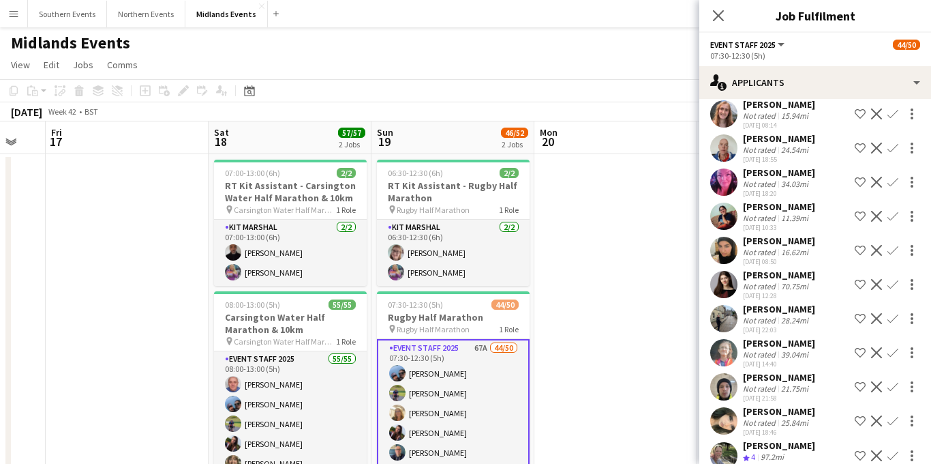
scroll to position [1953, 0]
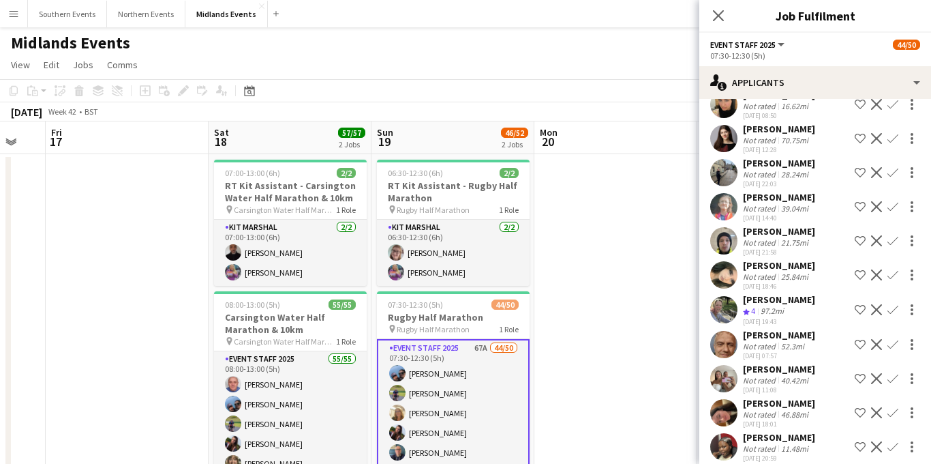
click at [892, 304] on app-icon "Confirm" at bounding box center [892, 309] width 11 height 11
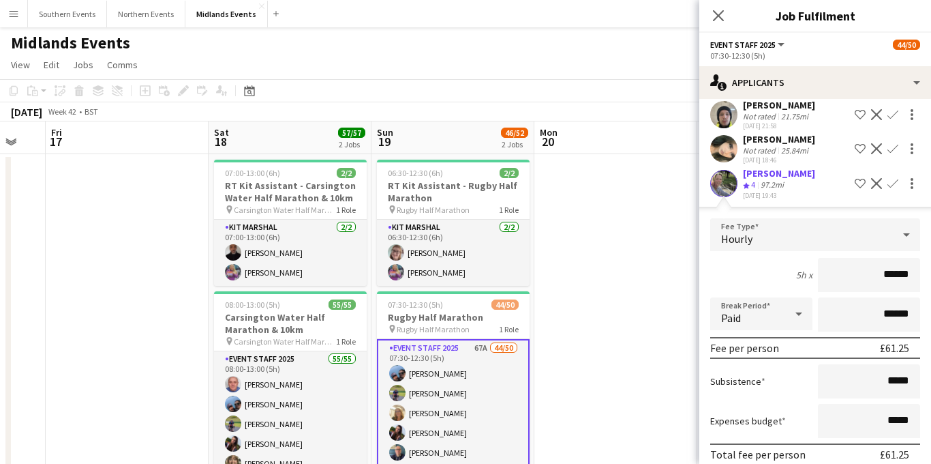
scroll to position [2120, 0]
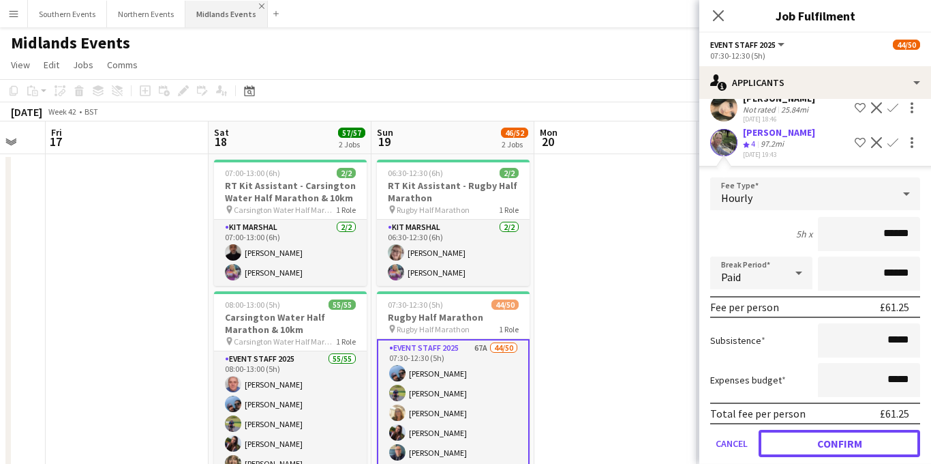
click at [797, 431] on button "Confirm" at bounding box center [840, 442] width 162 height 27
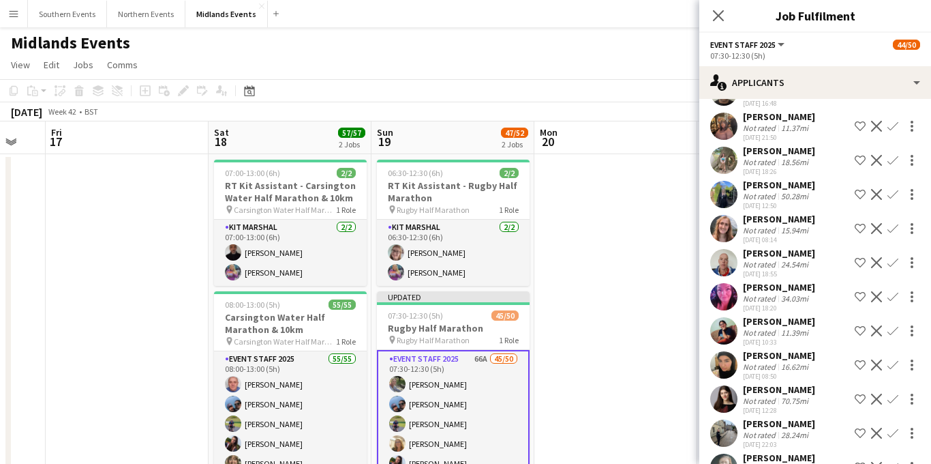
scroll to position [1709, 0]
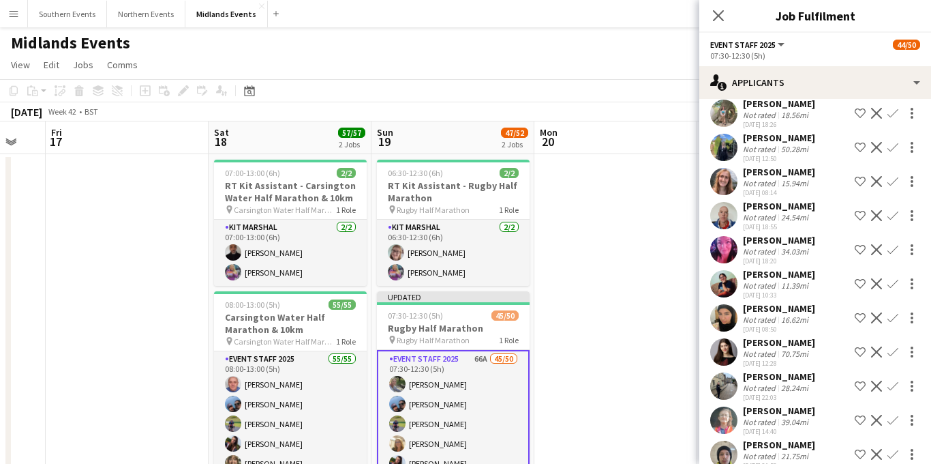
click at [889, 346] on app-icon "Confirm" at bounding box center [892, 351] width 11 height 11
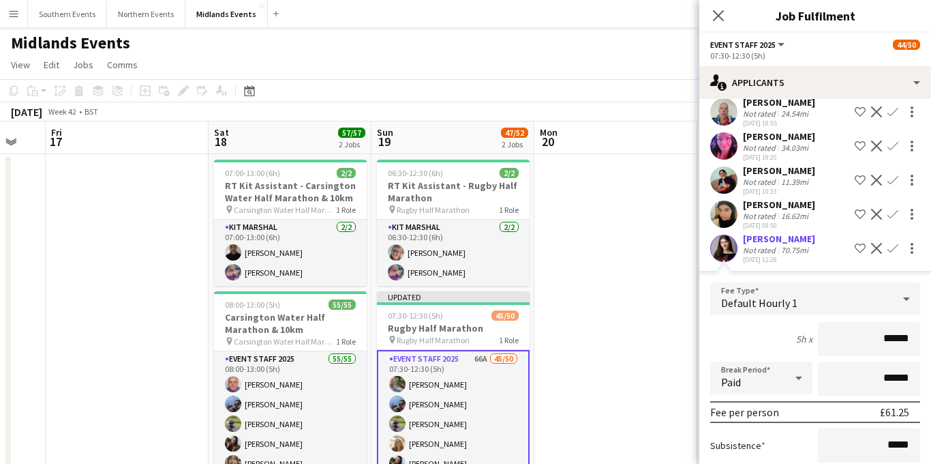
scroll to position [1947, 0]
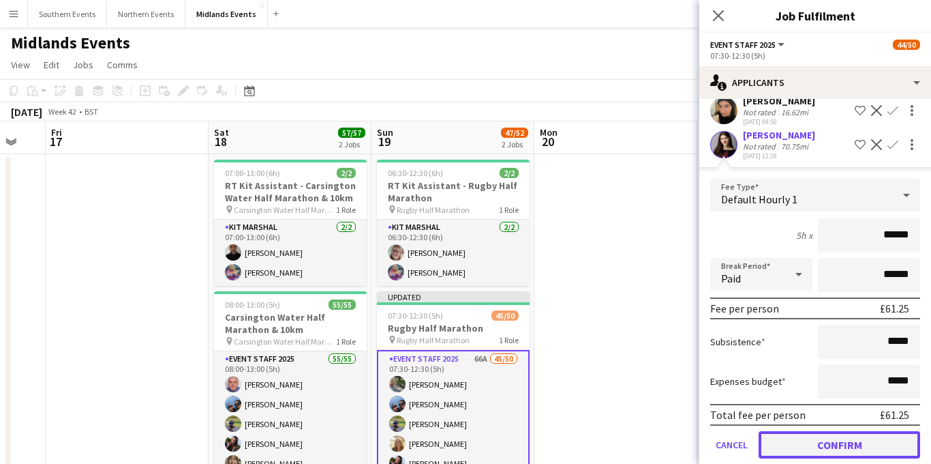
click at [808, 431] on button "Confirm" at bounding box center [840, 444] width 162 height 27
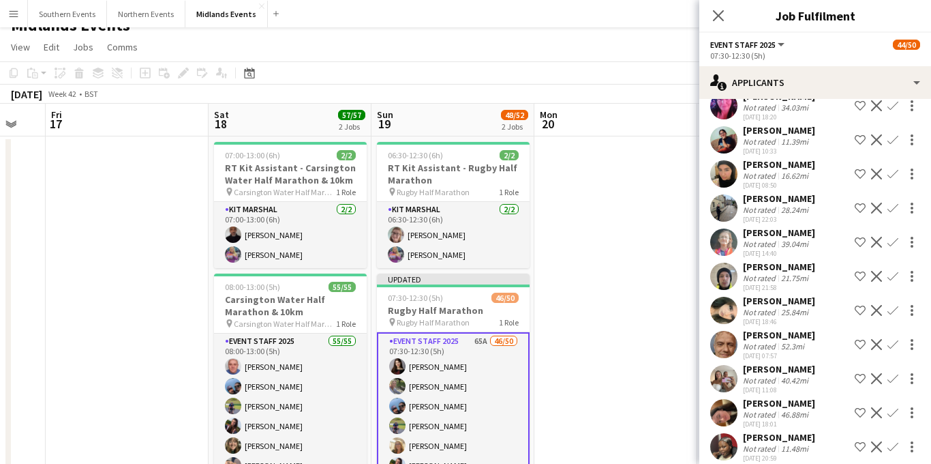
scroll to position [21, 0]
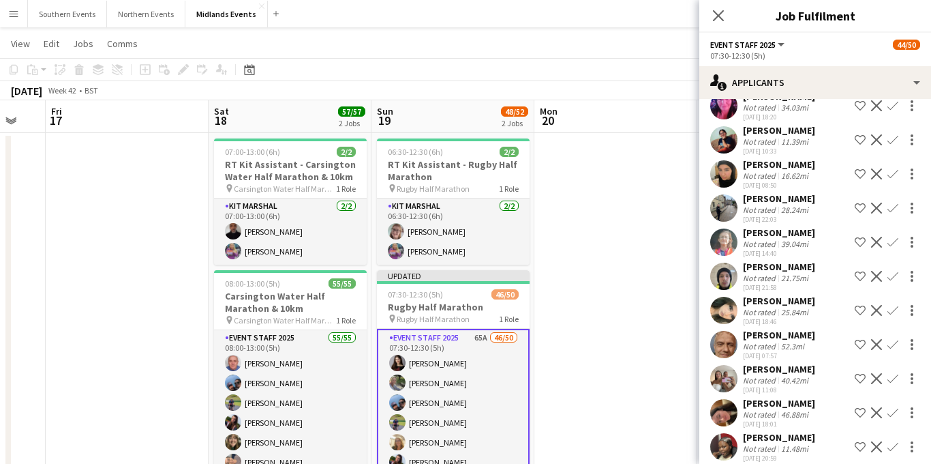
click at [890, 237] on app-icon "Confirm" at bounding box center [892, 242] width 11 height 11
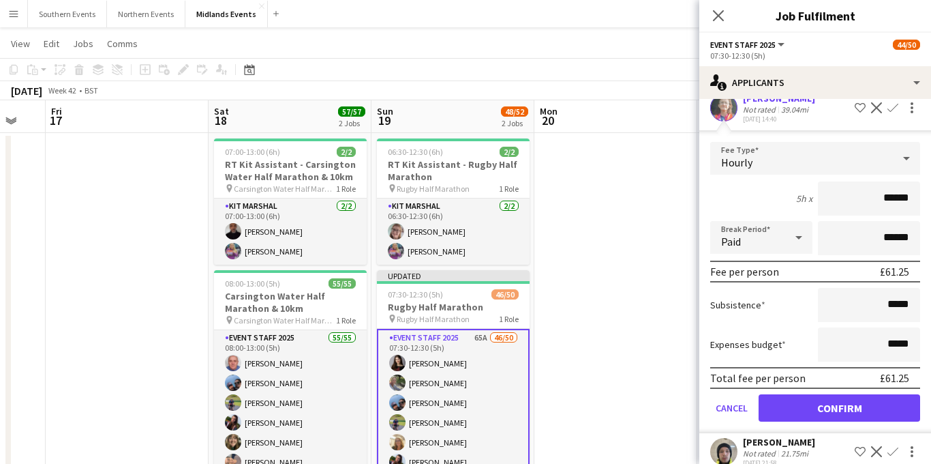
scroll to position [2042, 0]
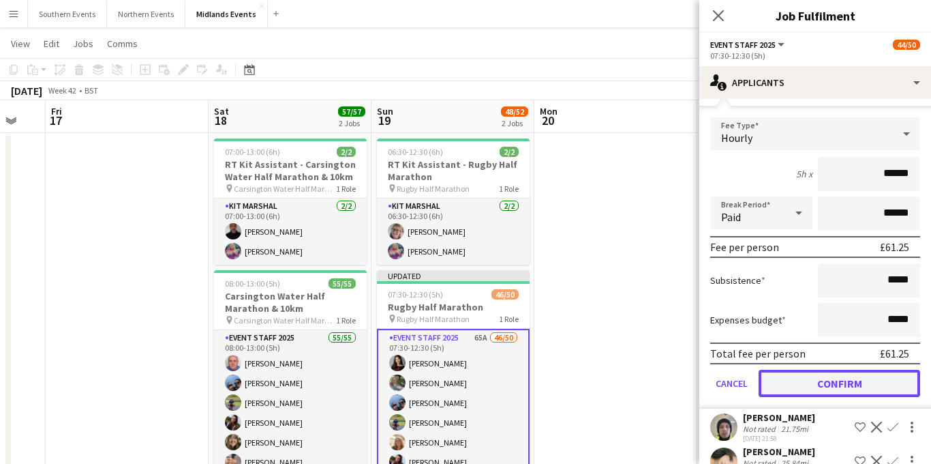
click at [817, 369] on button "Confirm" at bounding box center [840, 382] width 162 height 27
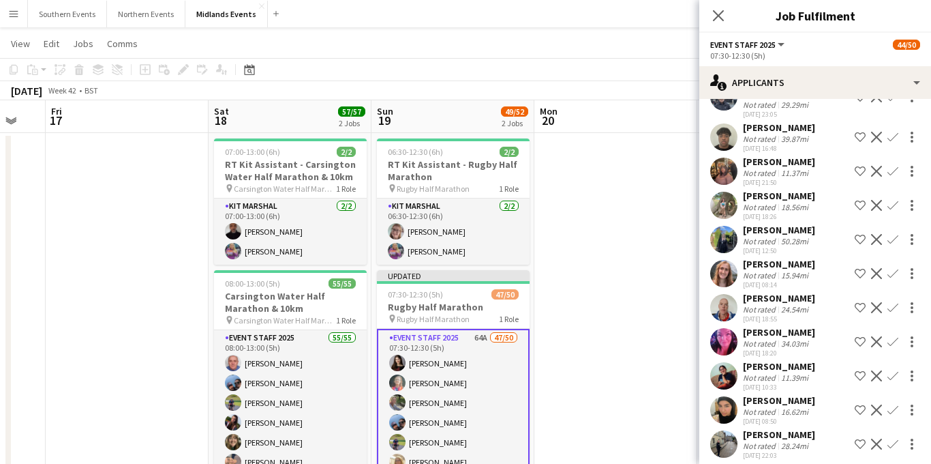
scroll to position [1648, 0]
click at [825, 258] on div "Francesca Gosling Not rated 15.94mi 15-09-2025 08:14 Shortlist crew Decline Con…" at bounding box center [815, 272] width 232 height 31
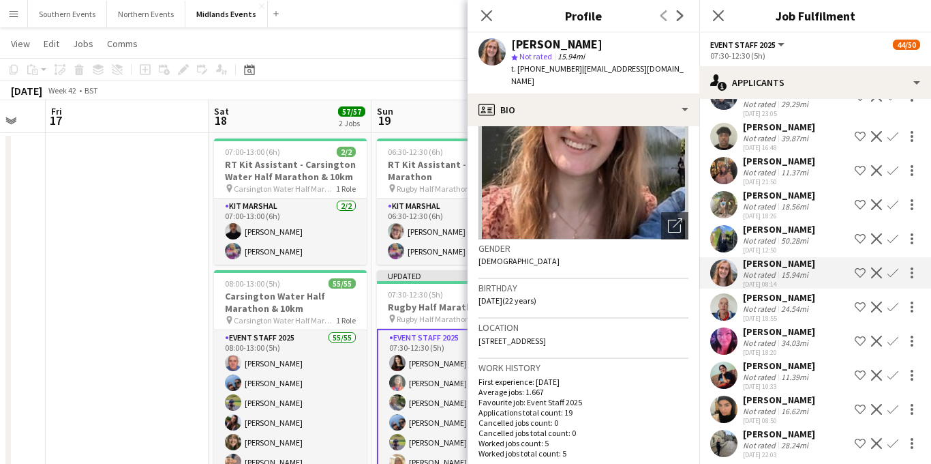
scroll to position [101, 0]
click at [894, 267] on app-icon "Confirm" at bounding box center [892, 272] width 11 height 11
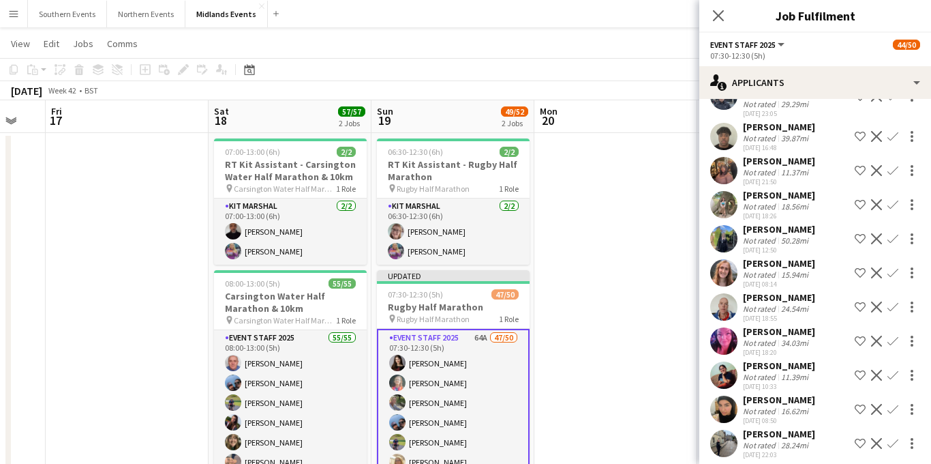
click at [895, 267] on app-icon "Confirm" at bounding box center [892, 272] width 11 height 11
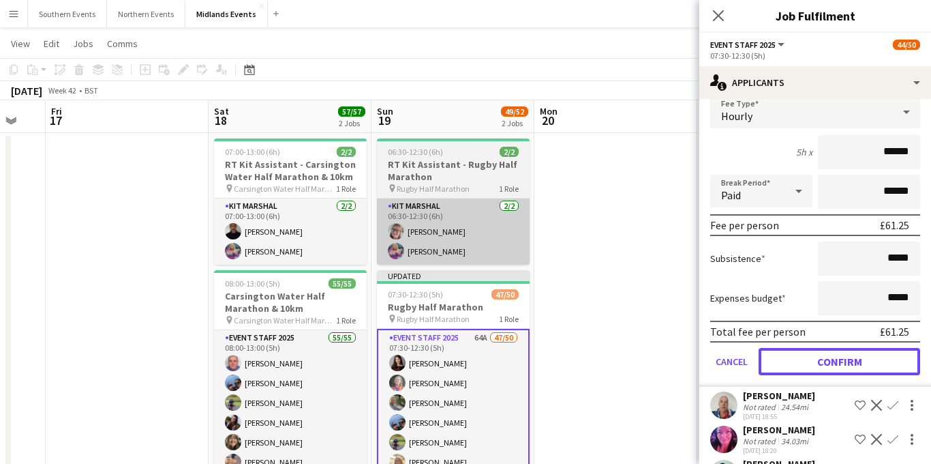
click at [813, 348] on button "Confirm" at bounding box center [840, 361] width 162 height 27
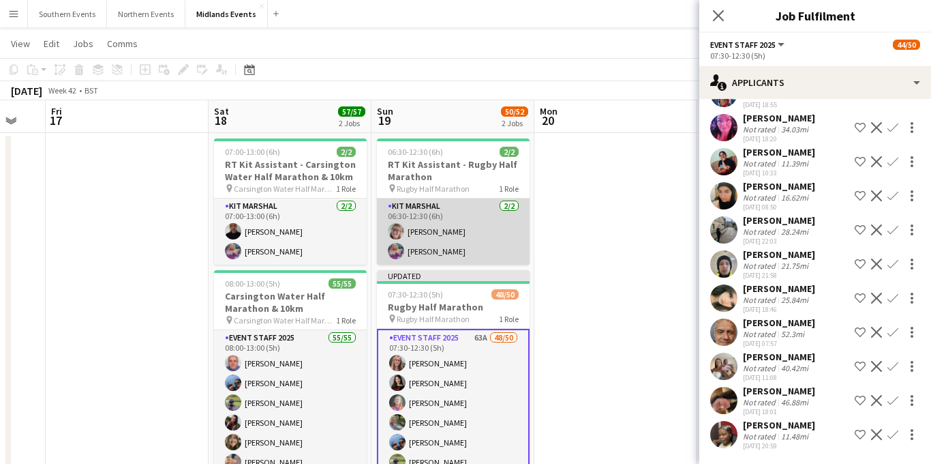
scroll to position [1516, 0]
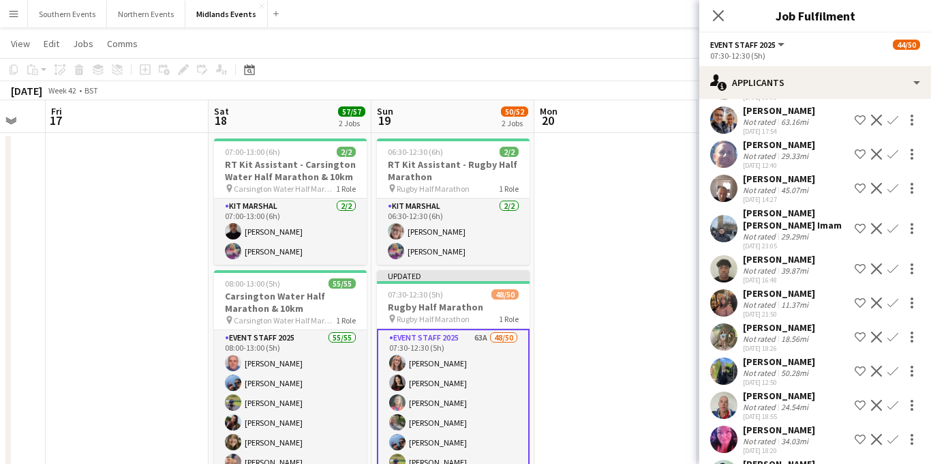
click at [780, 389] on div "[PERSON_NAME]" at bounding box center [779, 395] width 72 height 12
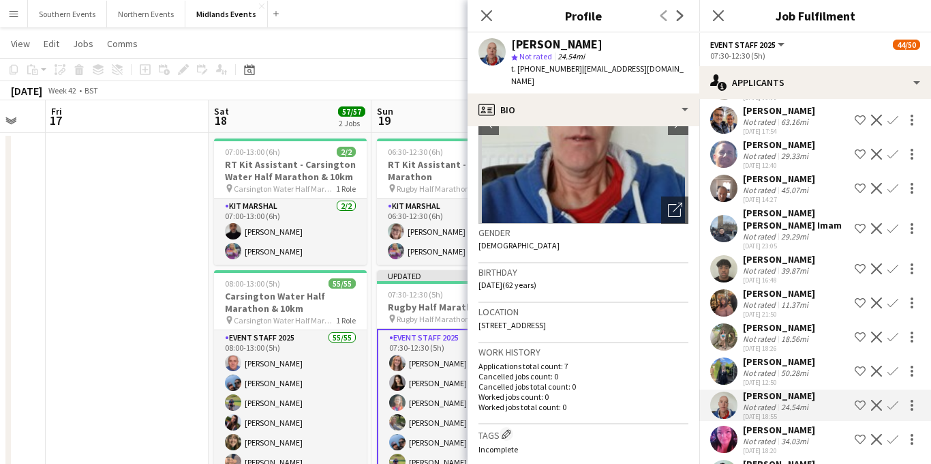
scroll to position [106, 0]
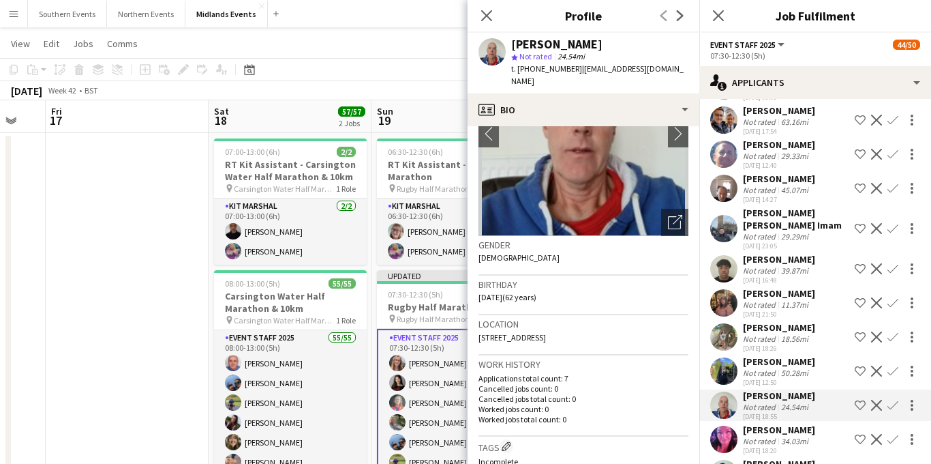
click at [892, 399] on app-icon "Confirm" at bounding box center [892, 404] width 11 height 11
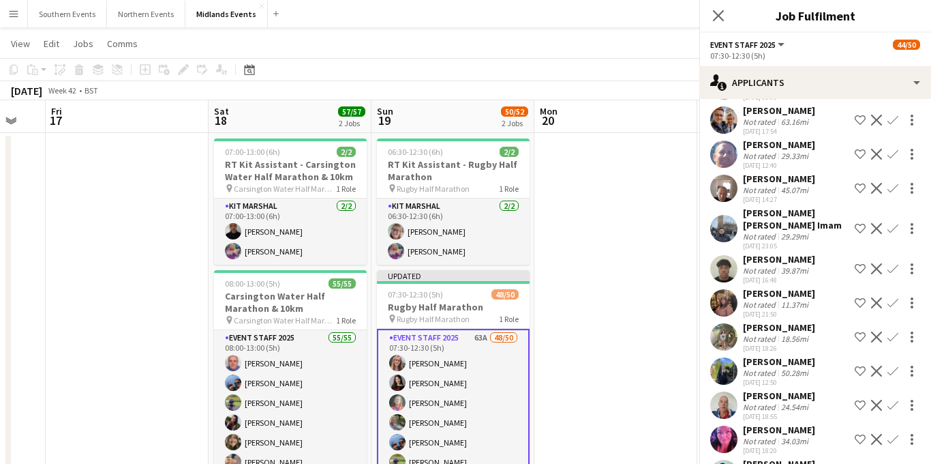
scroll to position [1718, 0]
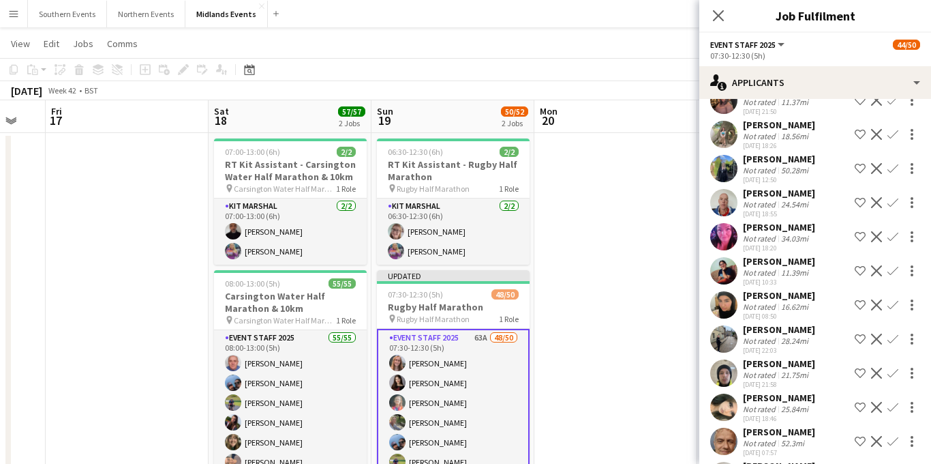
click at [892, 197] on app-icon "Confirm" at bounding box center [892, 202] width 11 height 11
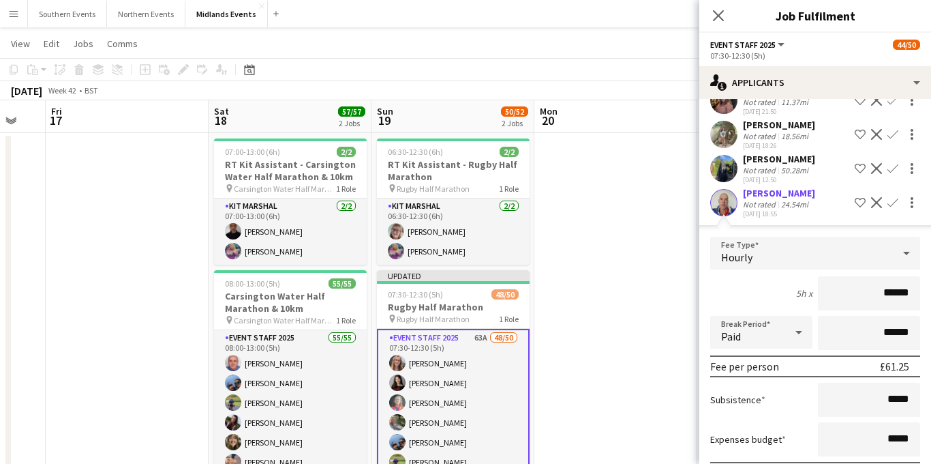
scroll to position [1851, 0]
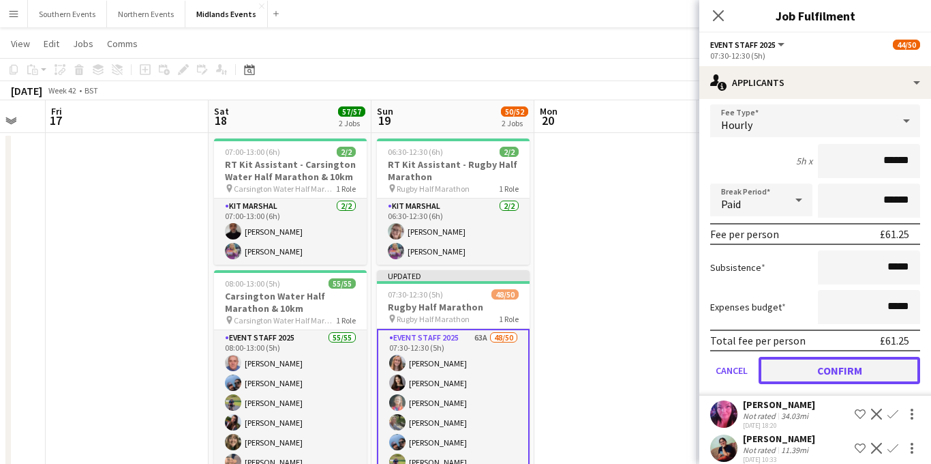
click at [808, 363] on button "Confirm" at bounding box center [840, 369] width 162 height 27
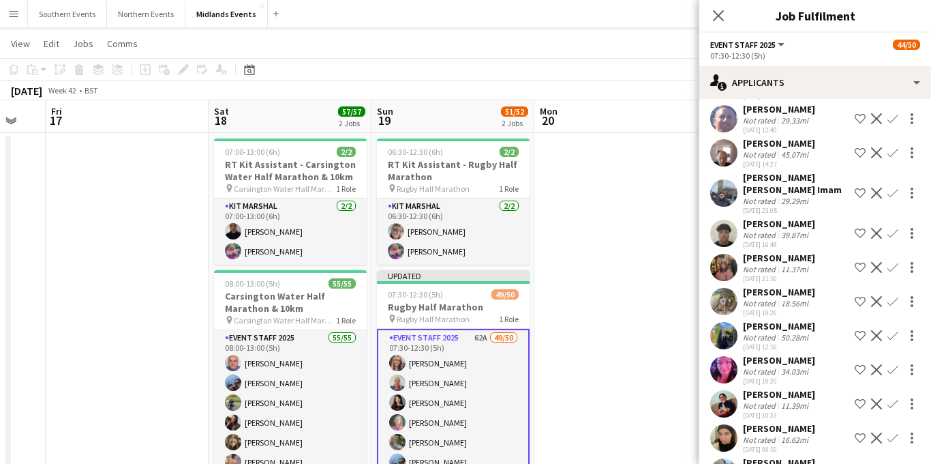
scroll to position [1554, 0]
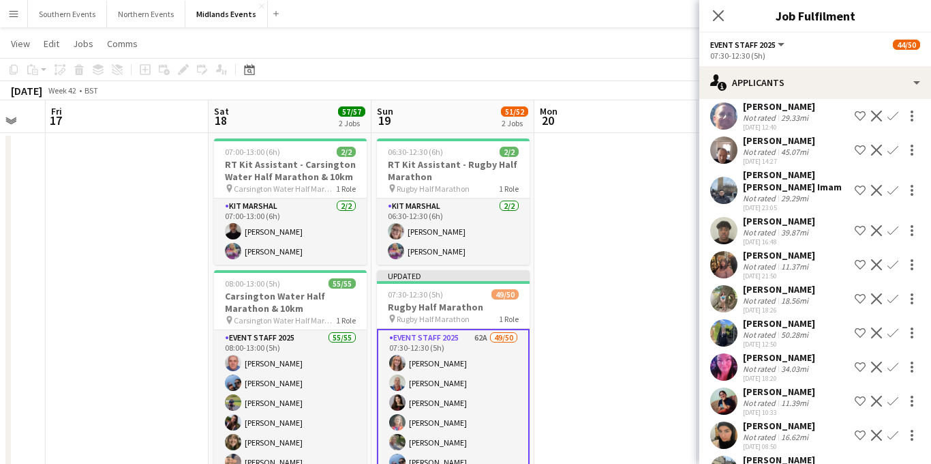
click at [892, 327] on app-icon "Confirm" at bounding box center [892, 332] width 11 height 11
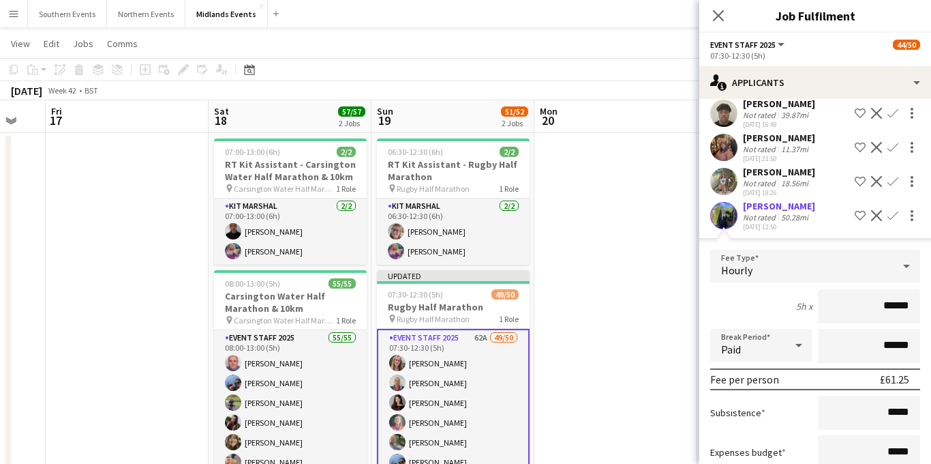
scroll to position [1763, 0]
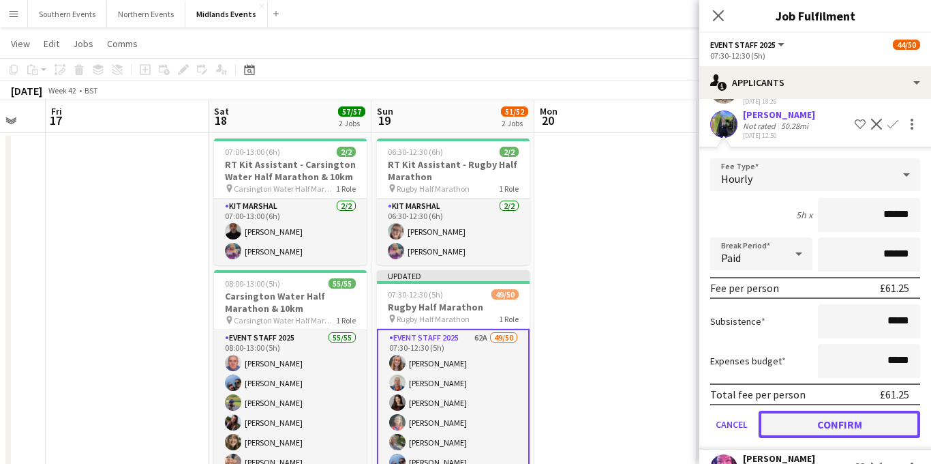
click at [815, 410] on button "Confirm" at bounding box center [840, 423] width 162 height 27
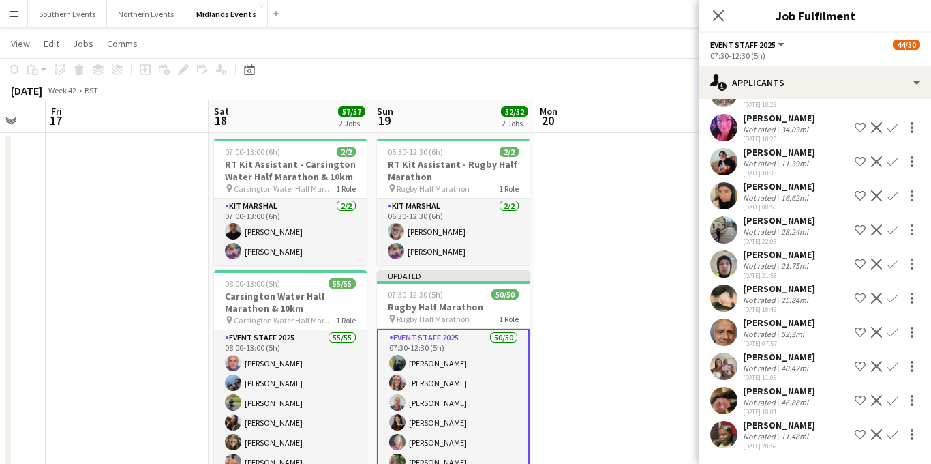
scroll to position [1419, 0]
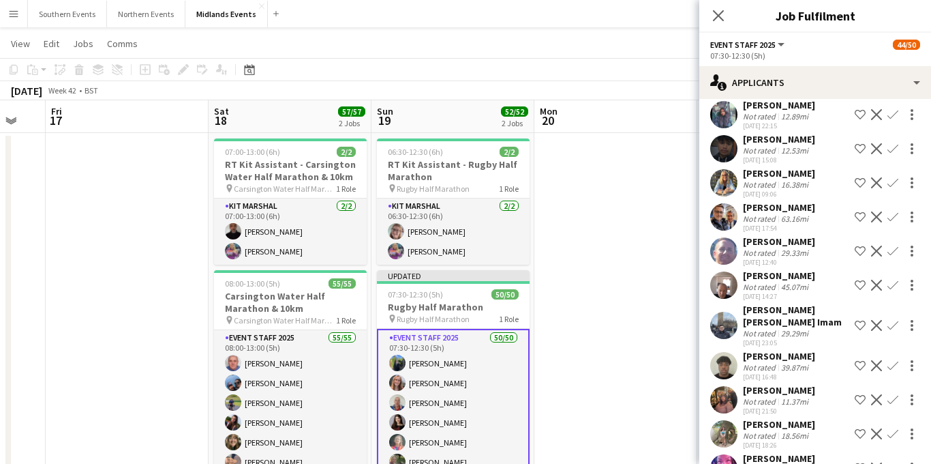
click at [789, 284] on div "45.07mi" at bounding box center [794, 287] width 33 height 10
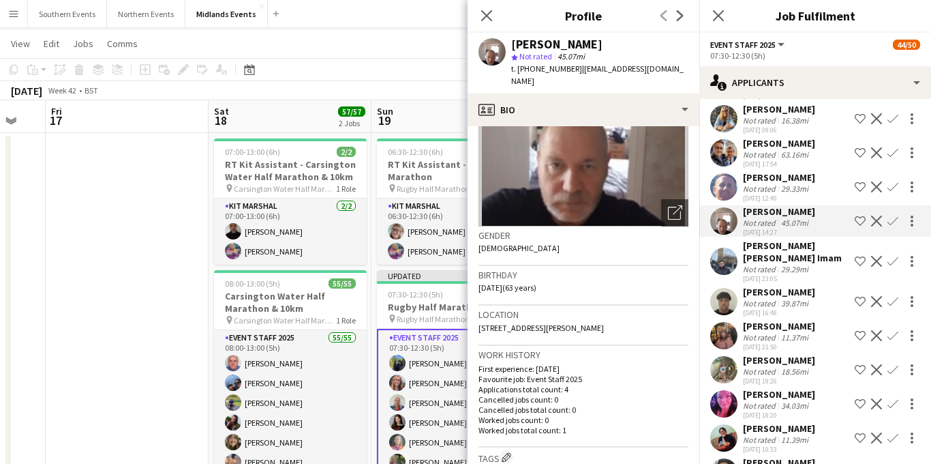
scroll to position [1484, 0]
click at [751, 365] on div "Not rated" at bounding box center [760, 370] width 35 height 10
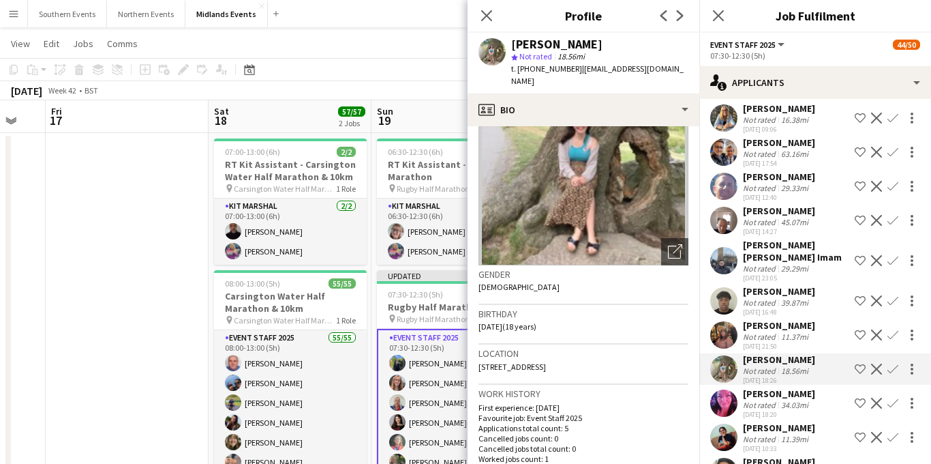
scroll to position [112, 0]
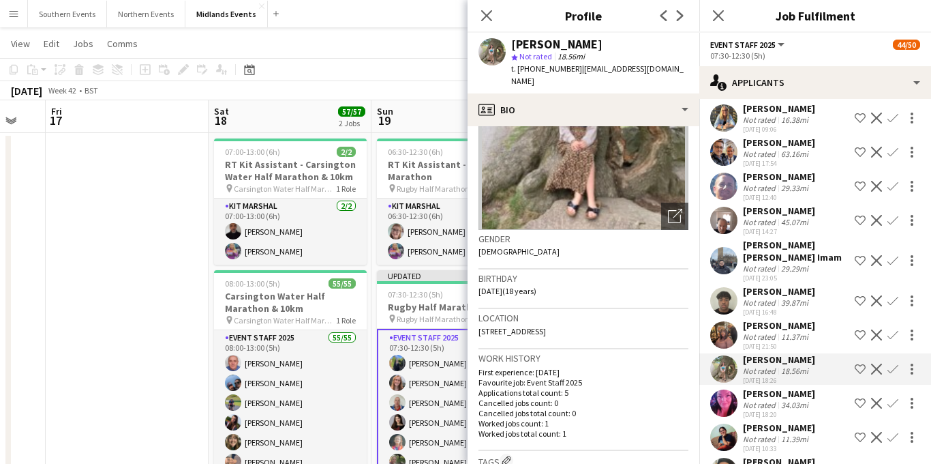
click at [890, 363] on app-icon "Confirm" at bounding box center [892, 368] width 11 height 11
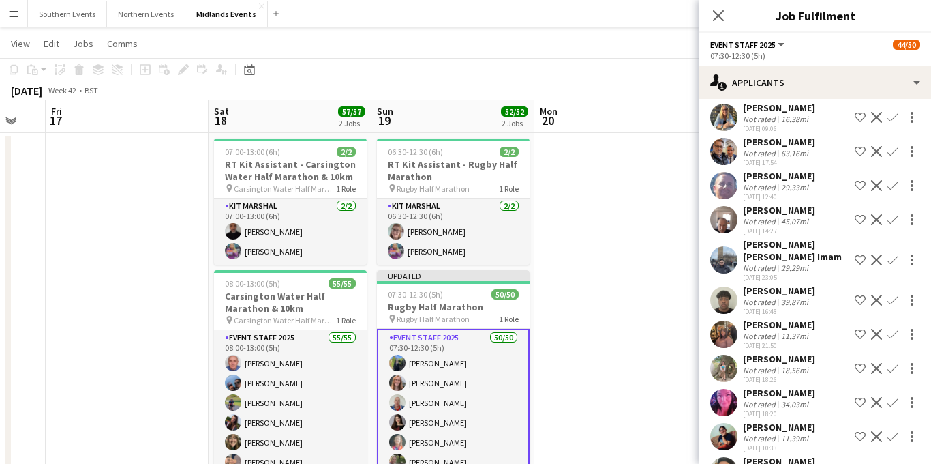
click at [895, 363] on app-icon "Confirm" at bounding box center [892, 368] width 11 height 11
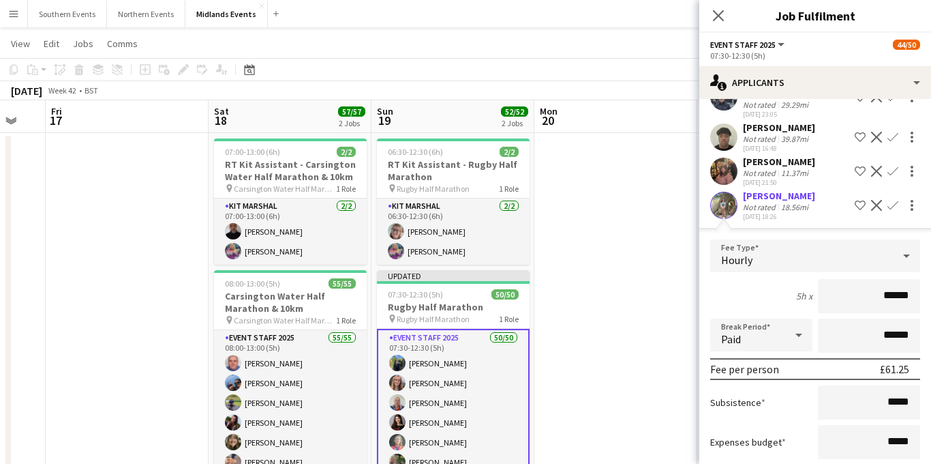
scroll to position [1701, 0]
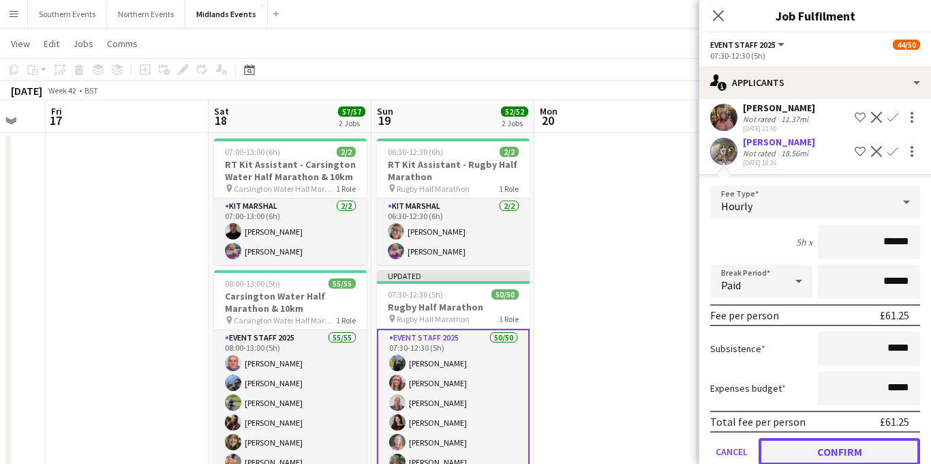
click at [803, 438] on button "Confirm" at bounding box center [840, 451] width 162 height 27
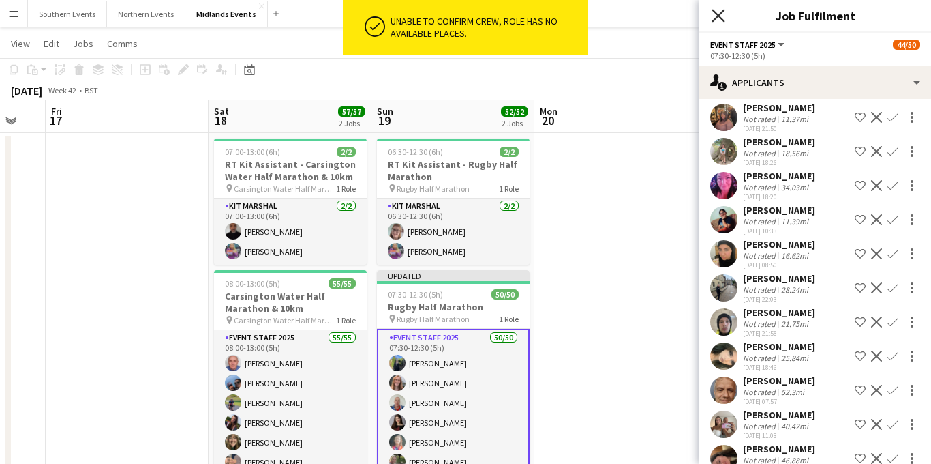
click at [720, 17] on icon at bounding box center [718, 15] width 13 height 13
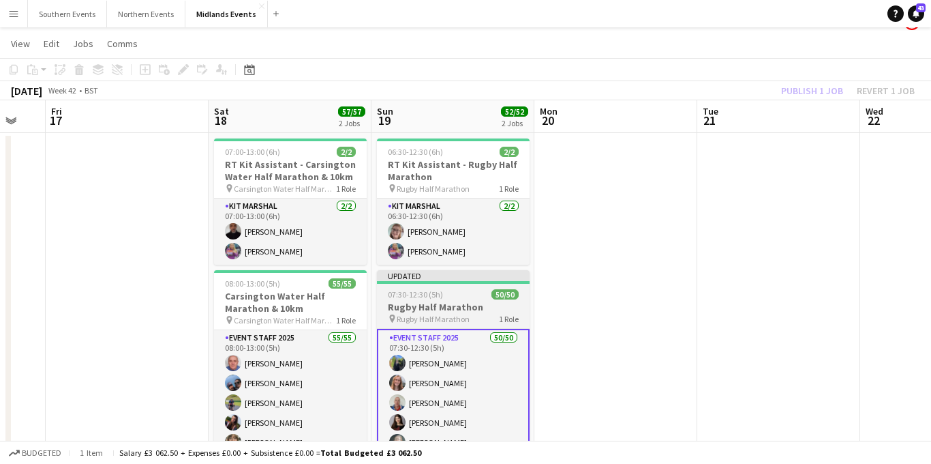
click at [431, 292] on span "07:30-12:30 (5h)" at bounding box center [415, 294] width 55 height 10
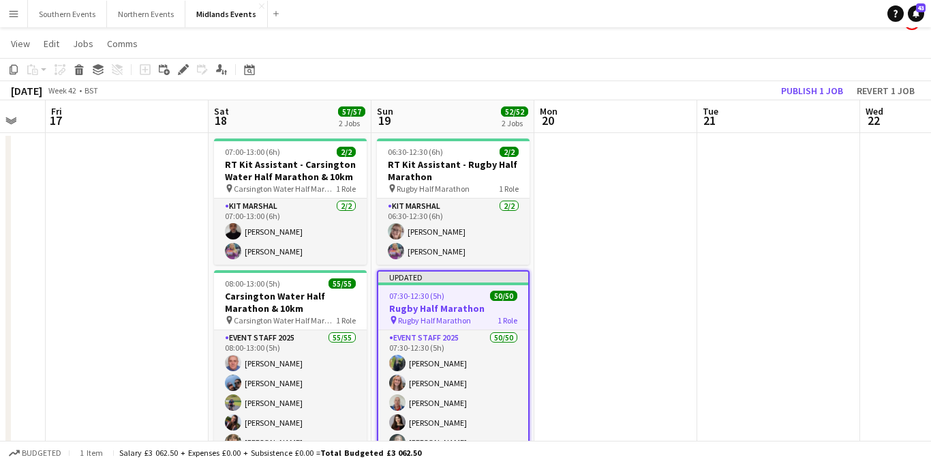
click at [186, 70] on icon "Edit" at bounding box center [183, 69] width 11 height 11
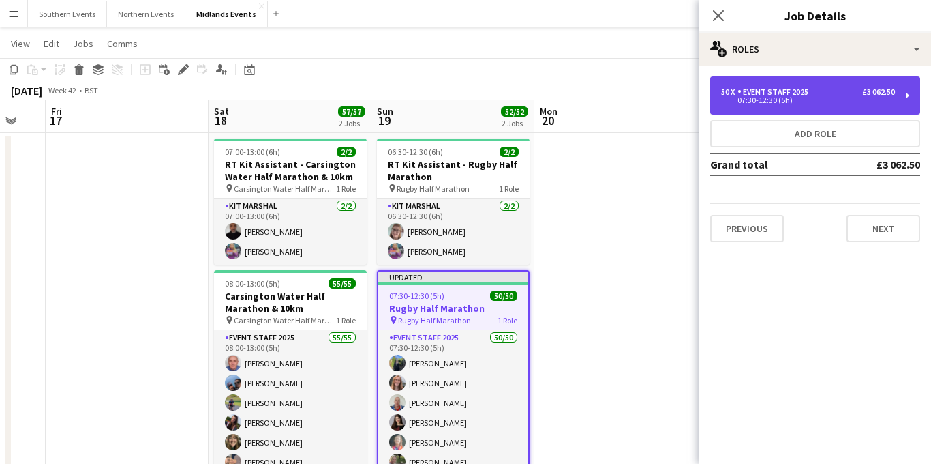
click at [823, 89] on div "50 x Event Staff 2025 £3 062.50" at bounding box center [808, 92] width 174 height 10
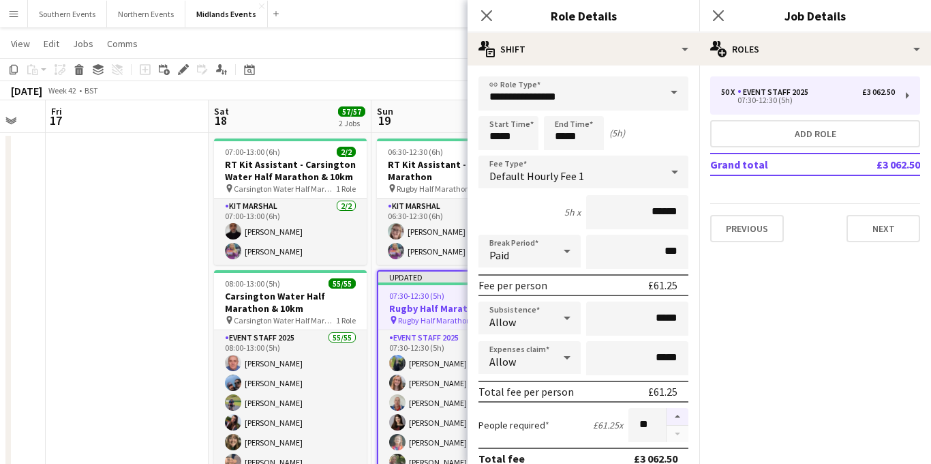
click at [680, 409] on button "button" at bounding box center [678, 417] width 22 height 18
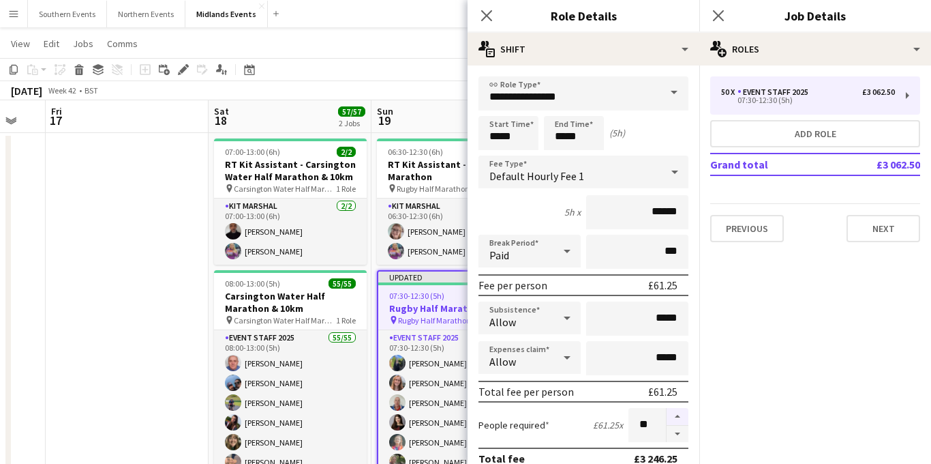
type input "**"
click at [716, 9] on icon "Close pop-in" at bounding box center [718, 15] width 13 height 13
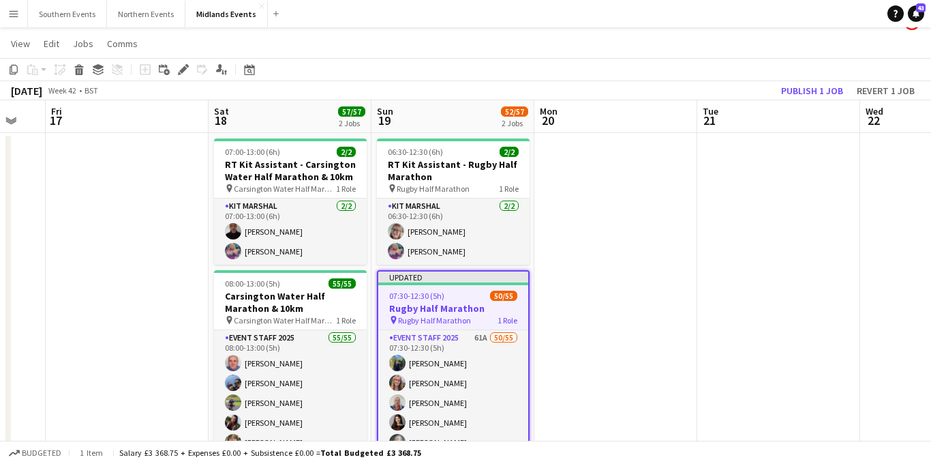
click at [420, 319] on span "Rugby Half Marathon" at bounding box center [434, 320] width 73 height 10
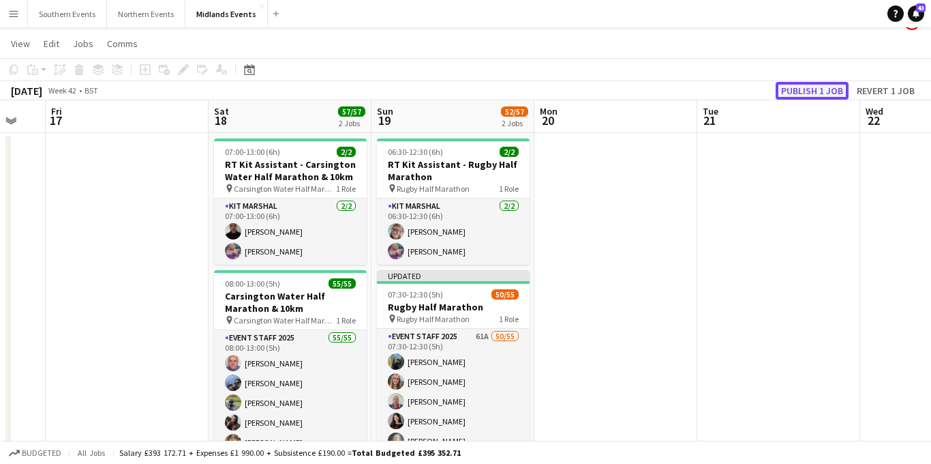
click at [806, 95] on button "Publish 1 job" at bounding box center [812, 91] width 73 height 18
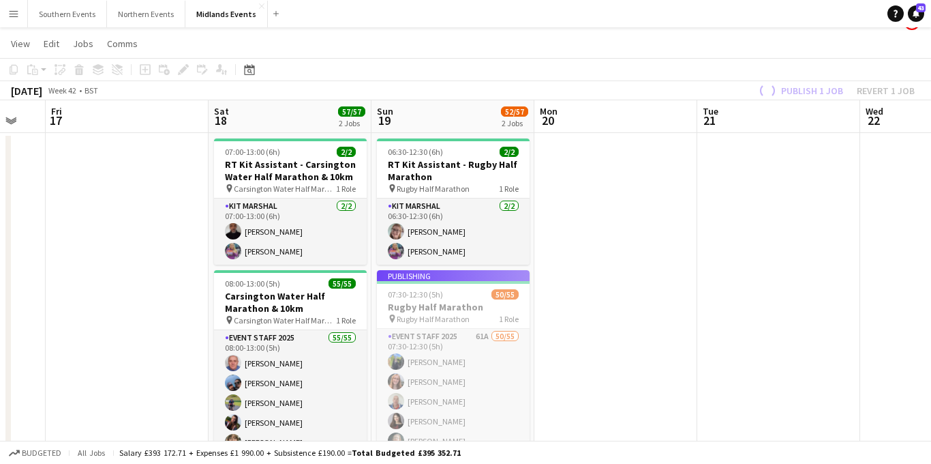
click at [448, 386] on app-job-card "Publishing 07:30-12:30 (5h) 50/55 Rugby Half Marathon pin Rugby Half Marathon 1…" at bounding box center [453, 371] width 153 height 202
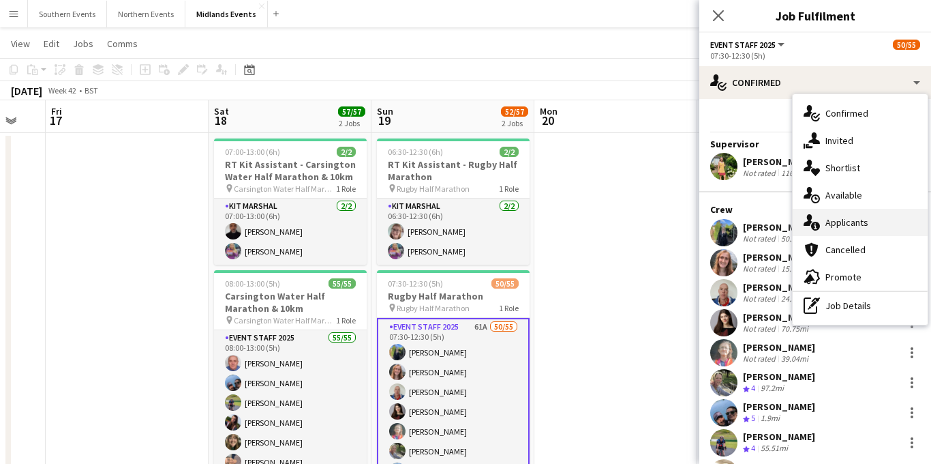
click at [845, 224] on span "Applicants" at bounding box center [846, 222] width 43 height 12
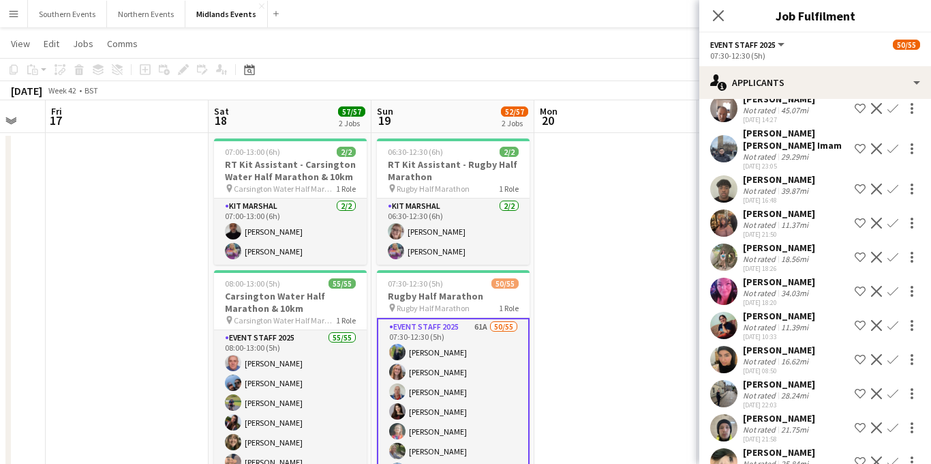
scroll to position [1594, 0]
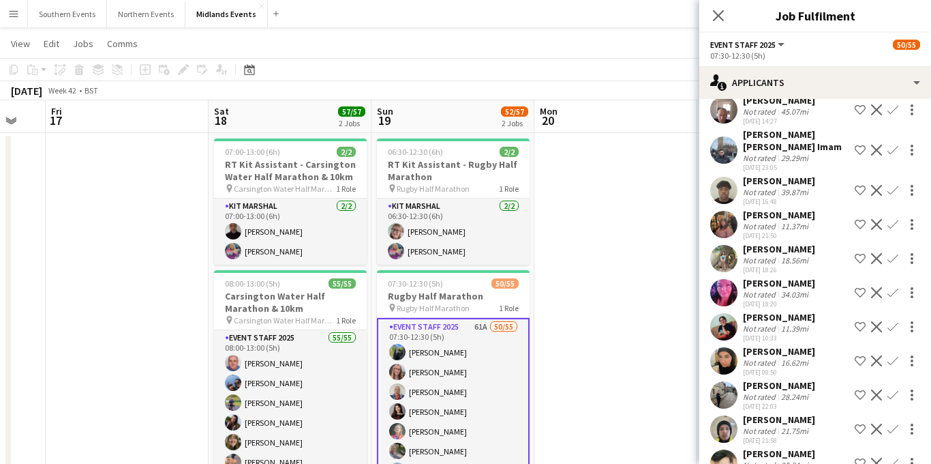
click at [894, 253] on app-icon "Confirm" at bounding box center [892, 258] width 11 height 11
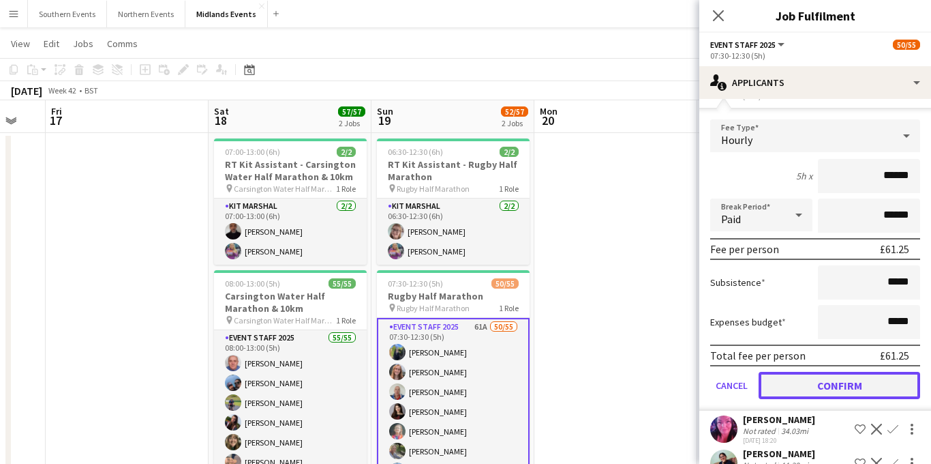
click at [804, 371] on button "Confirm" at bounding box center [840, 384] width 162 height 27
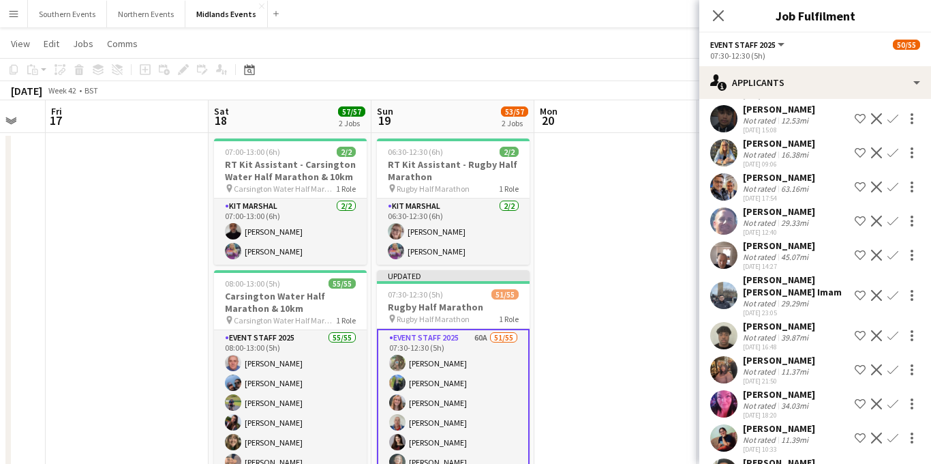
scroll to position [1448, 0]
click at [778, 254] on div "45.07mi" at bounding box center [794, 257] width 33 height 10
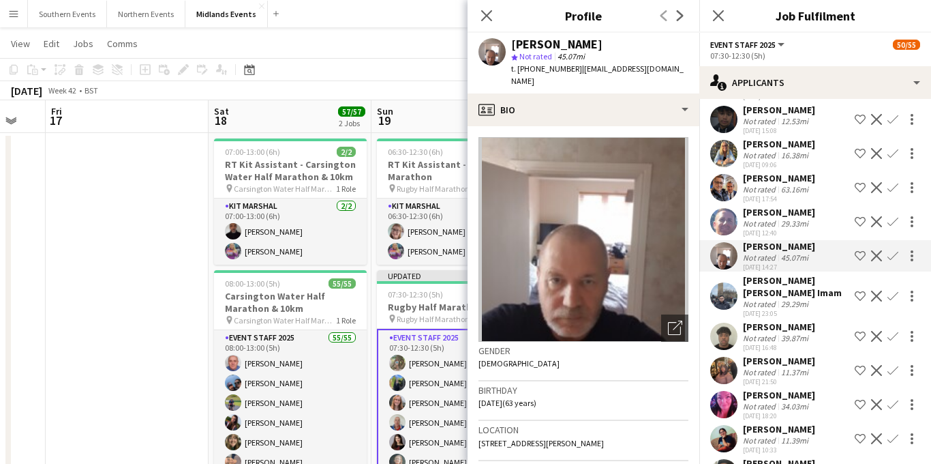
click at [778, 224] on div "29.33mi" at bounding box center [794, 223] width 33 height 10
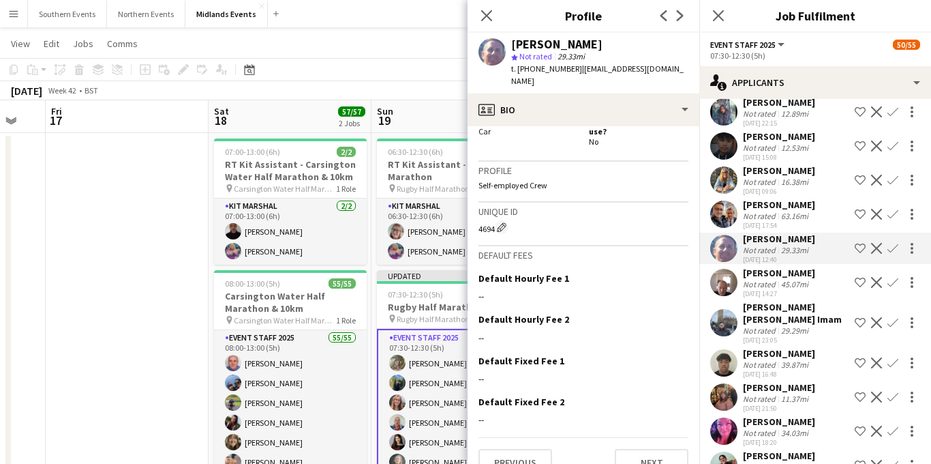
scroll to position [481, 0]
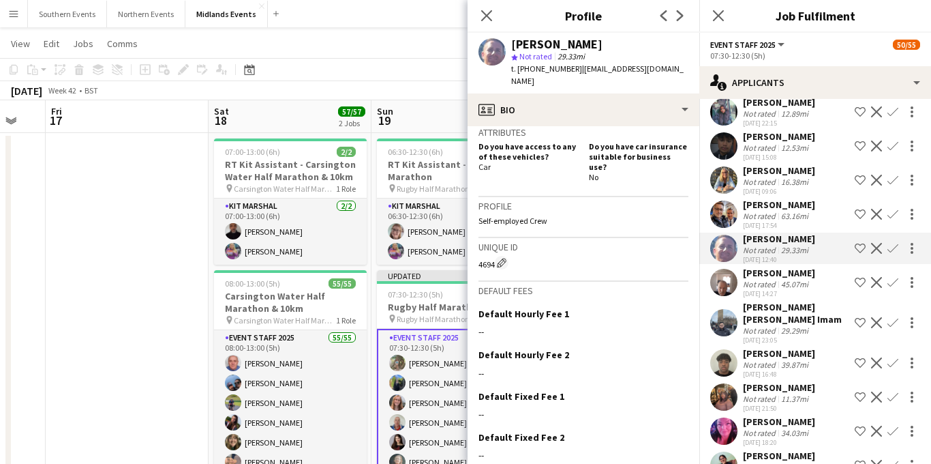
click at [895, 244] on app-icon "Confirm" at bounding box center [892, 248] width 11 height 11
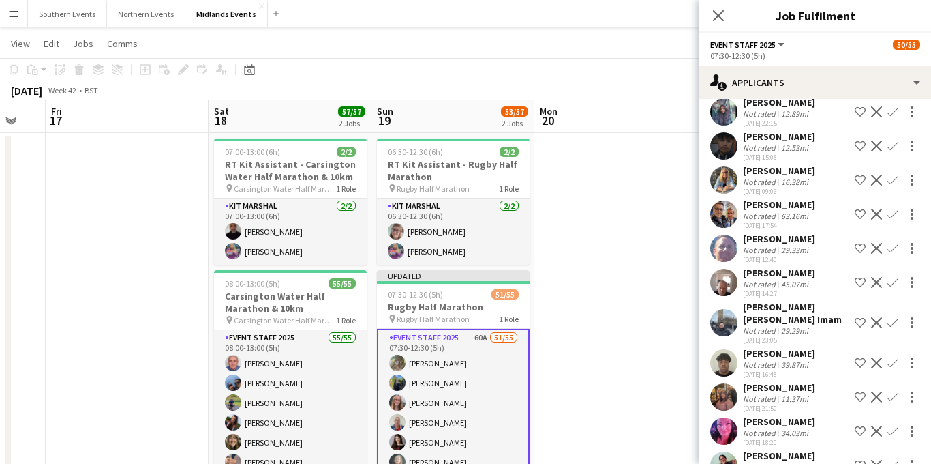
click at [795, 254] on div "29.33mi" at bounding box center [794, 250] width 33 height 10
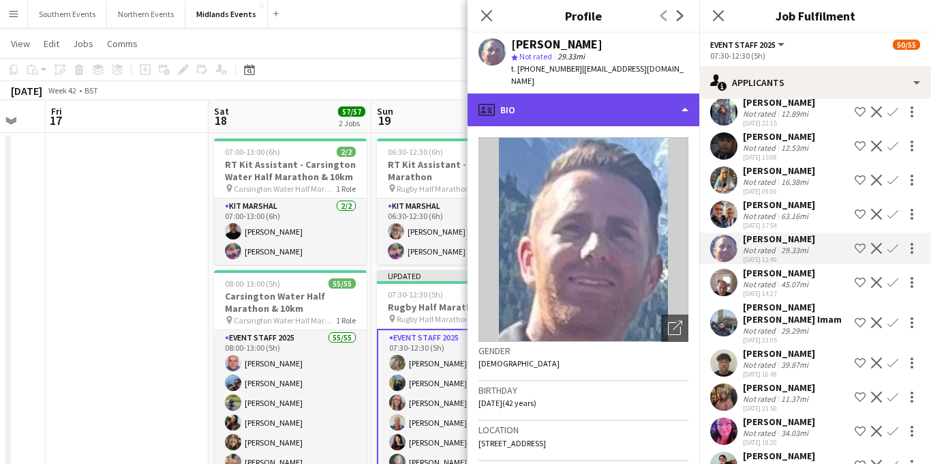
click at [581, 98] on div "profile Bio" at bounding box center [584, 109] width 232 height 33
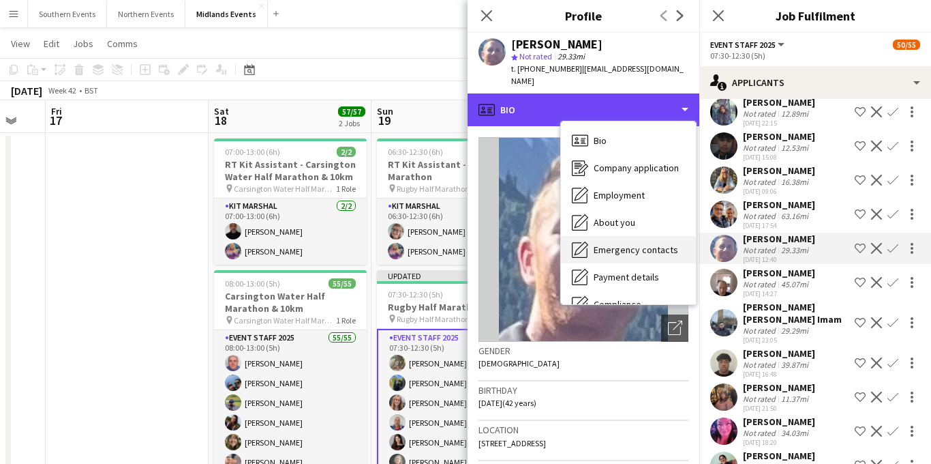
scroll to position [128, 0]
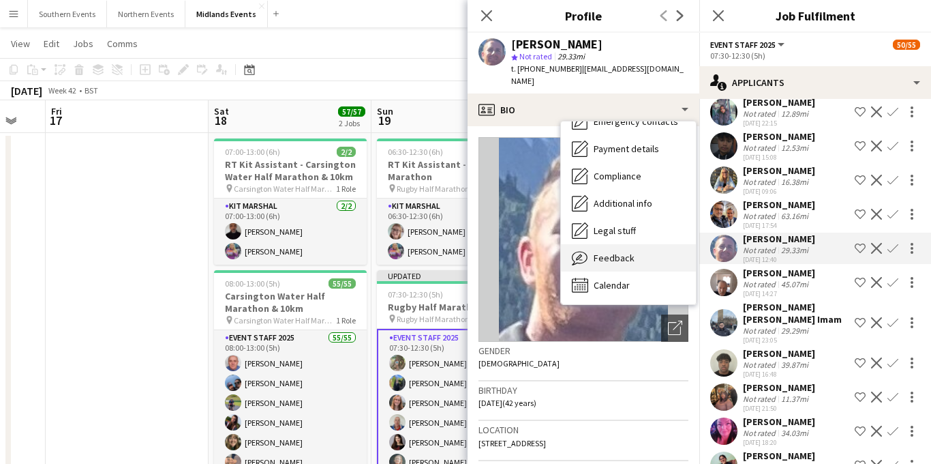
click at [608, 244] on div "Feedback Feedback" at bounding box center [628, 257] width 135 height 27
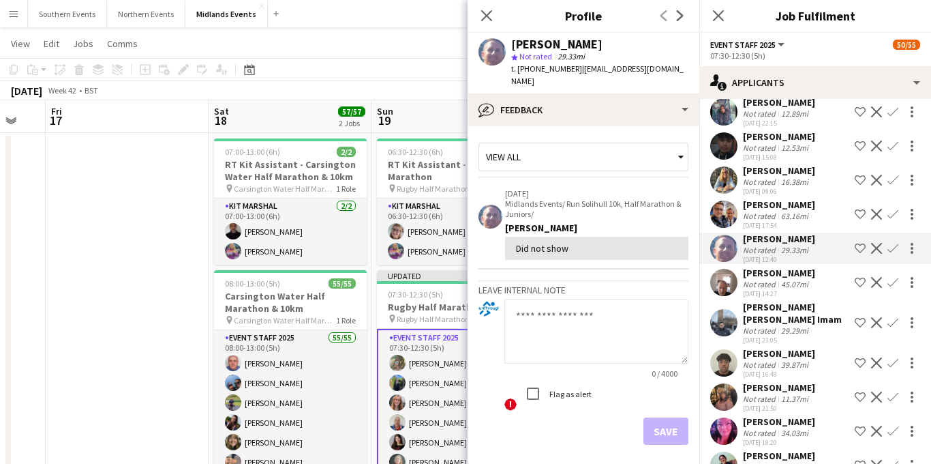
click at [783, 274] on div "[PERSON_NAME]" at bounding box center [779, 273] width 72 height 12
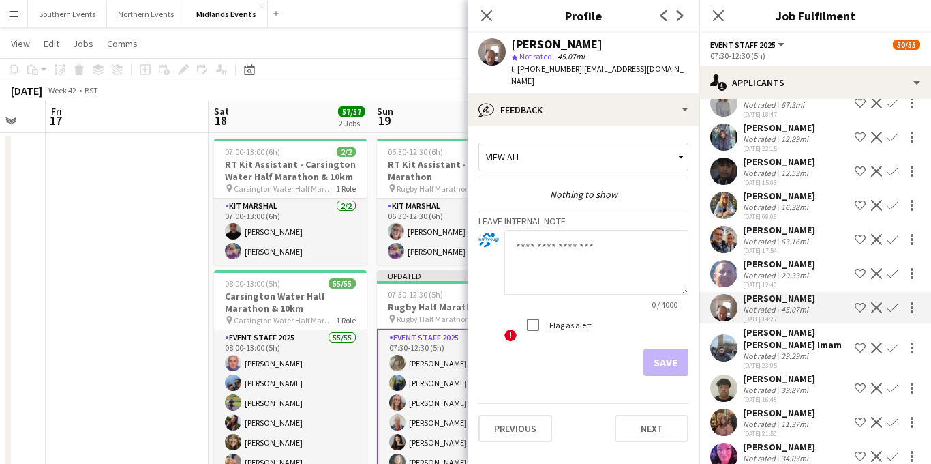
scroll to position [1396, 0]
click at [781, 204] on div "16.38mi" at bounding box center [794, 207] width 33 height 10
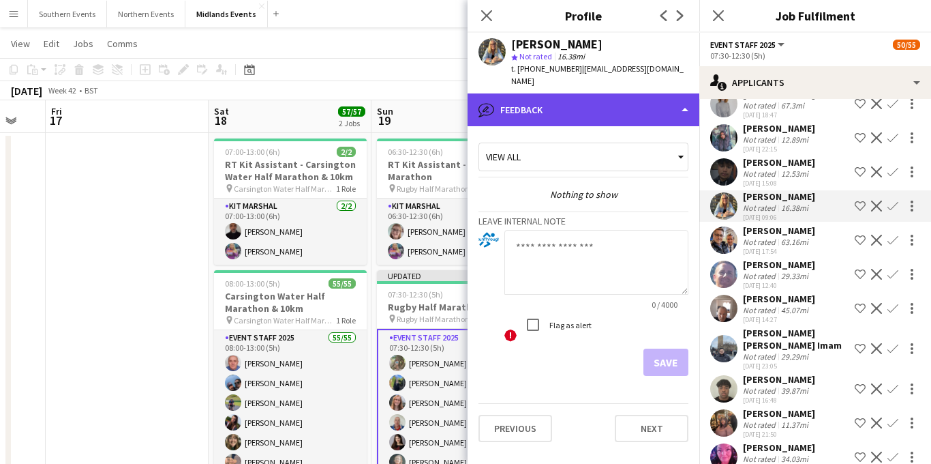
click at [635, 108] on div "bubble-pencil Feedback" at bounding box center [584, 109] width 232 height 33
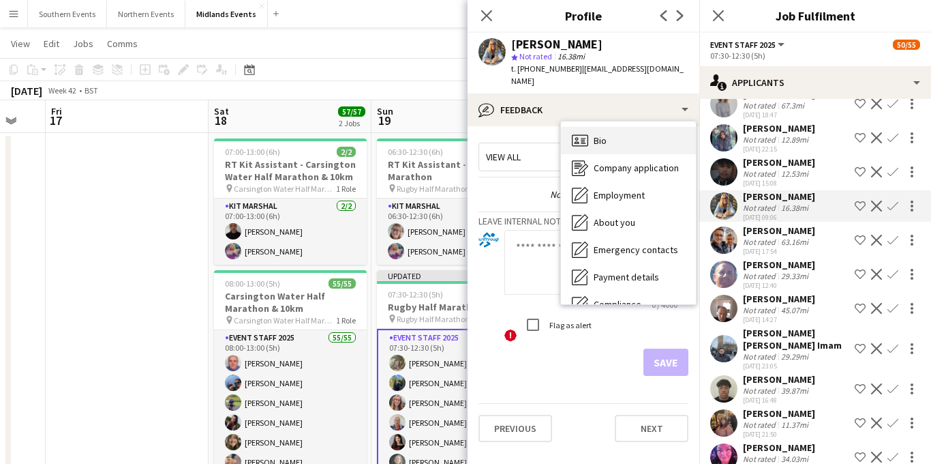
click at [604, 134] on span "Bio" at bounding box center [600, 140] width 13 height 12
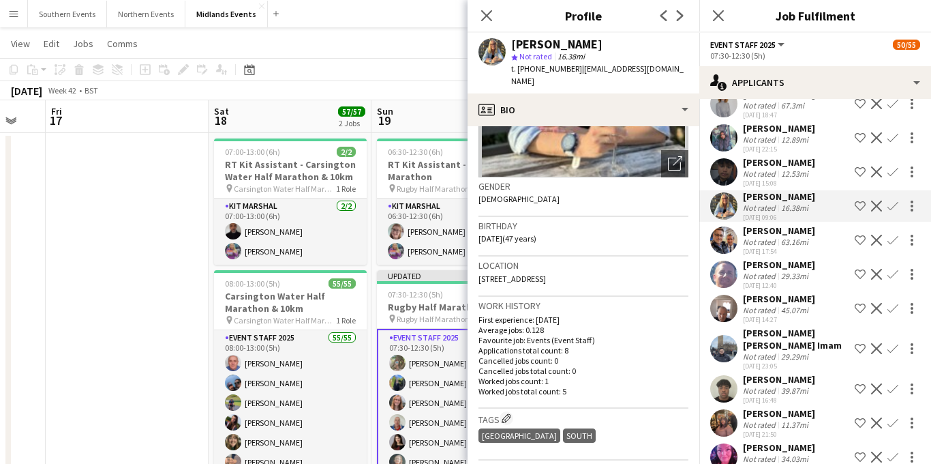
scroll to position [165, 0]
click at [892, 206] on app-icon "Confirm" at bounding box center [892, 205] width 11 height 11
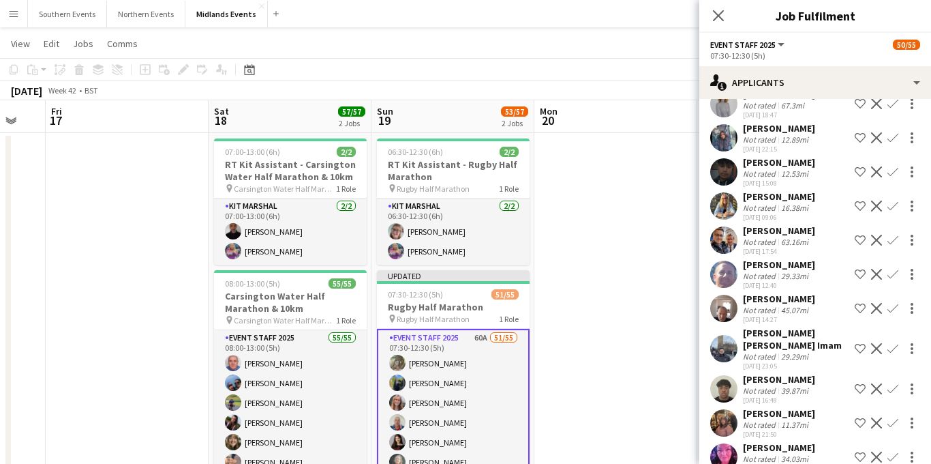
click at [892, 206] on app-icon "Confirm" at bounding box center [892, 205] width 11 height 11
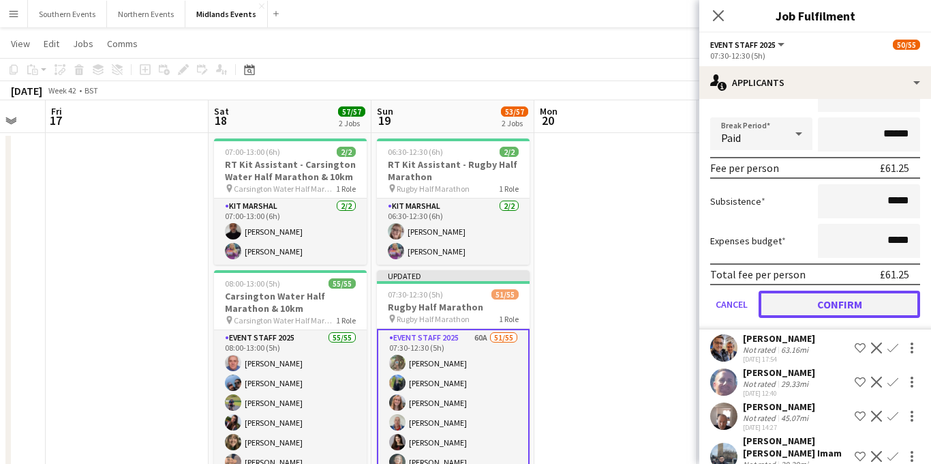
click at [826, 308] on button "Confirm" at bounding box center [840, 303] width 162 height 27
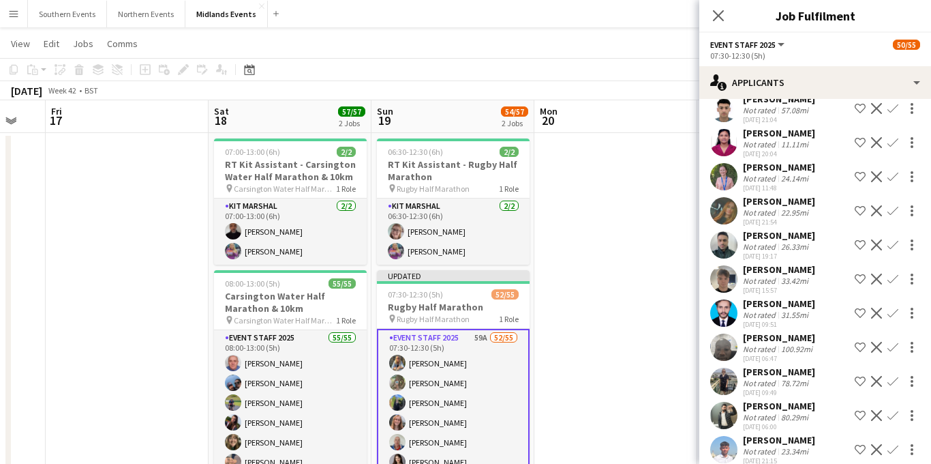
scroll to position [980, 0]
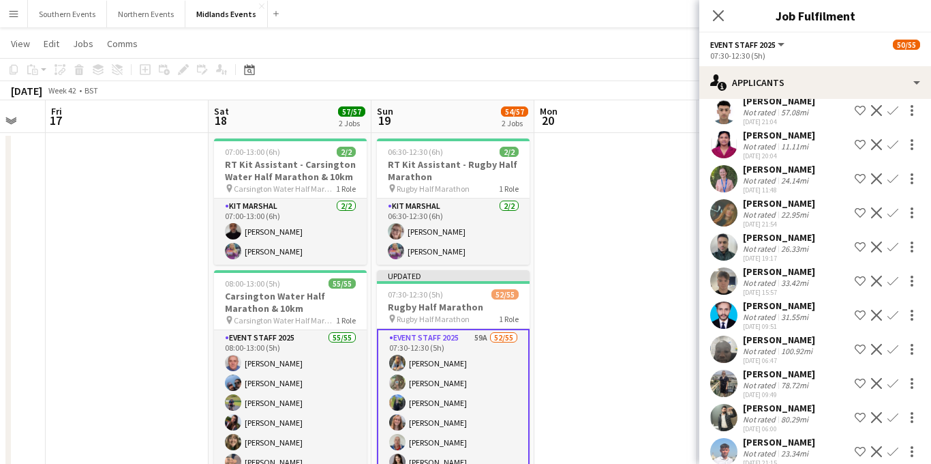
click at [793, 201] on div "[PERSON_NAME]" at bounding box center [779, 203] width 72 height 12
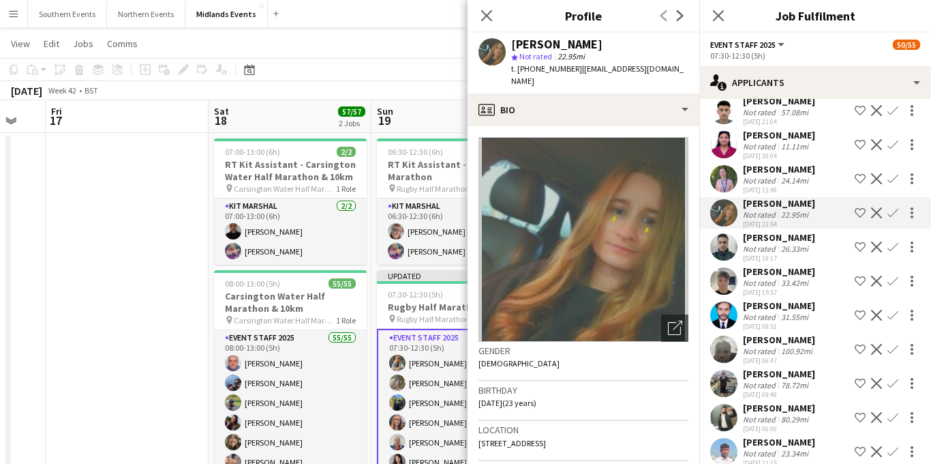
click at [754, 193] on div "[DATE] 11:48" at bounding box center [779, 189] width 72 height 9
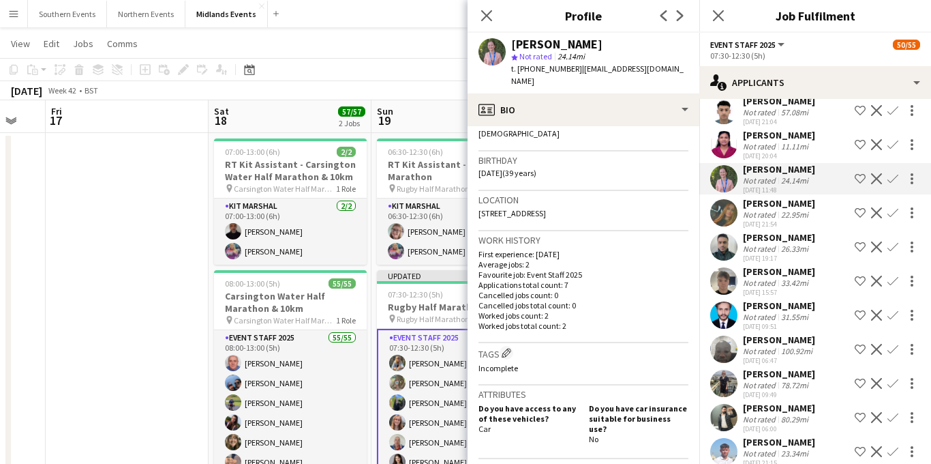
scroll to position [231, 0]
click at [890, 182] on app-icon "Confirm" at bounding box center [892, 178] width 11 height 11
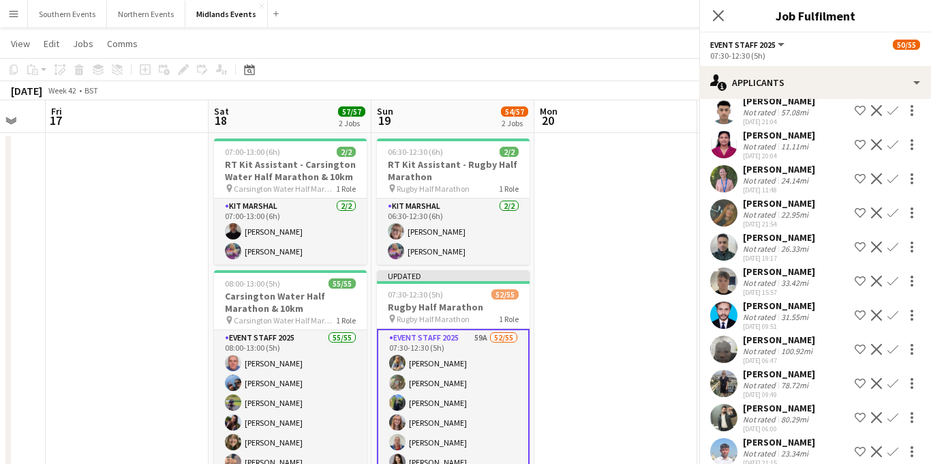
click at [892, 174] on app-icon "Confirm" at bounding box center [892, 178] width 11 height 11
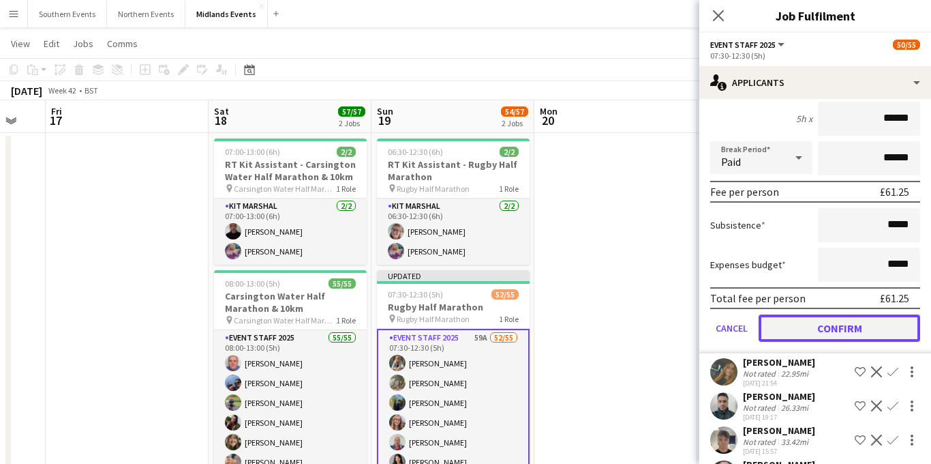
click at [806, 333] on button "Confirm" at bounding box center [840, 327] width 162 height 27
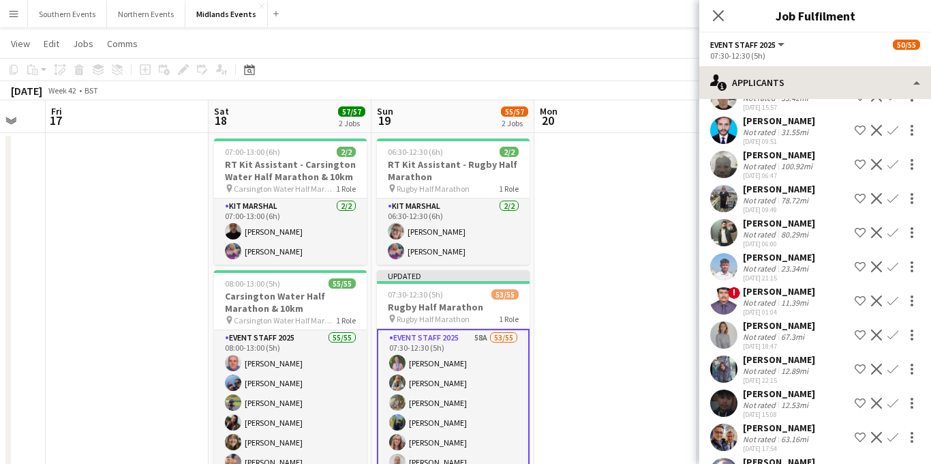
scroll to position [787, 0]
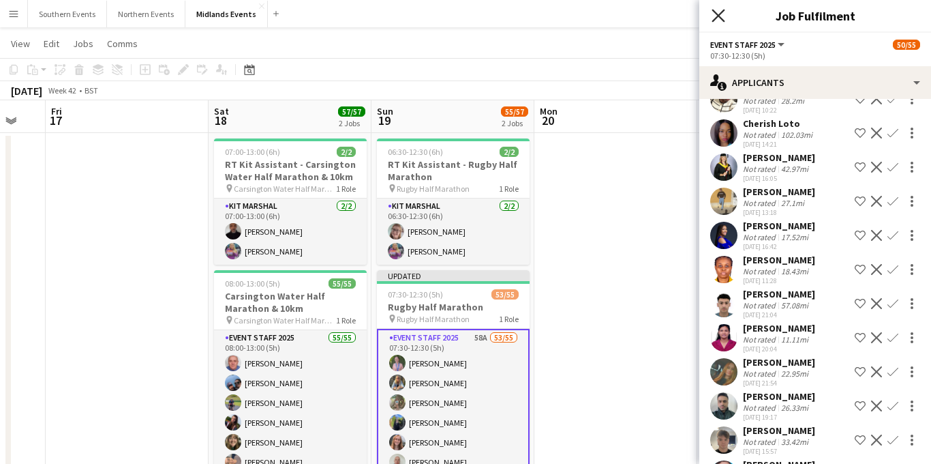
click at [719, 12] on icon "Close pop-in" at bounding box center [718, 15] width 13 height 13
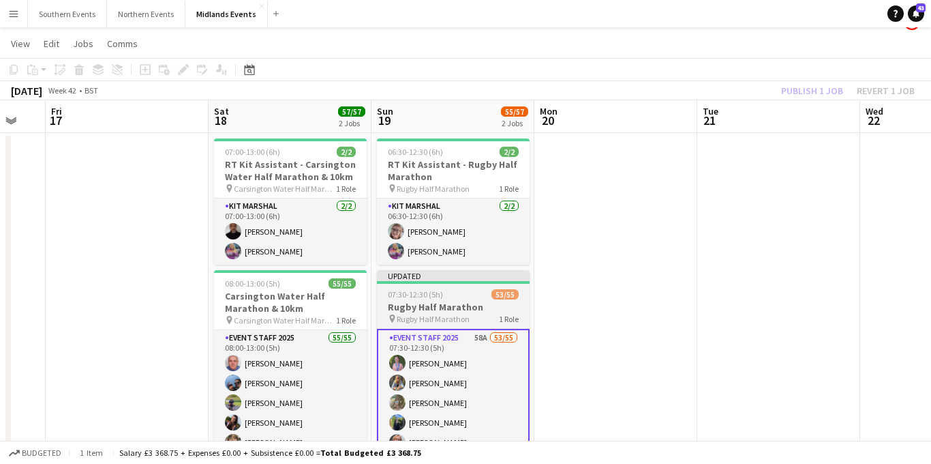
click at [463, 289] on div "07:30-12:30 (5h) 53/55" at bounding box center [453, 294] width 153 height 10
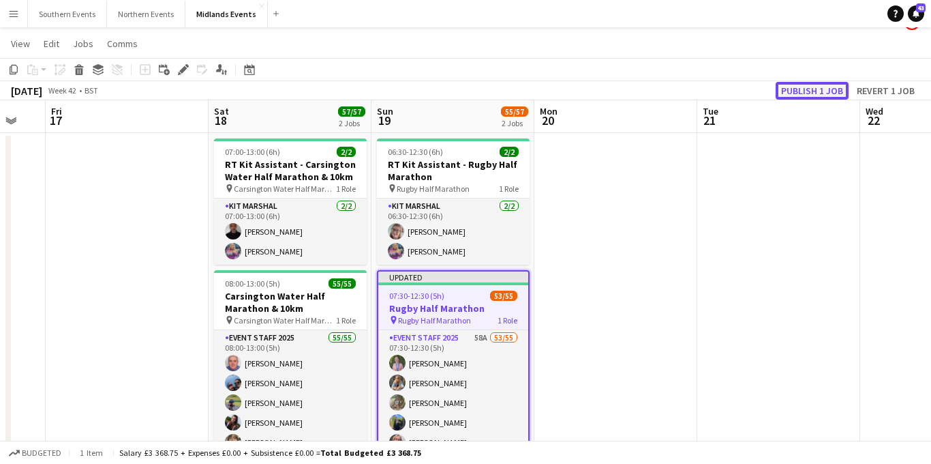
click at [817, 93] on button "Publish 1 job" at bounding box center [812, 91] width 73 height 18
